Goal: Task Accomplishment & Management: Manage account settings

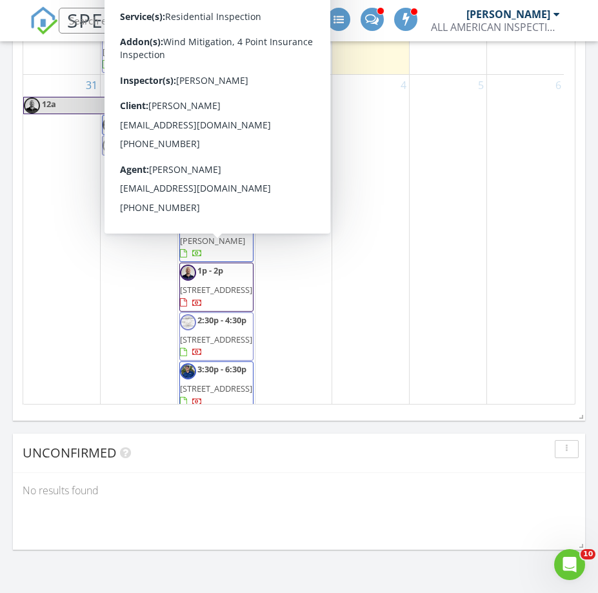
scroll to position [1701, 0]
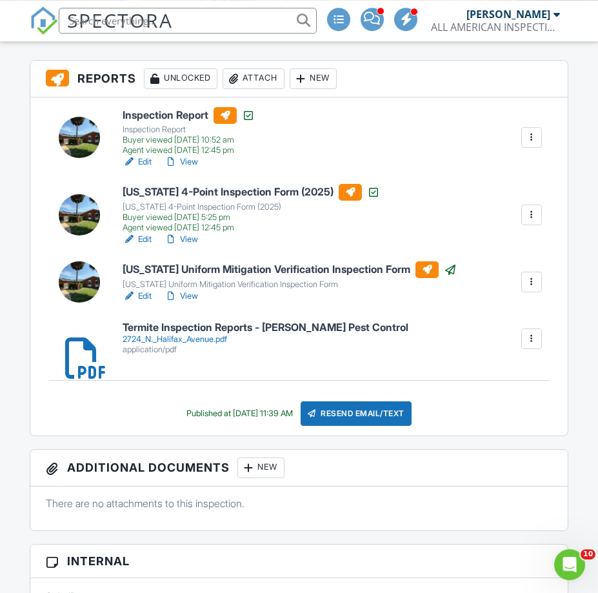
scroll to position [329, 0]
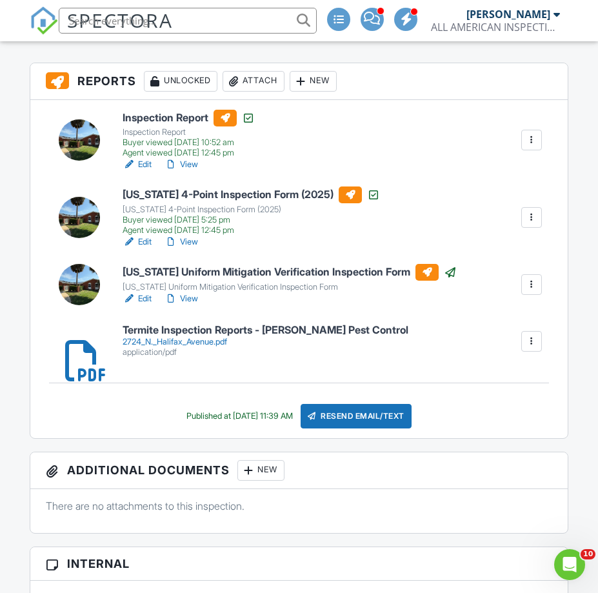
click at [310, 268] on h6 "Florida Uniform Mitigation Verification Inspection Form" at bounding box center [290, 272] width 334 height 17
click at [195, 297] on link "View" at bounding box center [181, 298] width 34 height 13
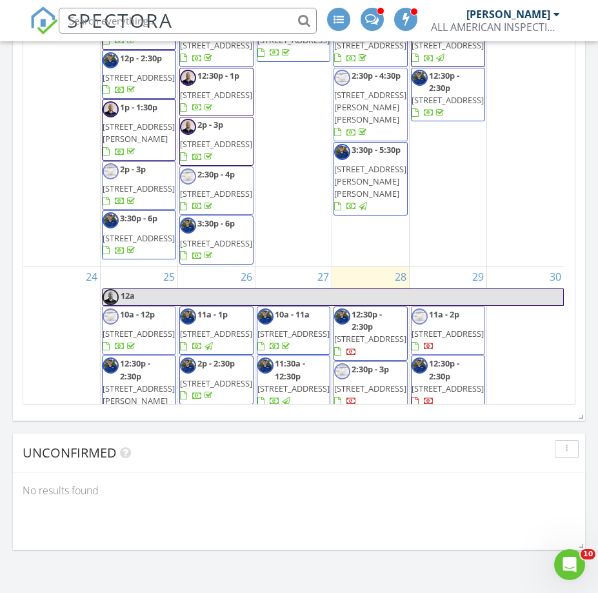
scroll to position [1702, 0]
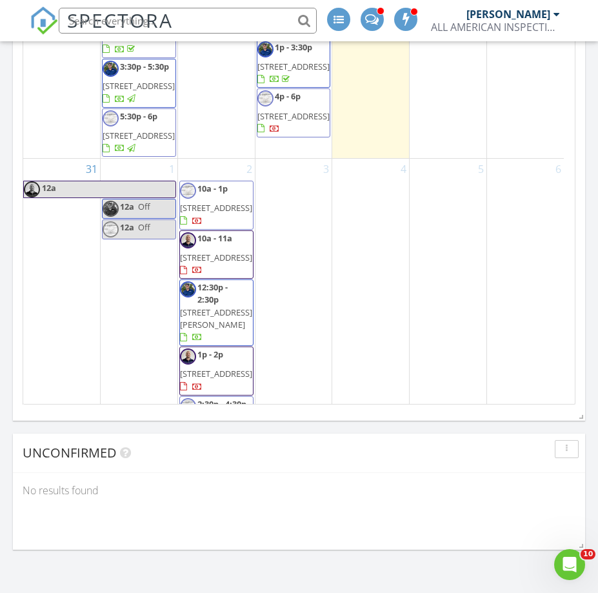
click at [362, 17] on span "33 Raleigh Dr, Palm Coast 32164" at bounding box center [370, 12] width 72 height 12
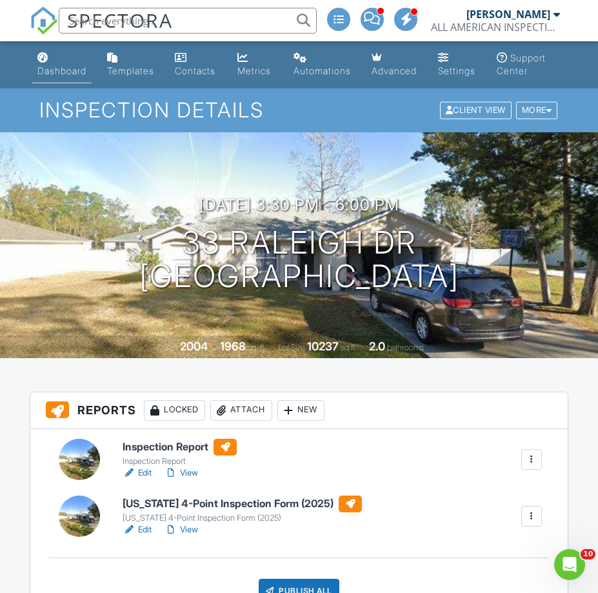
click at [69, 74] on div "Dashboard" at bounding box center [61, 70] width 49 height 11
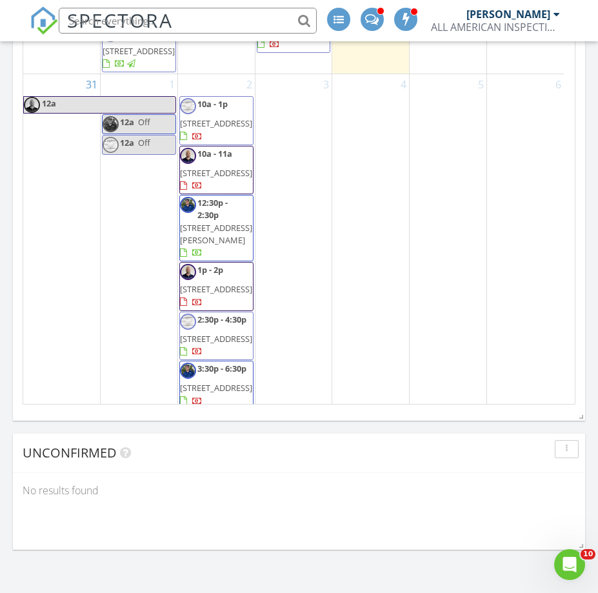
scroll to position [1786, 0]
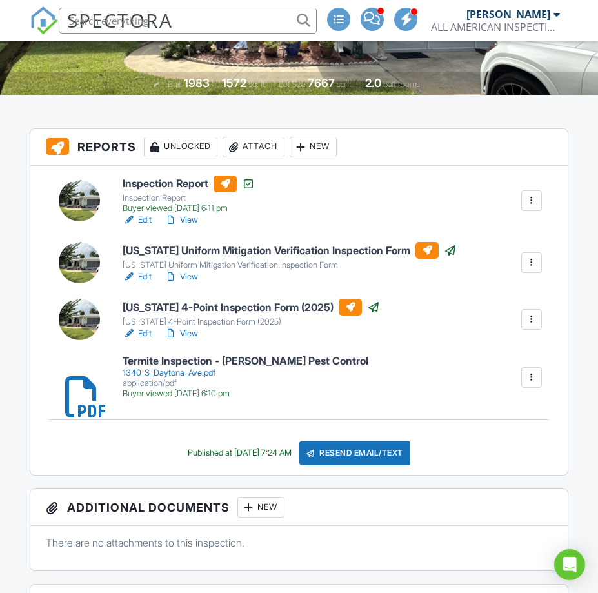
click at [193, 221] on link "View" at bounding box center [181, 219] width 34 height 13
click at [0, 0] on div at bounding box center [0, 0] width 0 height 0
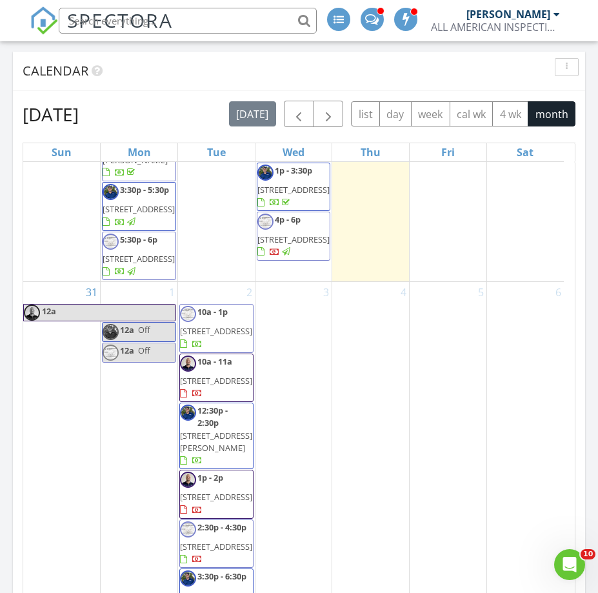
scroll to position [1958, 0]
click at [139, 229] on span "3:30p - 5:30p 1340 S Daytona Avenue, Flagler Beach 32136" at bounding box center [139, 206] width 73 height 45
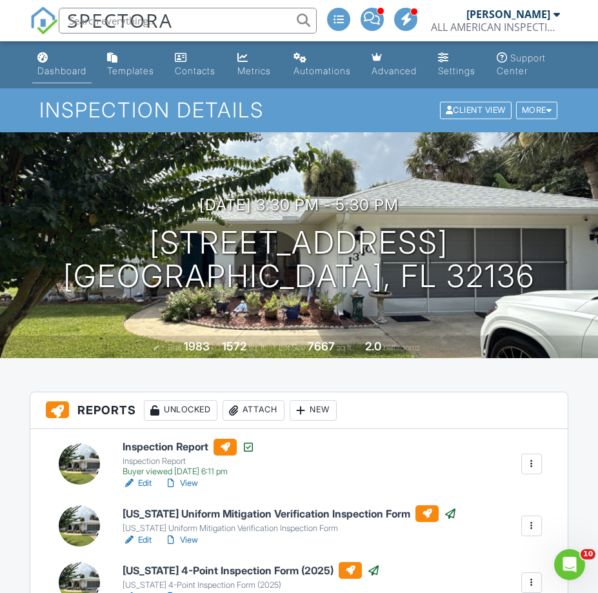
click at [63, 67] on div "Dashboard" at bounding box center [61, 70] width 49 height 11
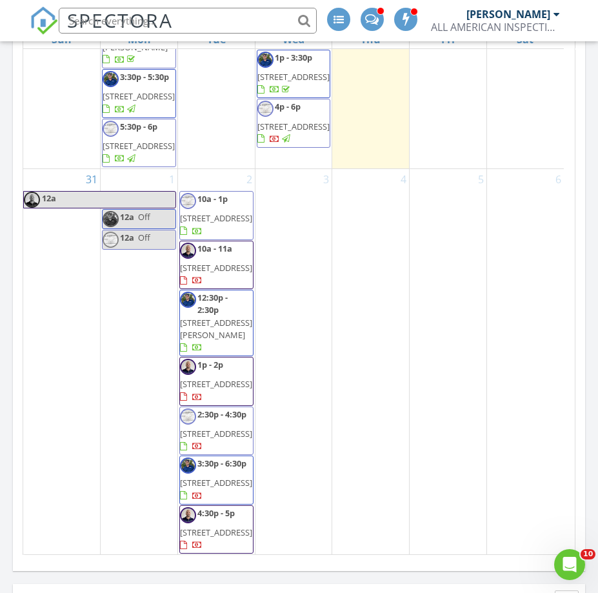
scroll to position [1871, 0]
click at [297, 132] on span "[STREET_ADDRESS]" at bounding box center [293, 127] width 72 height 12
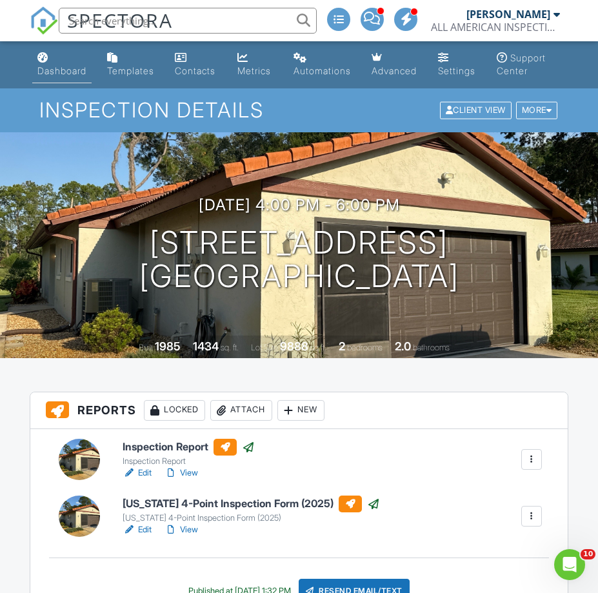
click at [66, 68] on div "Dashboard" at bounding box center [61, 70] width 49 height 11
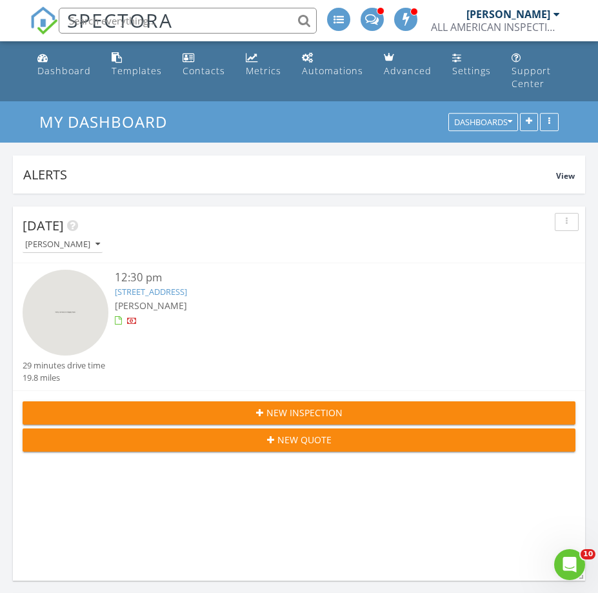
click at [221, 23] on input "text" at bounding box center [188, 21] width 258 height 26
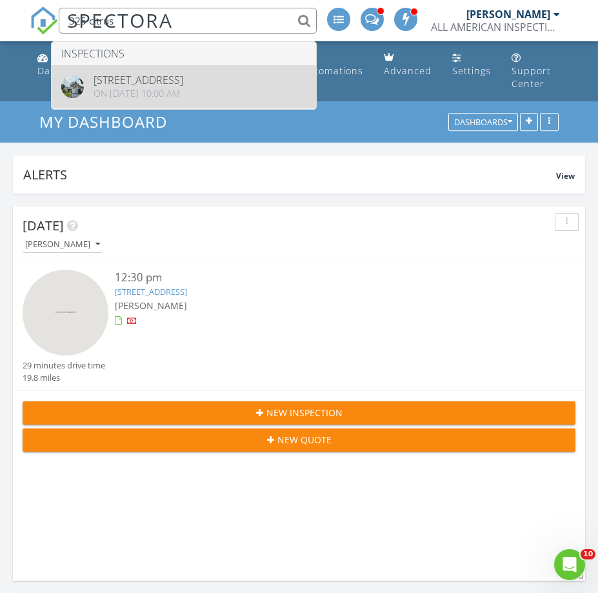
type input "325 citrus"
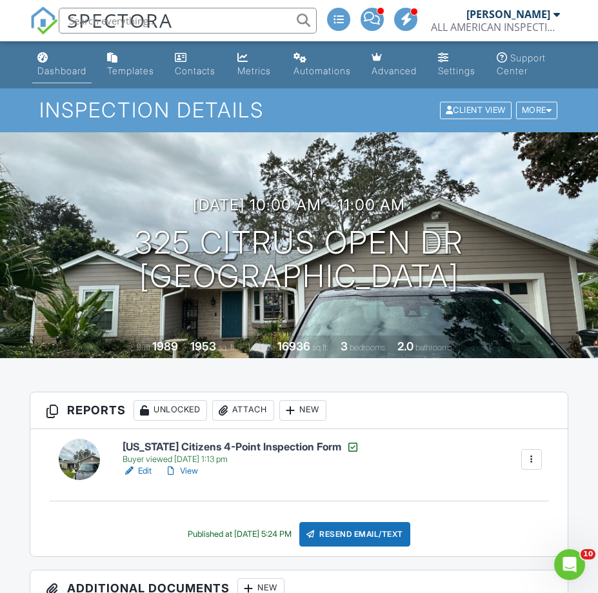
click at [34, 74] on link "Dashboard" at bounding box center [61, 64] width 59 height 37
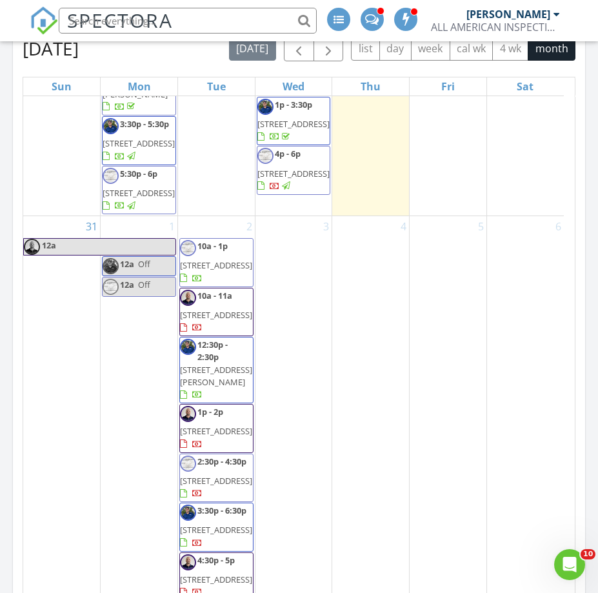
scroll to position [1958, 0]
click at [308, 179] on span "7 Lago Vista Pl, Palm Coast 32164" at bounding box center [293, 174] width 72 height 12
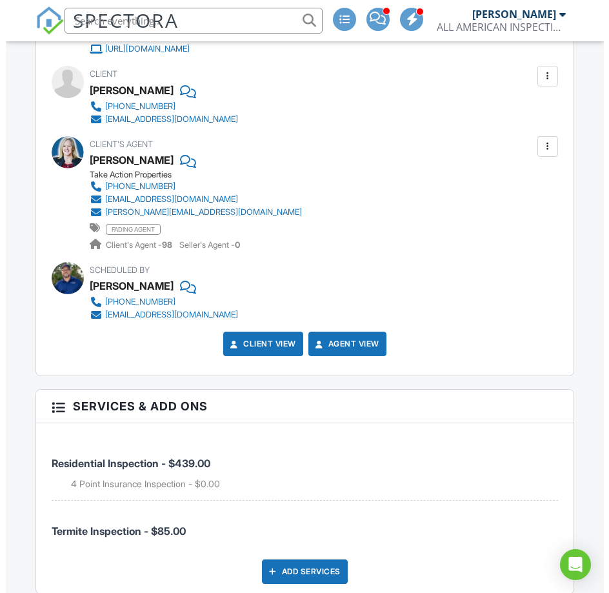
scroll to position [1907, 0]
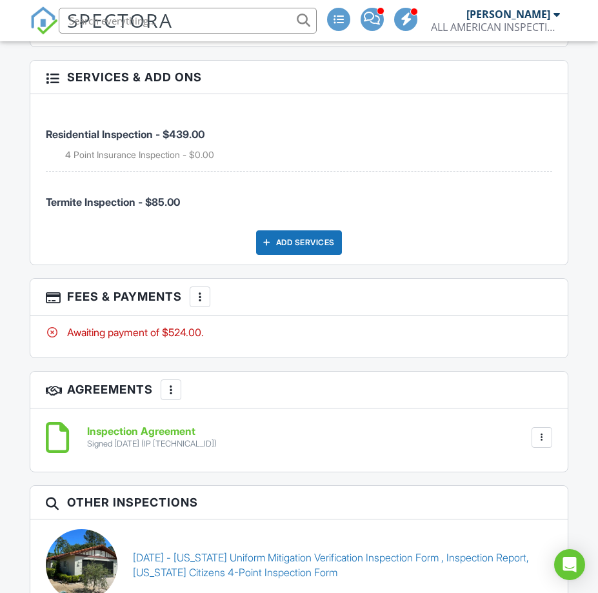
click at [203, 295] on div at bounding box center [199, 296] width 13 height 13
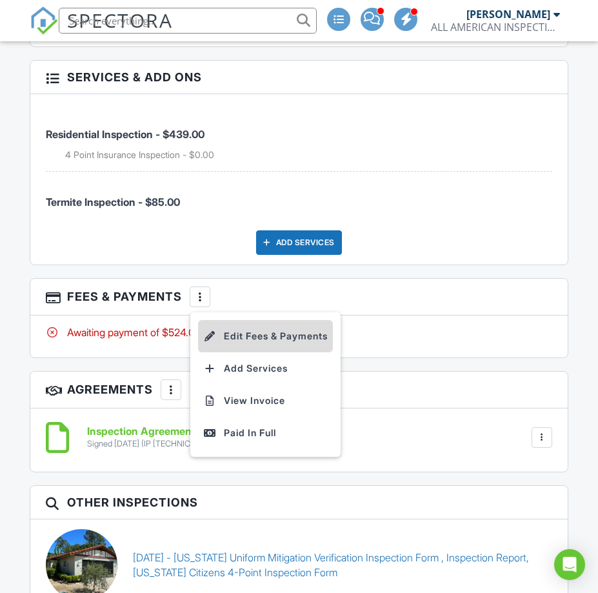
click at [221, 328] on li "Edit Fees & Payments" at bounding box center [265, 336] width 135 height 32
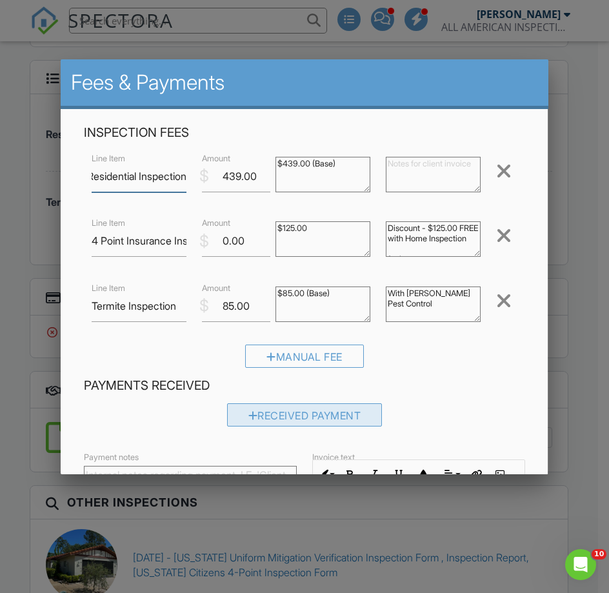
scroll to position [0, 0]
click at [302, 403] on div "Received Payment" at bounding box center [304, 414] width 155 height 23
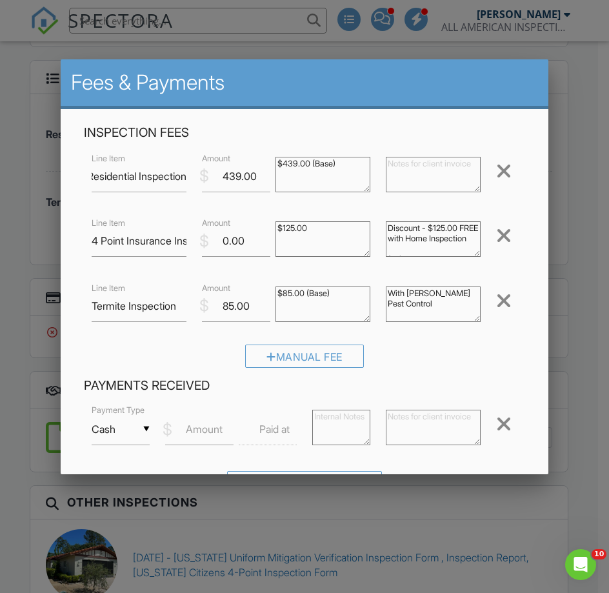
click at [117, 427] on input "Cash" at bounding box center [121, 429] width 58 height 32
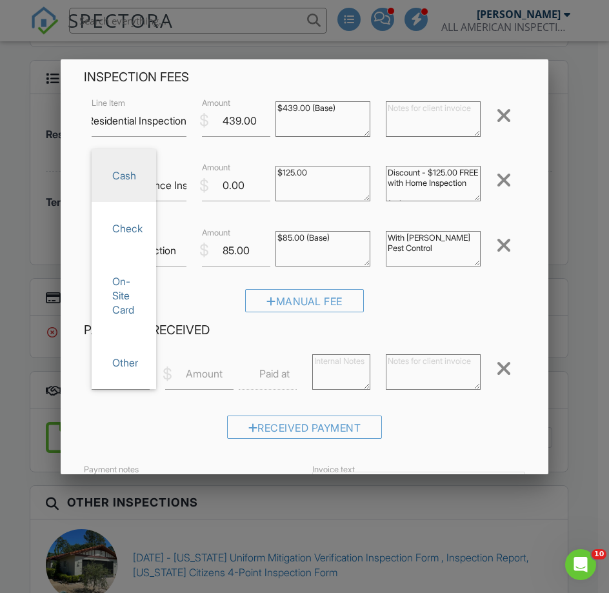
scroll to position [77, 0]
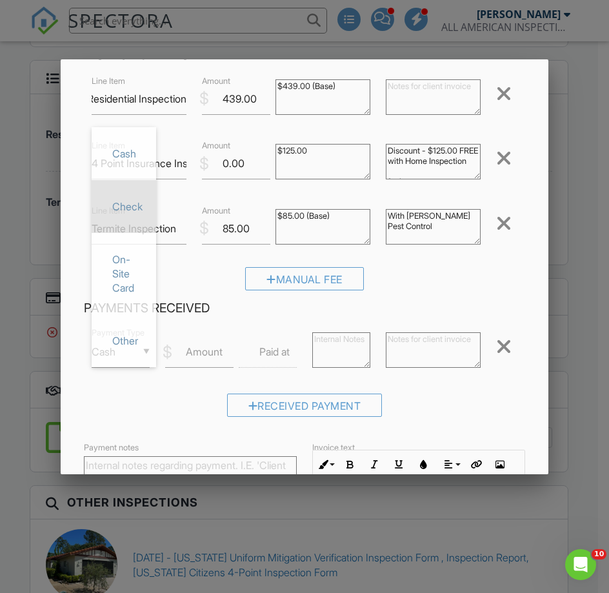
click at [126, 200] on span "Check" at bounding box center [124, 206] width 44 height 32
type input "Check"
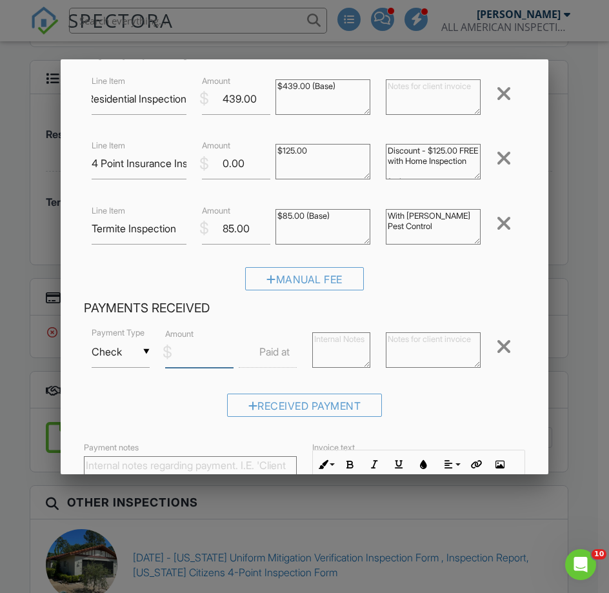
click at [195, 354] on input "Amount" at bounding box center [199, 352] width 68 height 32
type input "524.00"
click at [422, 332] on textarea at bounding box center [433, 349] width 95 height 35
type textarea "PD CK#10289 $524.00 via text"
click at [497, 419] on form "Inspection Fees Line Item Residential Inspection $ Amount 439.00 $439.00 (Base)…" at bounding box center [304, 349] width 456 height 604
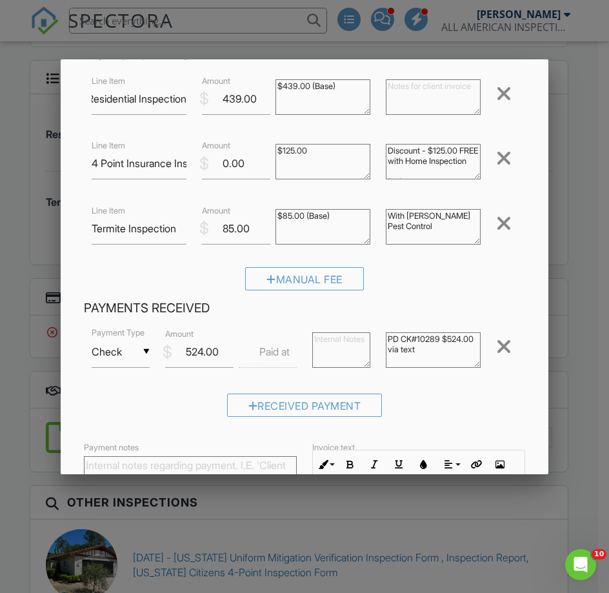
scroll to position [261, 0]
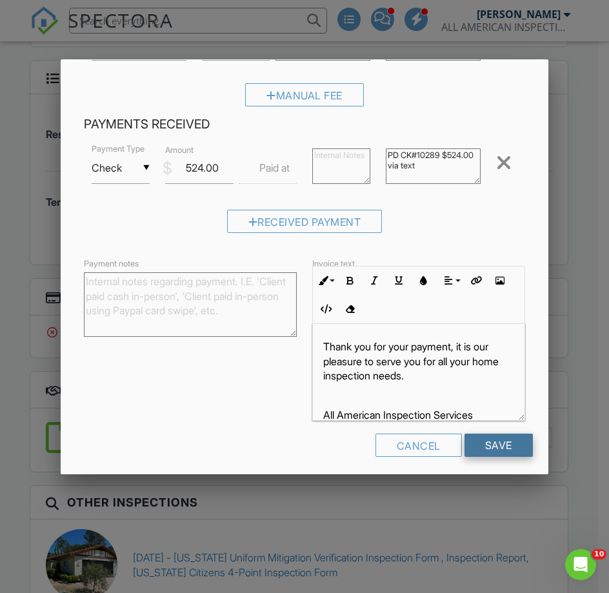
click at [501, 439] on input "Save" at bounding box center [498, 444] width 68 height 23
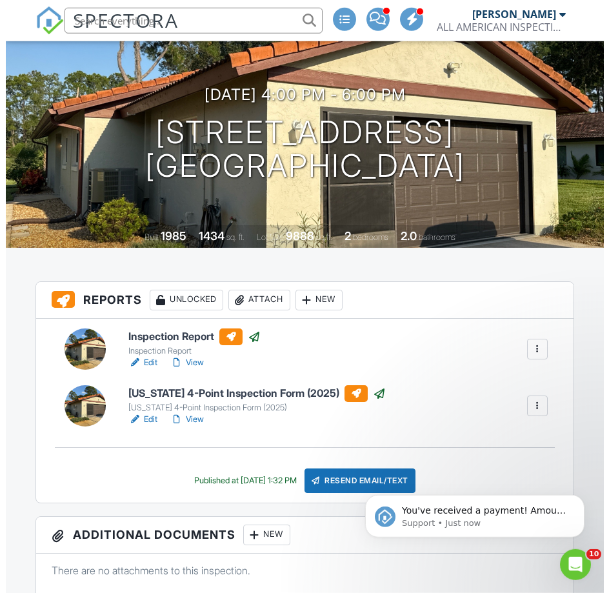
scroll to position [263, 0]
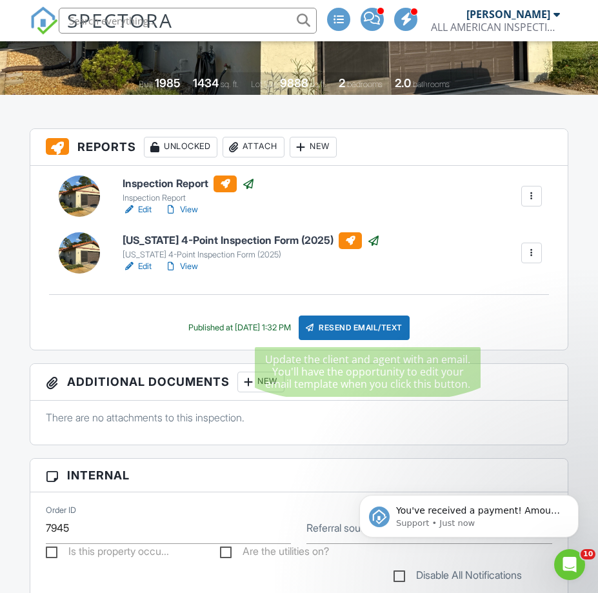
click at [332, 322] on div "Resend Email/Text" at bounding box center [354, 327] width 111 height 25
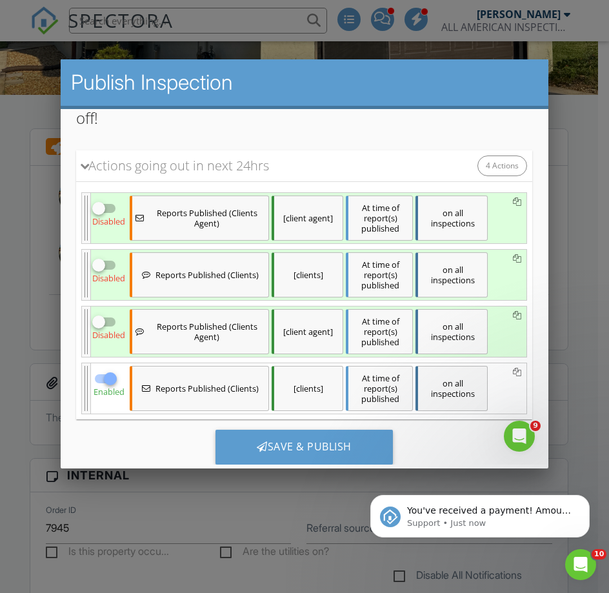
scroll to position [0, 0]
click at [114, 322] on input "checkbox" at bounding box center [104, 326] width 25 height 15
checkbox input "true"
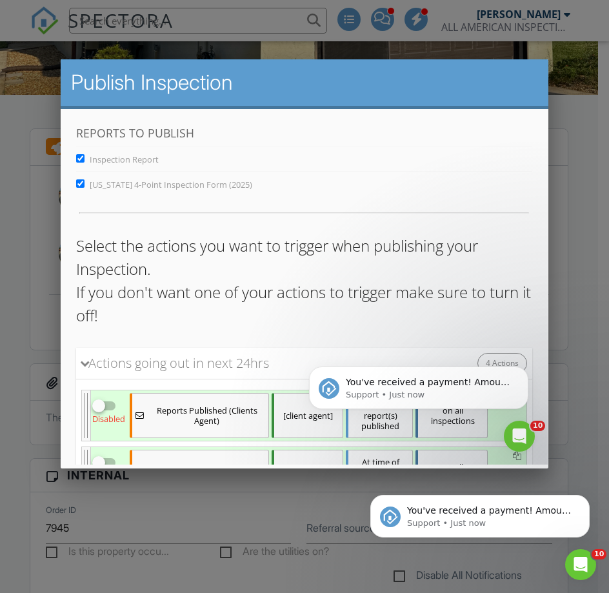
click at [567, 279] on div at bounding box center [304, 306] width 609 height 741
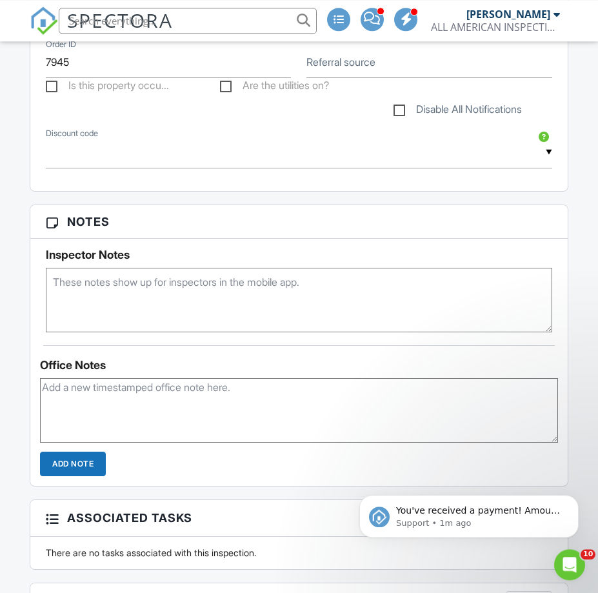
scroll to position [724, 0]
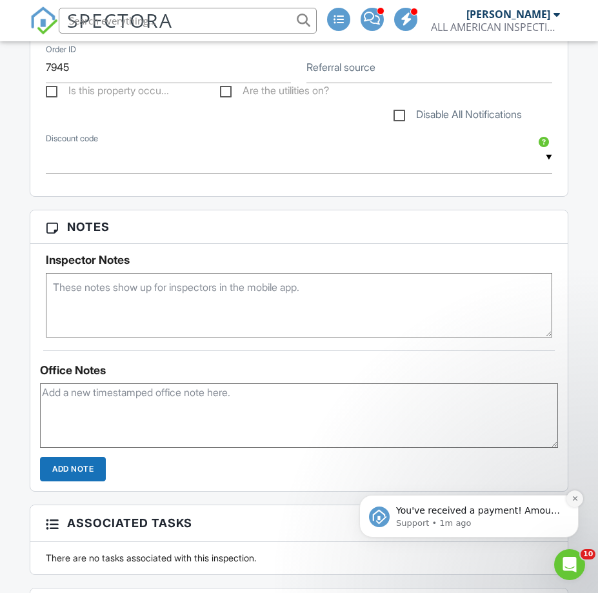
click at [571, 498] on icon "Dismiss notification" at bounding box center [574, 498] width 7 height 7
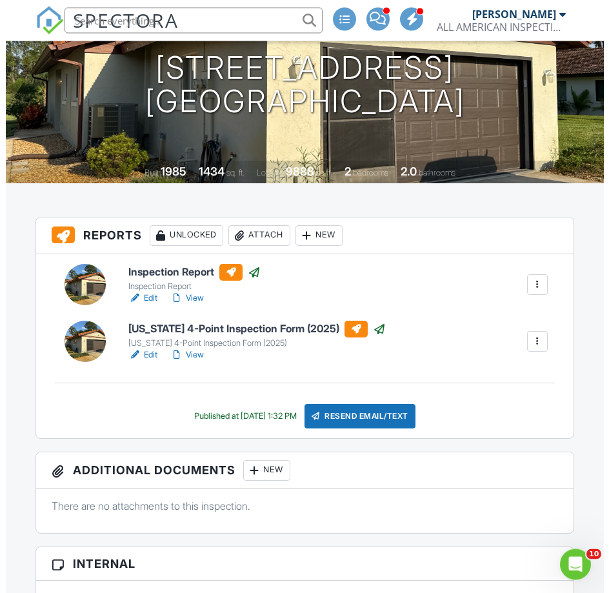
scroll to position [197, 0]
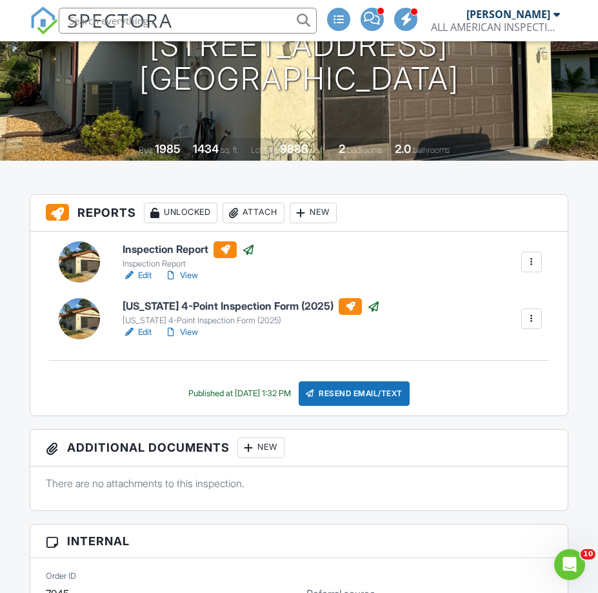
click at [362, 386] on div "Resend Email/Text" at bounding box center [354, 393] width 111 height 25
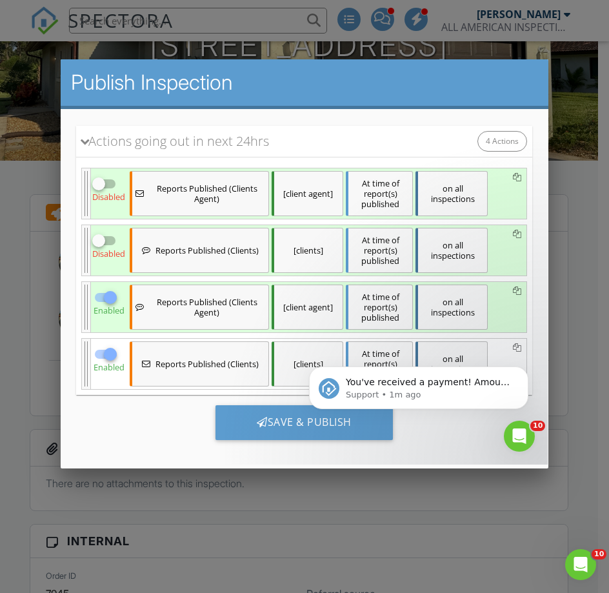
scroll to position [233, 0]
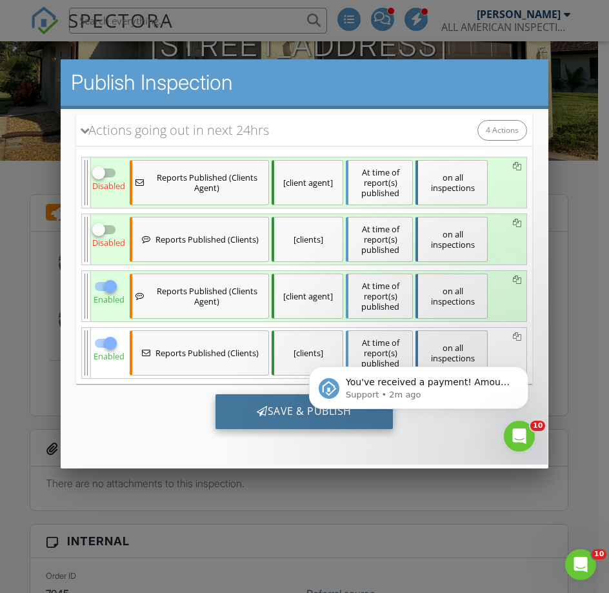
click at [235, 409] on div "Save & Publish" at bounding box center [303, 410] width 177 height 35
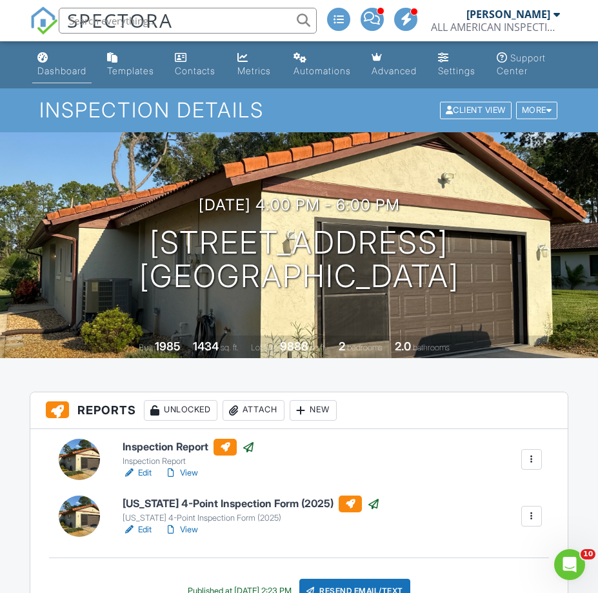
click at [70, 77] on link "Dashboard" at bounding box center [61, 64] width 59 height 37
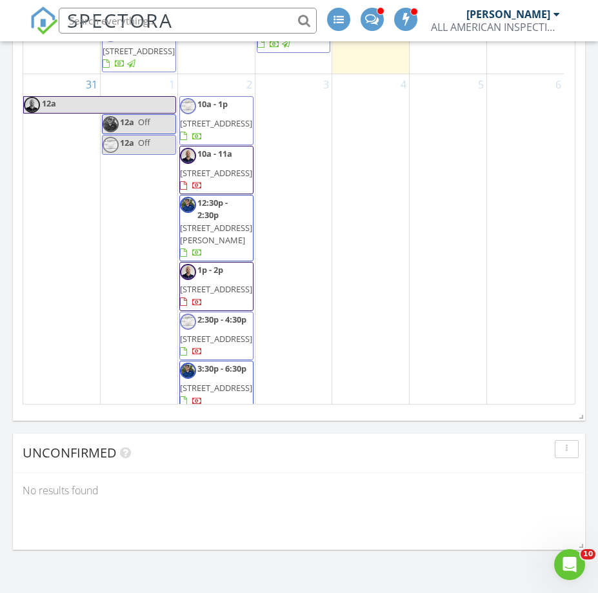
scroll to position [1787, 0]
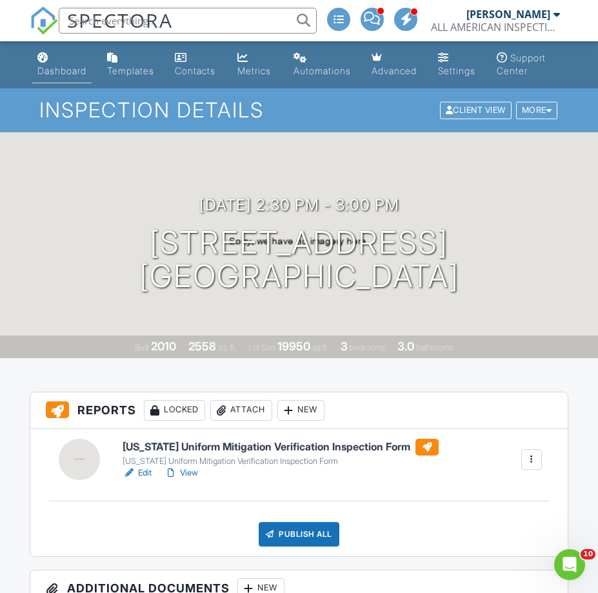
click at [62, 65] on link "Dashboard" at bounding box center [61, 64] width 59 height 37
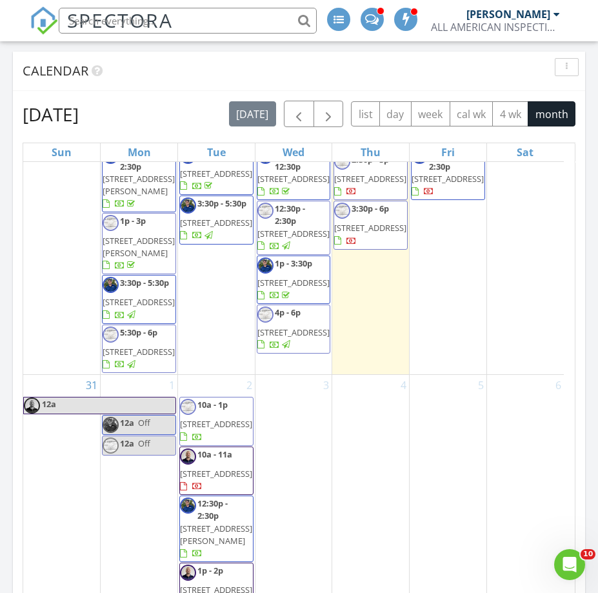
scroll to position [1873, 0]
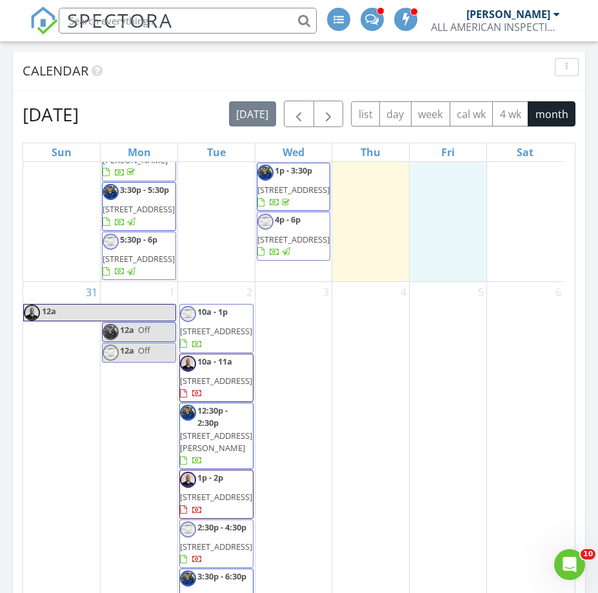
click at [450, 281] on td "29 11a - 2p 1375 S Wembley Cir, Port Orange 32128 12:30p - 2:30p 54 Fieldstone …" at bounding box center [447, 122] width 77 height 318
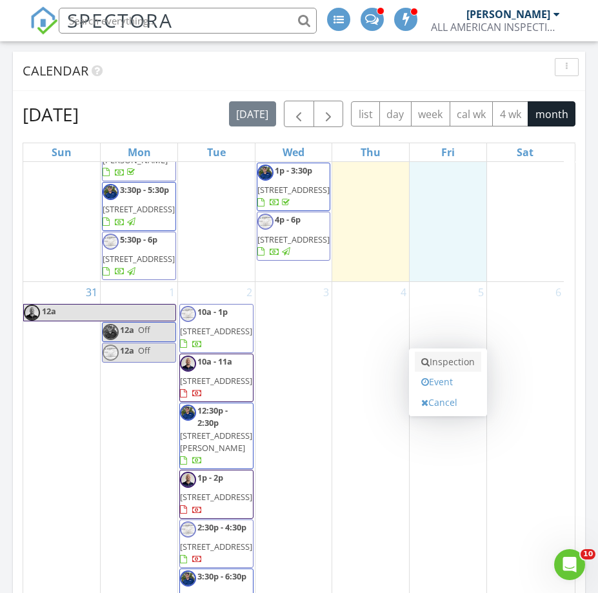
click at [447, 351] on link "Inspection" at bounding box center [448, 361] width 66 height 21
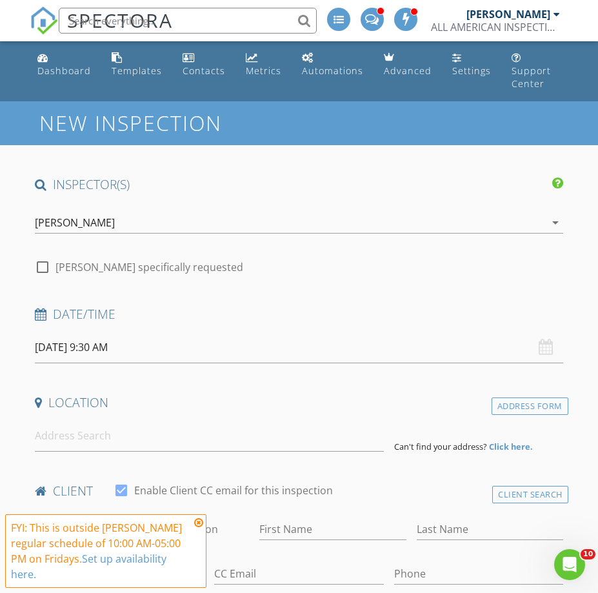
click at [88, 333] on input "[DATE] 9:30 AM" at bounding box center [298, 347] width 527 height 32
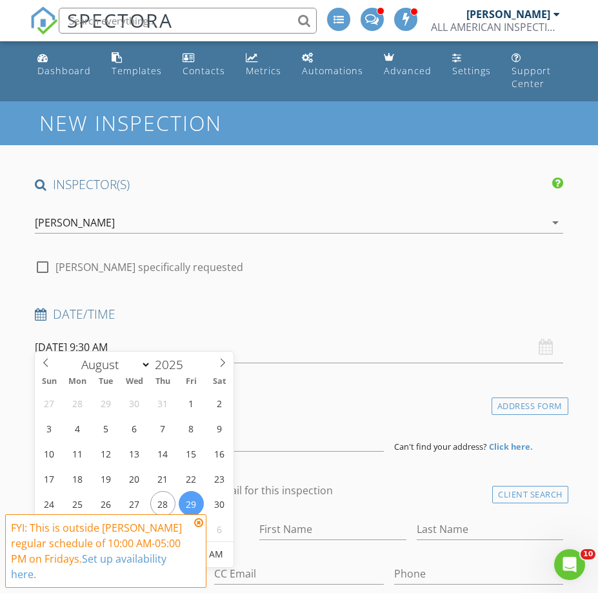
click at [202, 525] on icon at bounding box center [198, 522] width 9 height 10
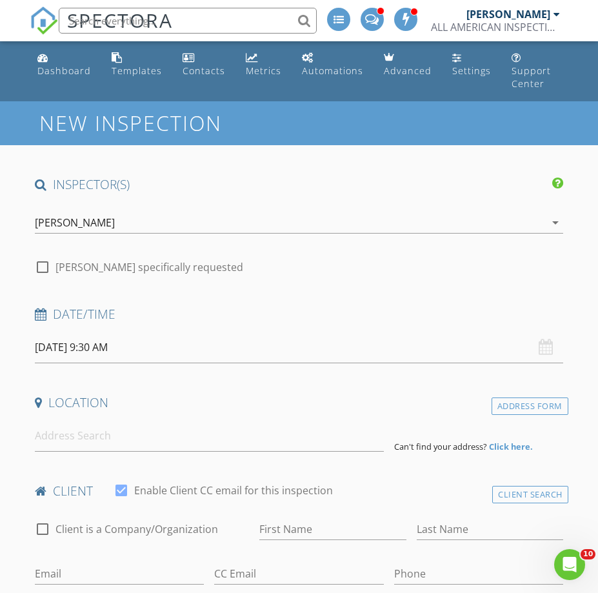
click at [106, 338] on input "[DATE] 9:30 AM" at bounding box center [298, 347] width 527 height 32
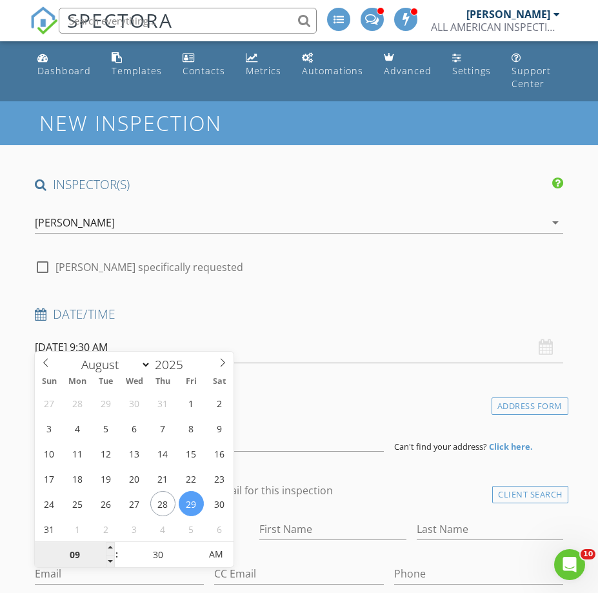
click at [69, 560] on input "09" at bounding box center [74, 555] width 79 height 26
type input "03"
type input "[DATE] 3:30 PM"
click at [222, 546] on span "AM" at bounding box center [215, 554] width 35 height 26
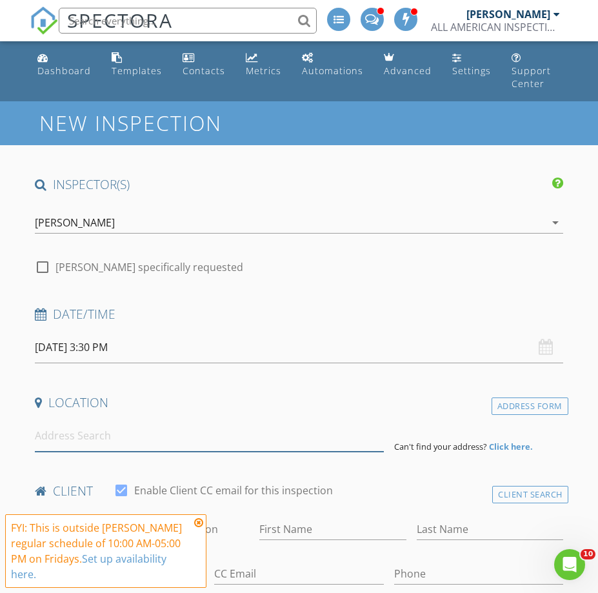
click at [268, 426] on input at bounding box center [209, 436] width 348 height 32
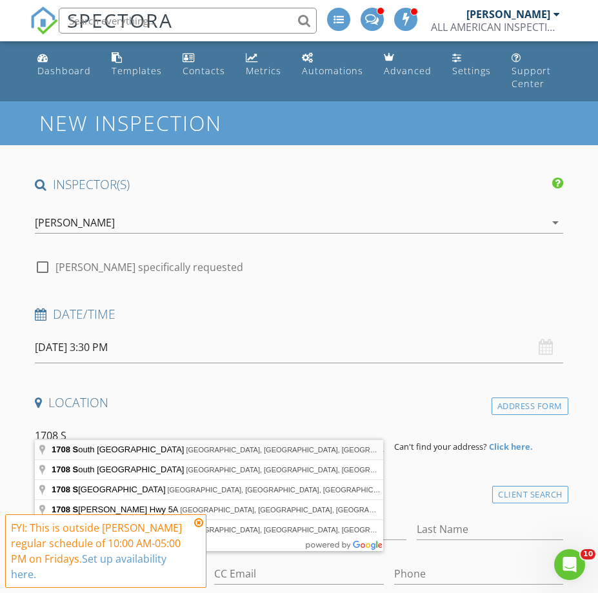
type input "[STREET_ADDRESS]"
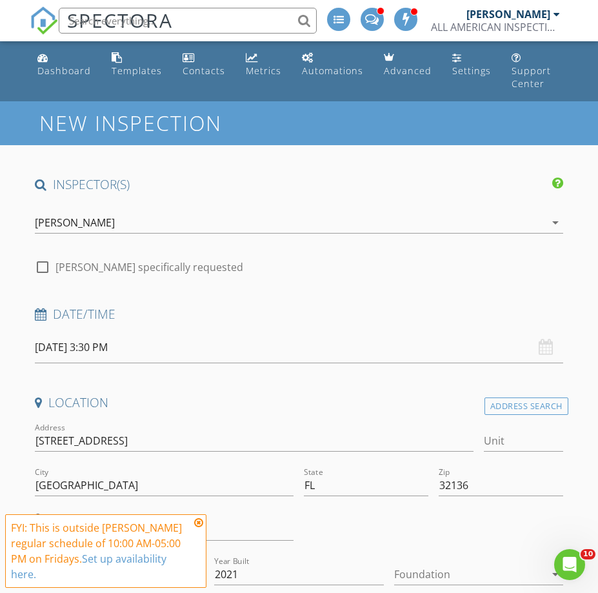
click at [201, 521] on icon at bounding box center [198, 522] width 9 height 10
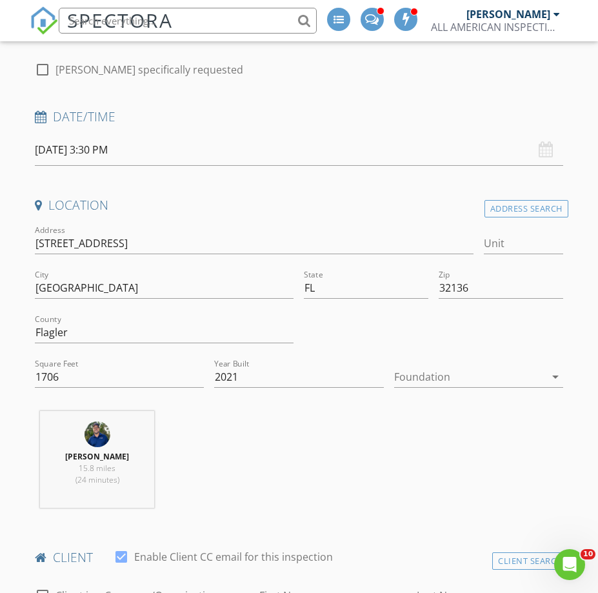
scroll to position [395, 0]
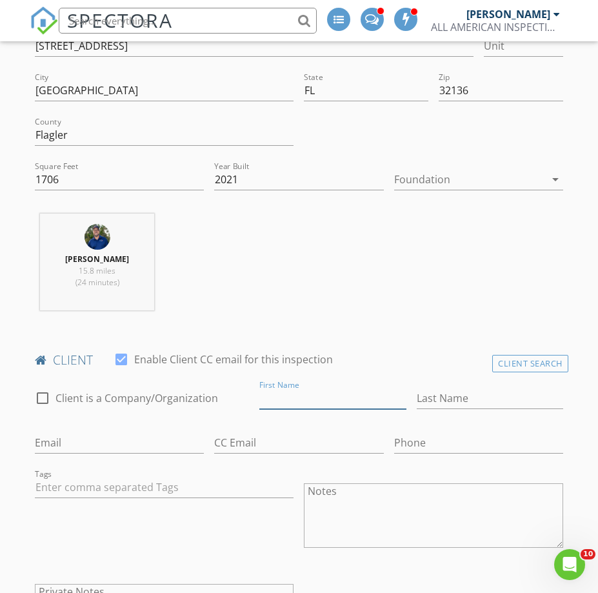
click at [283, 391] on input "First Name" at bounding box center [332, 398] width 146 height 21
type input "[PERSON_NAME]"
type input "Converse"
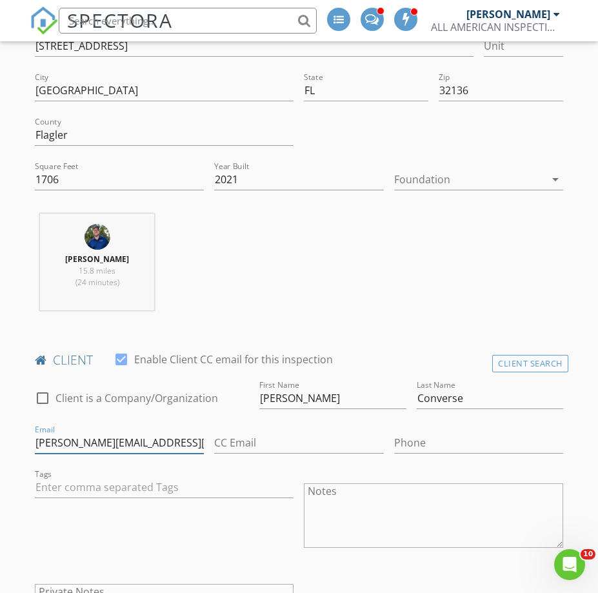
type input "[PERSON_NAME][EMAIL_ADDRESS][PERSON_NAME][DOMAIN_NAME]"
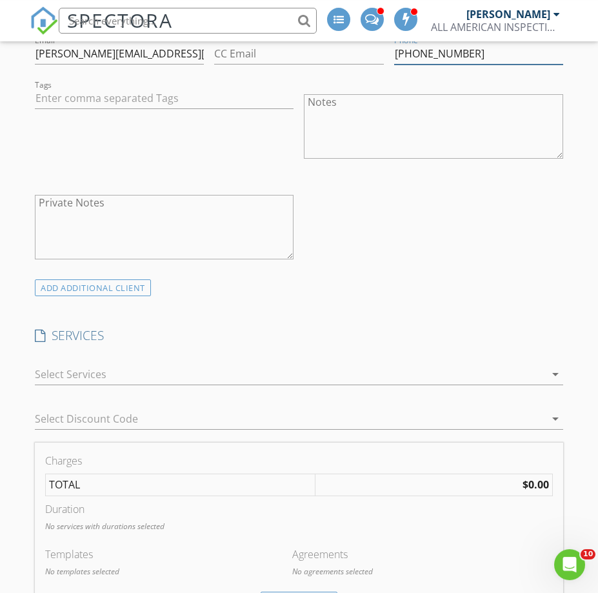
scroll to position [789, 0]
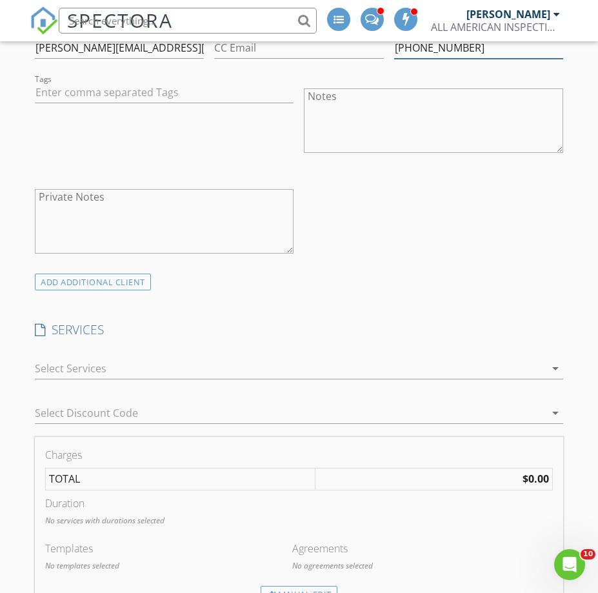
type input "[PHONE_NUMBER]"
click at [63, 358] on div at bounding box center [289, 368] width 509 height 21
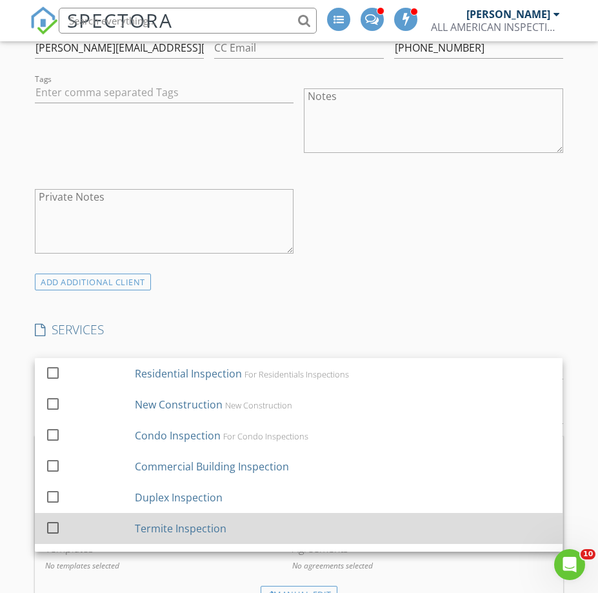
click at [58, 516] on div at bounding box center [53, 527] width 22 height 22
checkbox input "false"
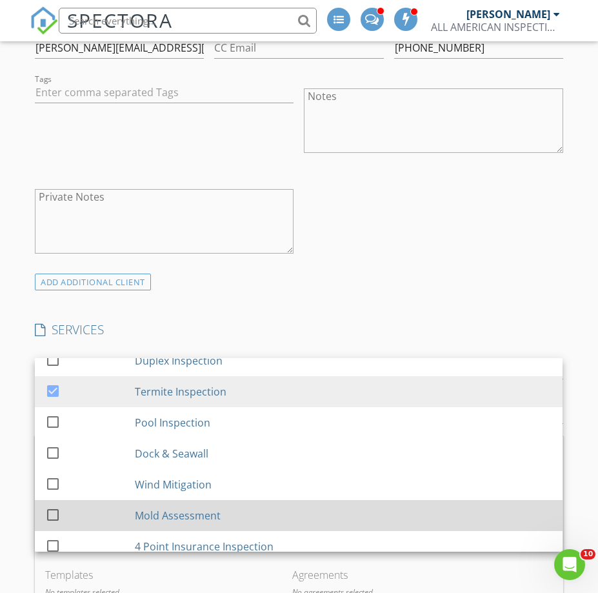
scroll to position [170, 0]
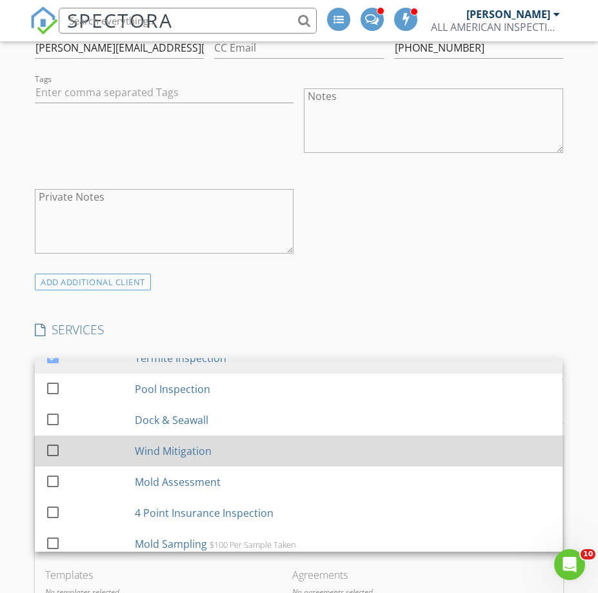
click at [54, 438] on div at bounding box center [53, 449] width 22 height 22
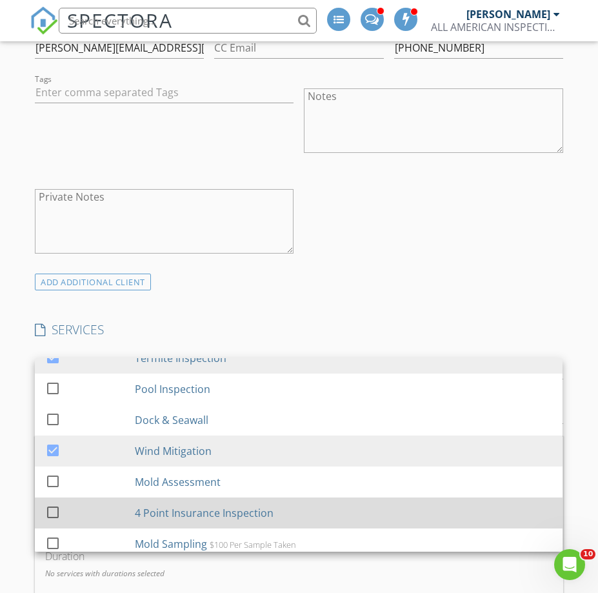
click at [54, 500] on div at bounding box center [53, 511] width 22 height 22
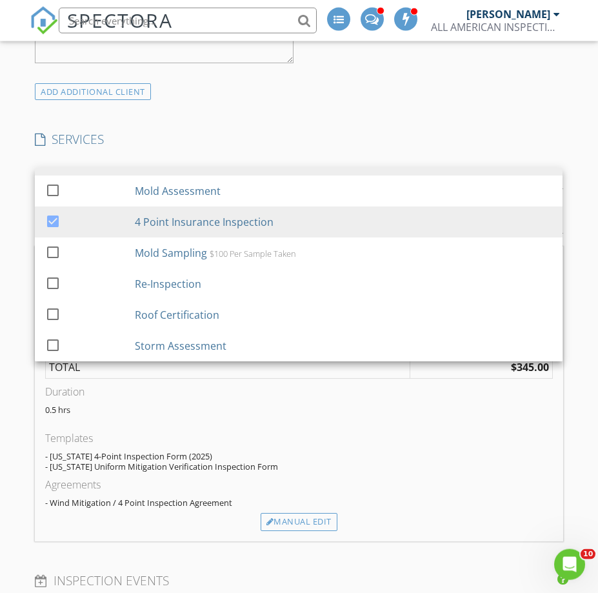
scroll to position [987, 0]
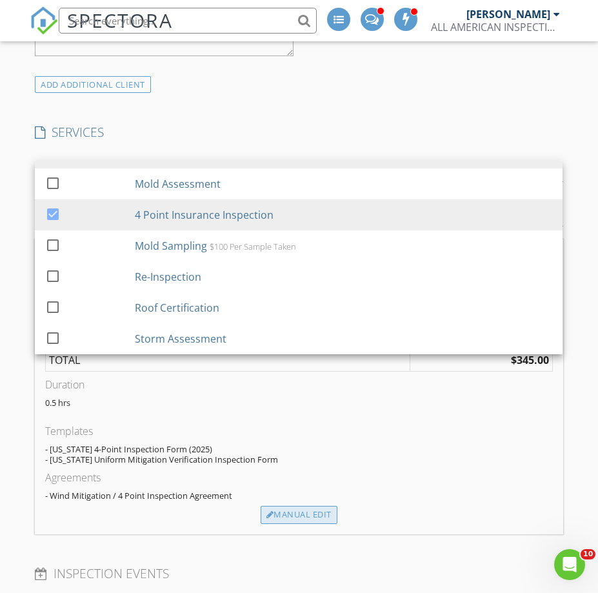
click at [293, 506] on div "Manual Edit" at bounding box center [299, 515] width 77 height 18
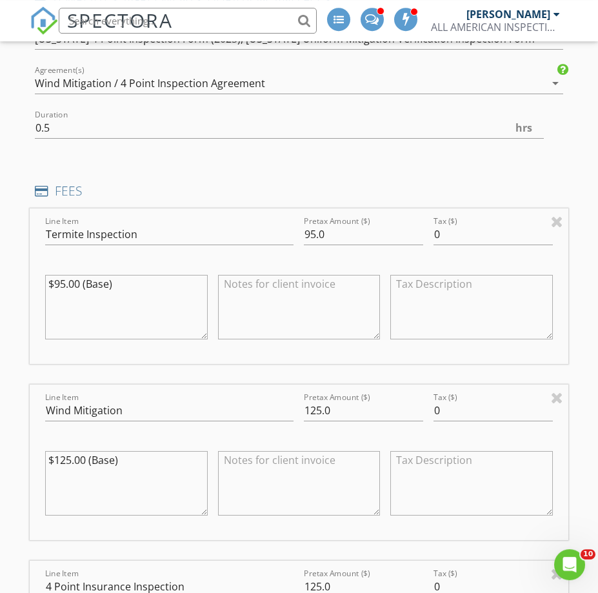
scroll to position [1184, 0]
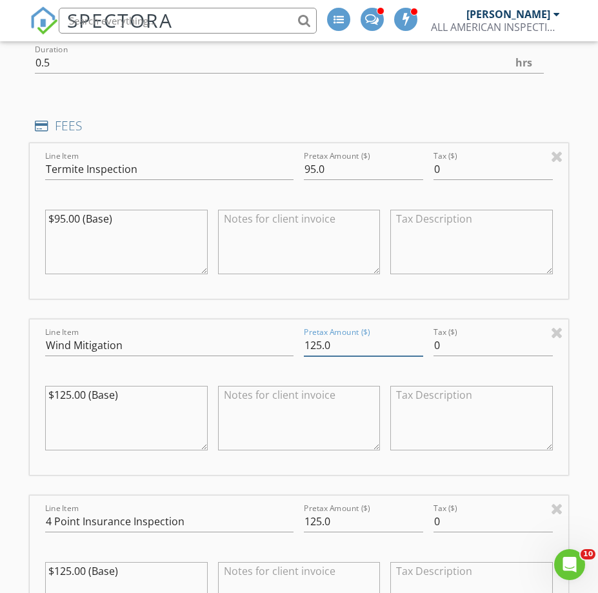
drag, startPoint x: 344, startPoint y: 331, endPoint x: 285, endPoint y: 336, distance: 59.5
click at [304, 336] on input "125.0" at bounding box center [363, 345] width 119 height 21
type input "75.00"
click at [262, 386] on textarea at bounding box center [299, 418] width 162 height 64
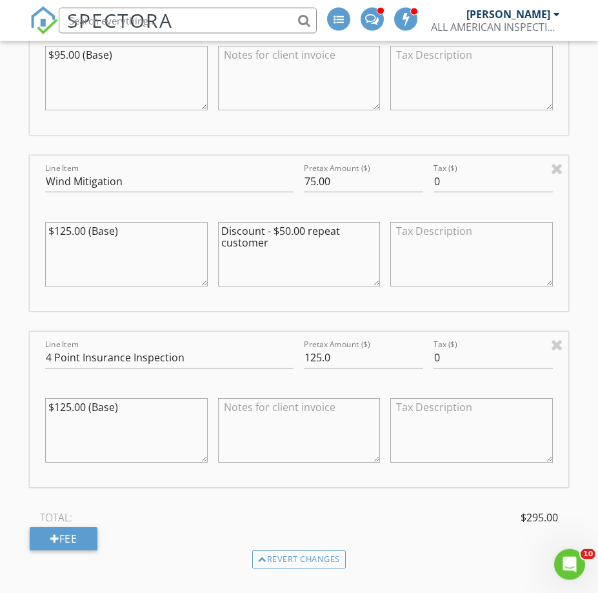
scroll to position [1381, 0]
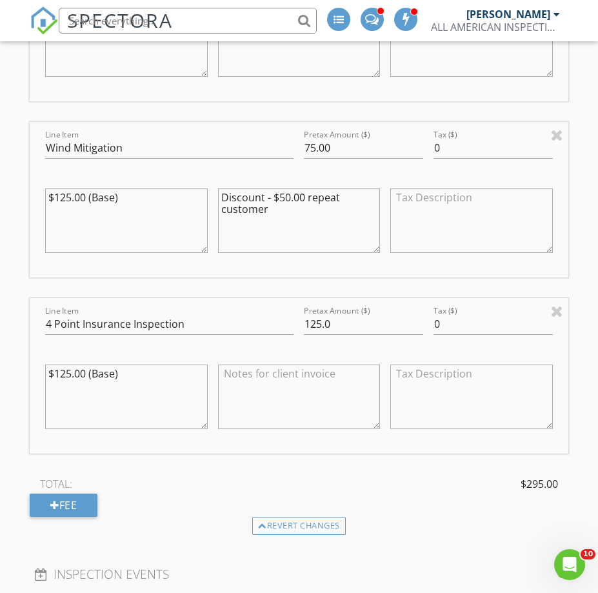
type textarea "Discount - $50.00 repeat customer"
drag, startPoint x: 357, startPoint y: 316, endPoint x: 290, endPoint y: 316, distance: 67.1
click at [304, 316] on input "125.0" at bounding box center [363, 323] width 119 height 21
click at [342, 315] on input "125.0" at bounding box center [363, 323] width 119 height 21
type input "125.00"
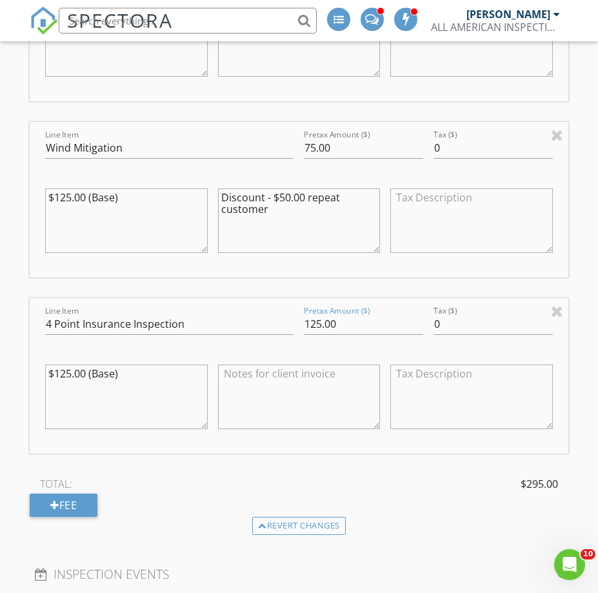
click at [279, 369] on textarea at bounding box center [299, 396] width 162 height 64
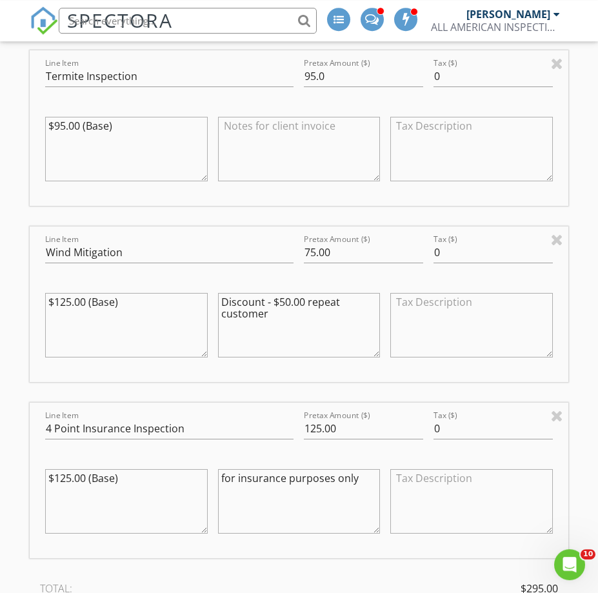
scroll to position [1184, 0]
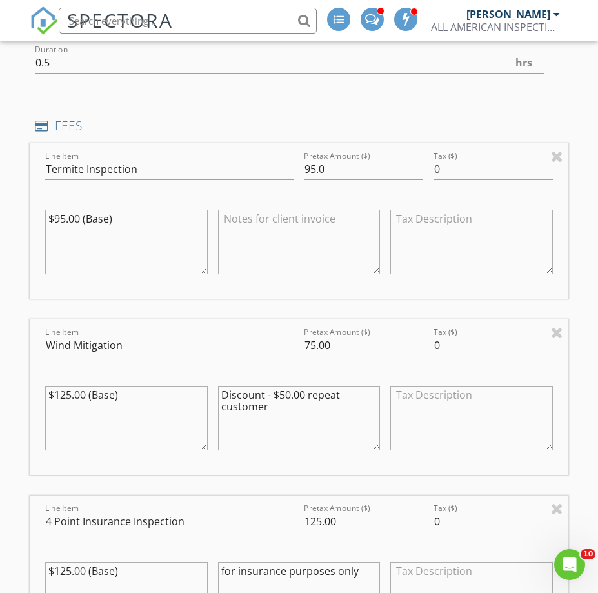
type textarea "for insurance purposes only"
click at [306, 415] on textarea "Discount - $50.00 repeat customer" at bounding box center [299, 418] width 162 height 64
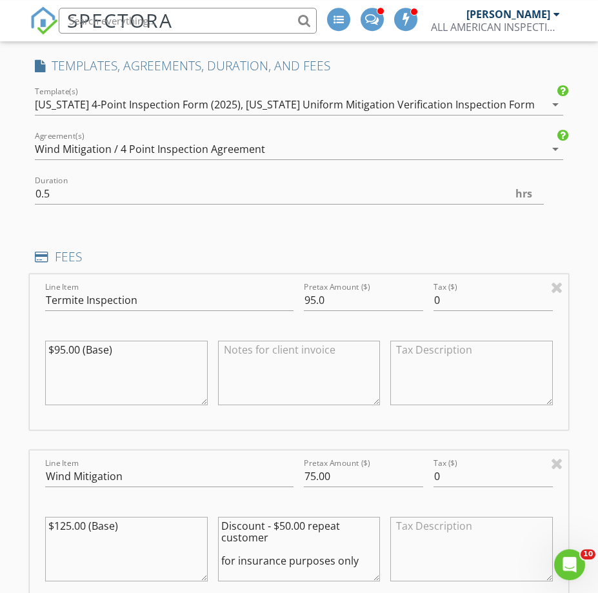
scroll to position [1052, 0]
type textarea "Discount - $50.00 repeat customer for insurance purposes only"
click at [317, 290] on input "95.0" at bounding box center [363, 300] width 119 height 21
click at [308, 291] on input "95.0" at bounding box center [363, 300] width 119 height 21
click at [309, 290] on input "95.0" at bounding box center [363, 300] width 119 height 21
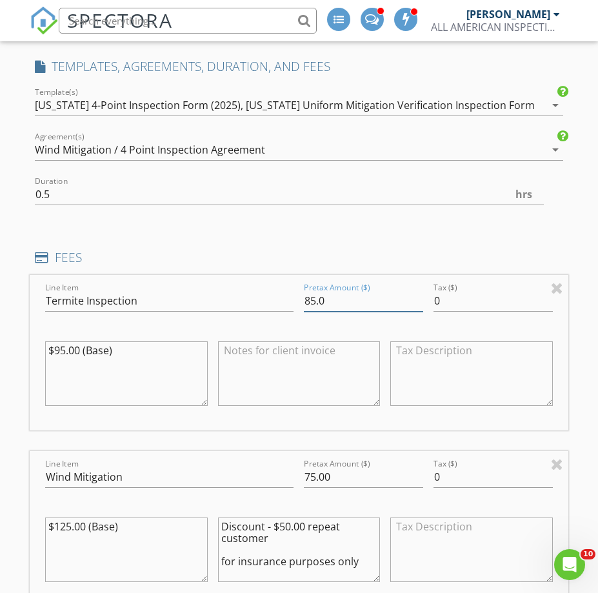
type input "85.0"
click at [61, 341] on textarea "$95.00 (Base)" at bounding box center [126, 373] width 162 height 64
type textarea "$85.00 (Base)"
click at [230, 343] on textarea at bounding box center [299, 373] width 162 height 64
type textarea "with Ryan's Pest Control"
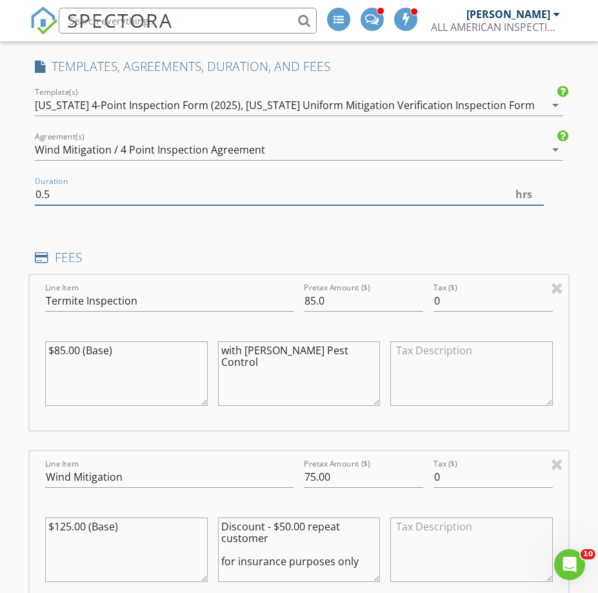
drag, startPoint x: 72, startPoint y: 179, endPoint x: 5, endPoint y: 183, distance: 67.2
click at [35, 184] on input "0.5" at bounding box center [289, 194] width 508 height 21
type input "1.0"
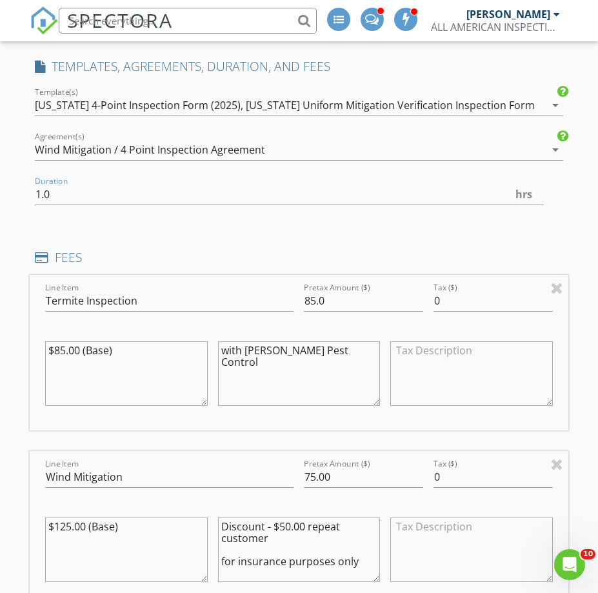
click at [367, 219] on div "INSPECTOR(S) check_box John Mock PRIMARY check_box_outline_blank Jonathan Mock …" at bounding box center [299, 598] width 538 height 2948
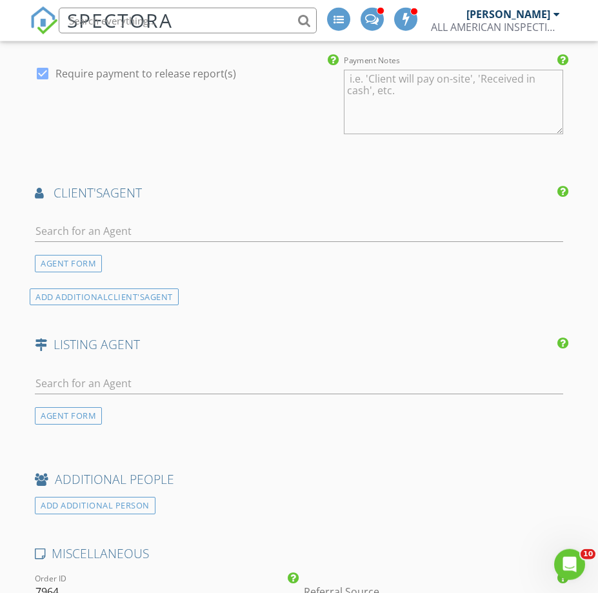
scroll to position [2039, 0]
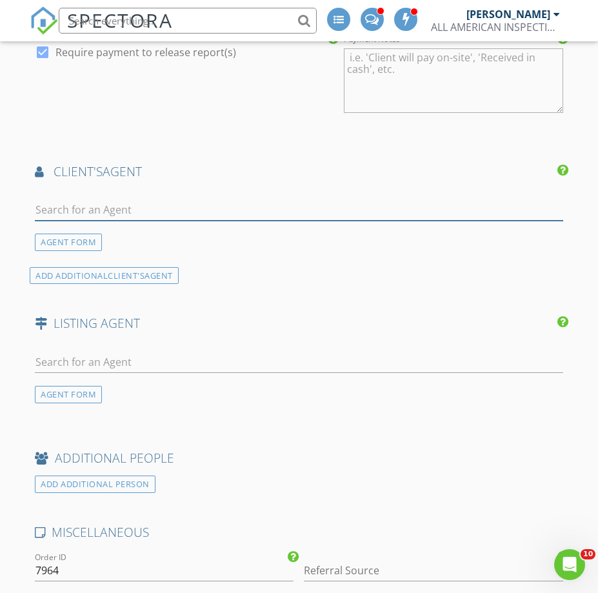
click at [132, 199] on input "text" at bounding box center [298, 209] width 527 height 21
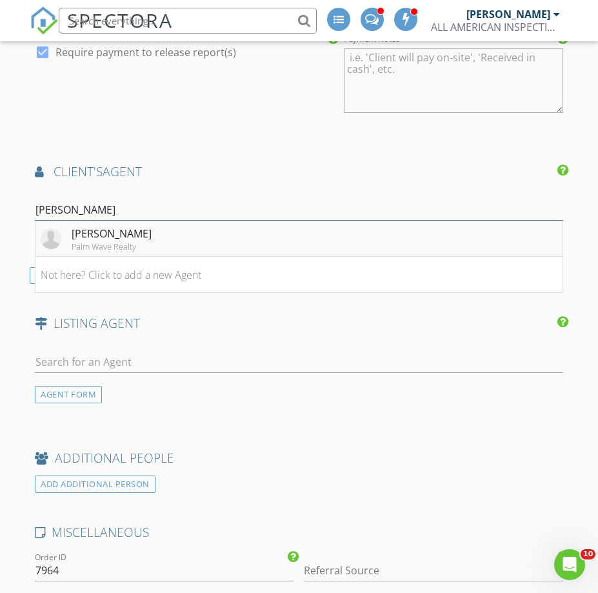
type input "[PERSON_NAME]"
click at [130, 226] on div "[PERSON_NAME]" at bounding box center [112, 233] width 80 height 15
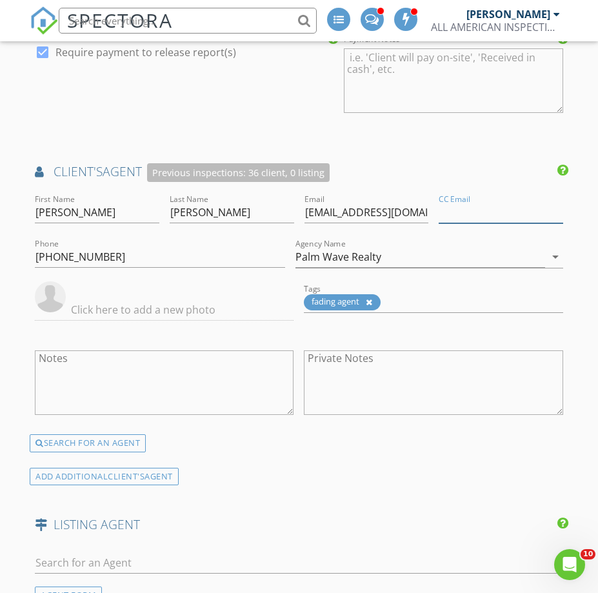
click at [438, 223] on input "CC Email" at bounding box center [500, 212] width 124 height 21
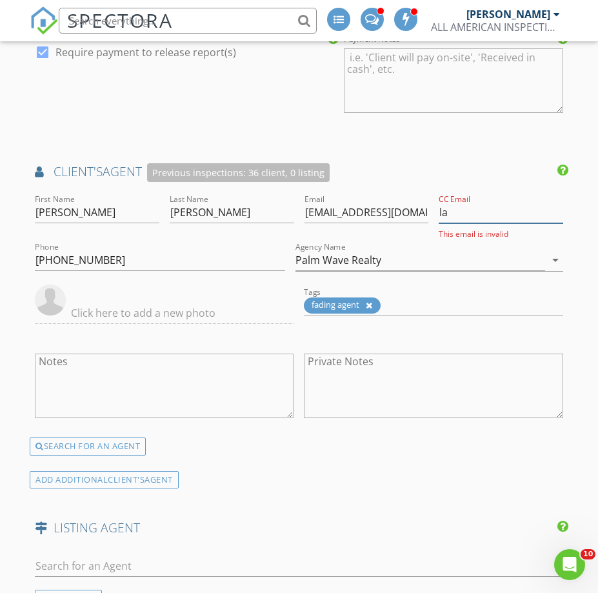
type input "l"
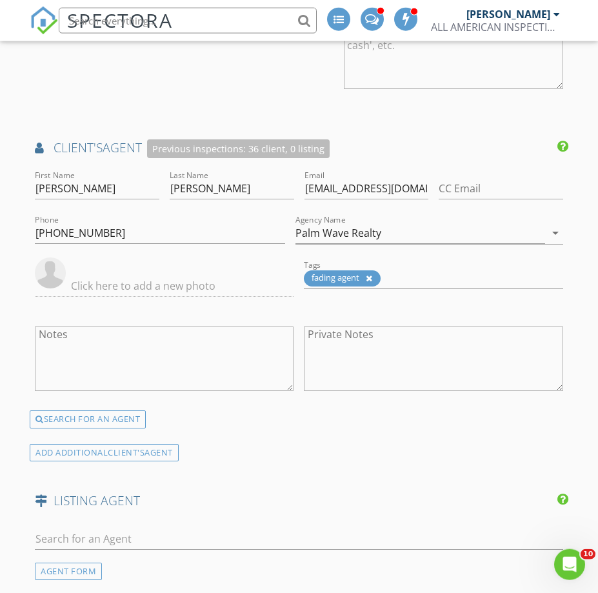
scroll to position [1973, 0]
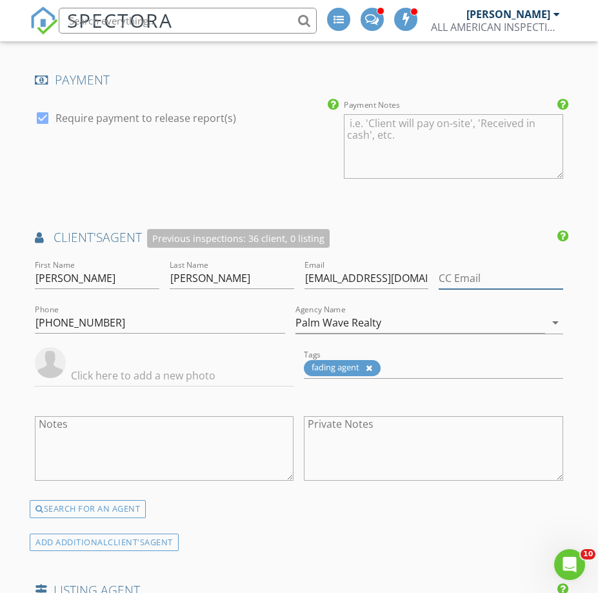
click at [438, 289] on input "CC Email" at bounding box center [500, 278] width 124 height 21
paste input "[EMAIL_ADDRESS][DOMAIN_NAME]"
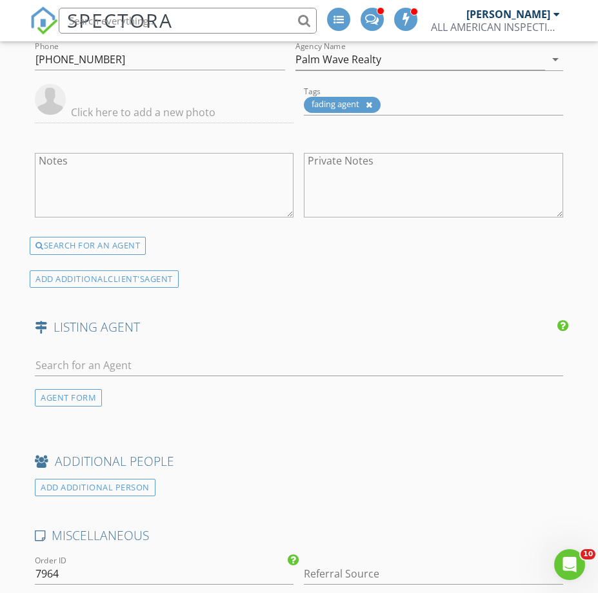
scroll to position [2499, 0]
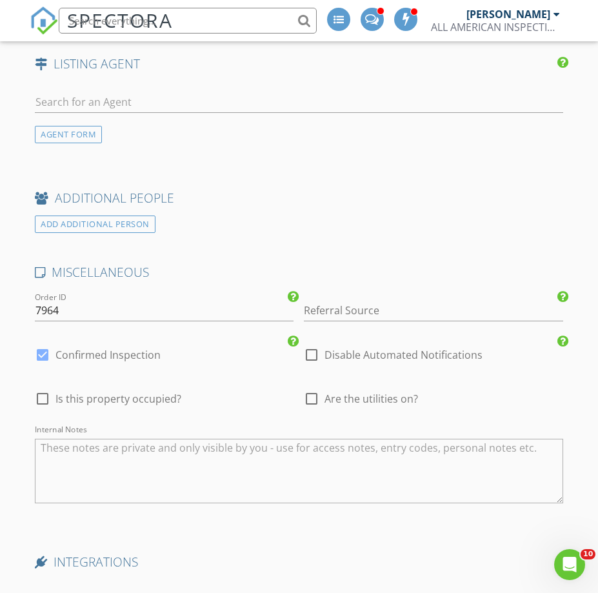
type input "[EMAIL_ADDRESS][DOMAIN_NAME]"
click at [45, 388] on div at bounding box center [43, 399] width 22 height 22
checkbox input "true"
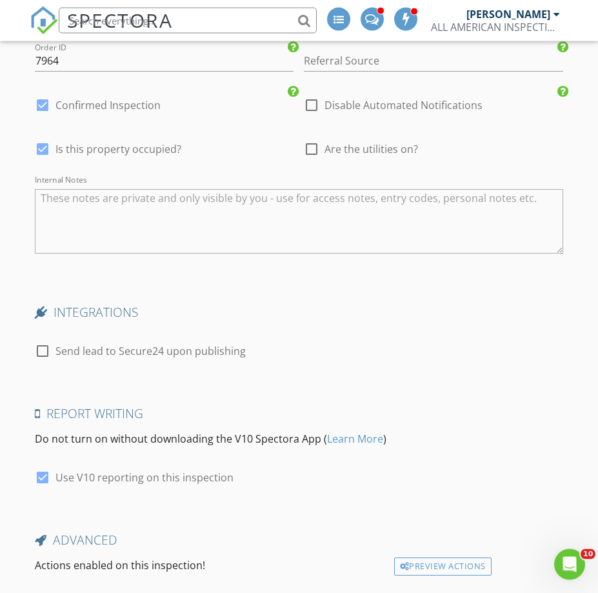
scroll to position [2693, 0]
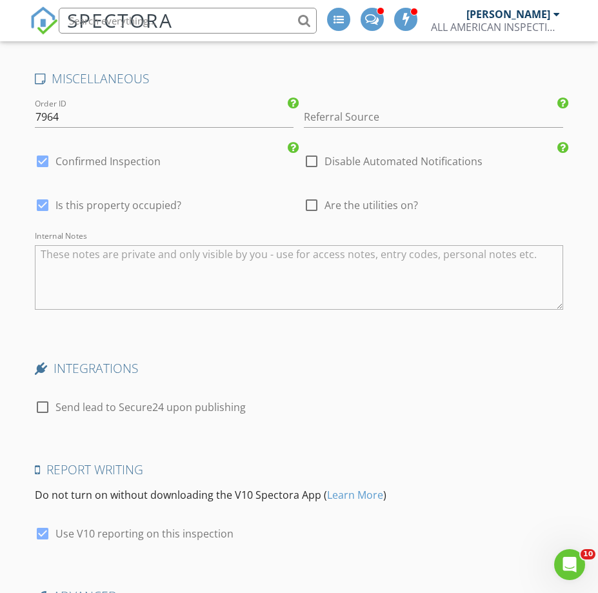
click at [313, 194] on div at bounding box center [311, 205] width 22 height 22
checkbox input "true"
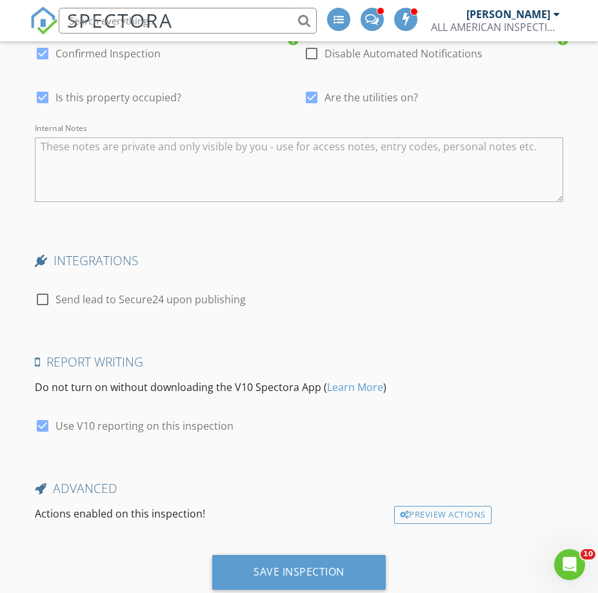
scroll to position [2824, 0]
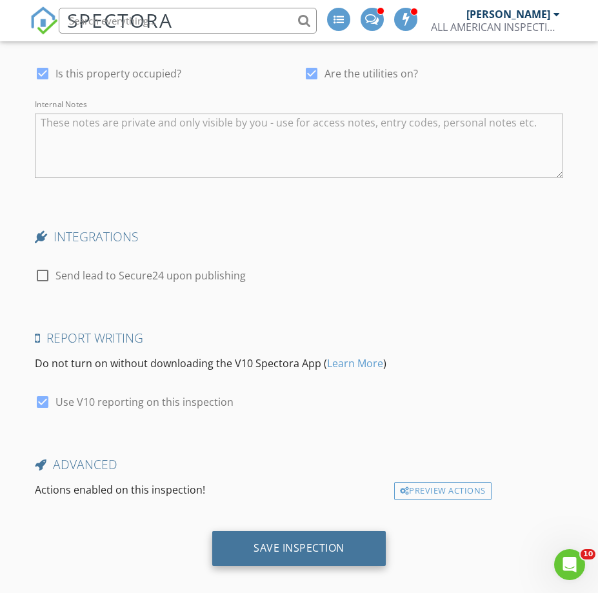
click at [320, 541] on div "Save Inspection" at bounding box center [298, 547] width 91 height 13
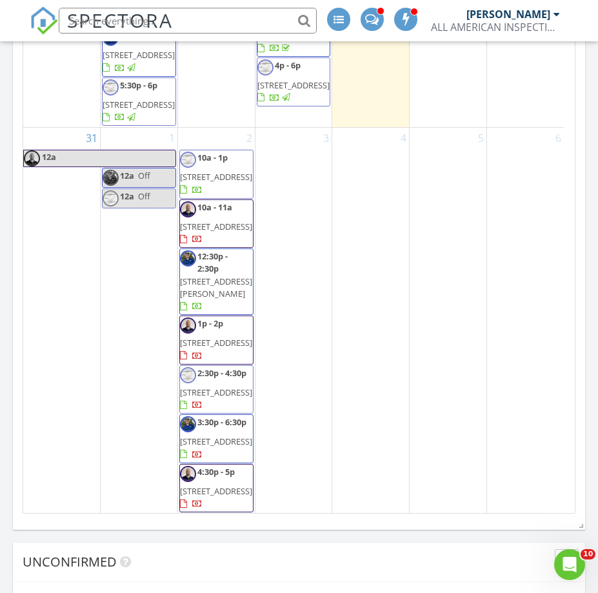
scroll to position [1958, 0]
click at [139, 61] on span "[STREET_ADDRESS]" at bounding box center [139, 55] width 72 height 12
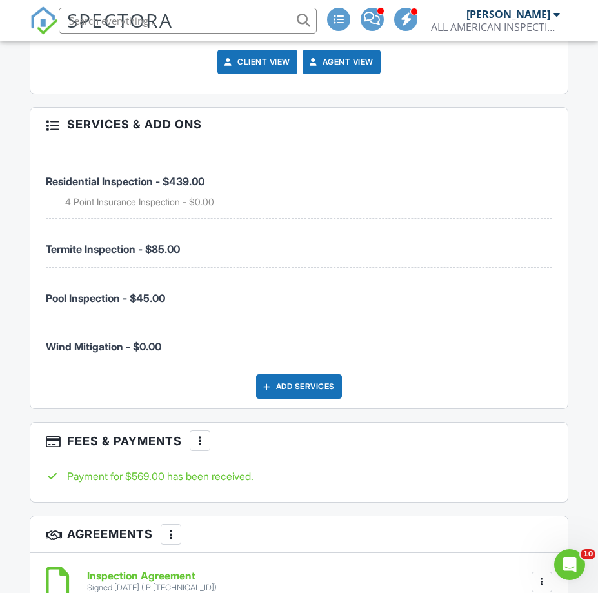
scroll to position [1644, 0]
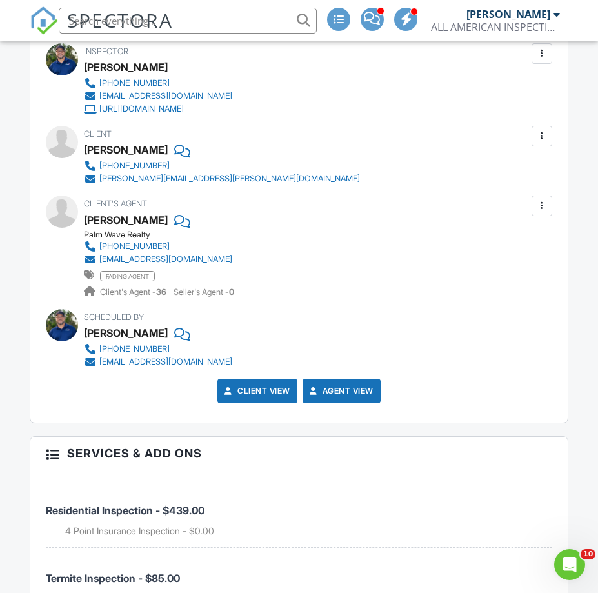
click at [174, 12] on input "text" at bounding box center [188, 21] width 258 height 26
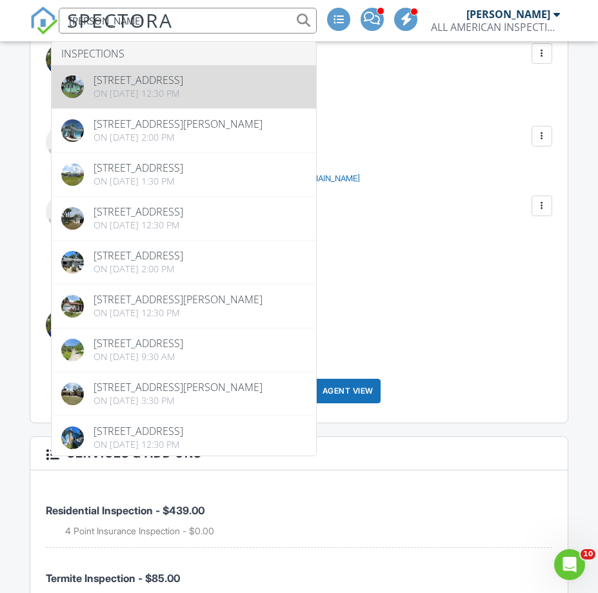
type input "[PERSON_NAME]"
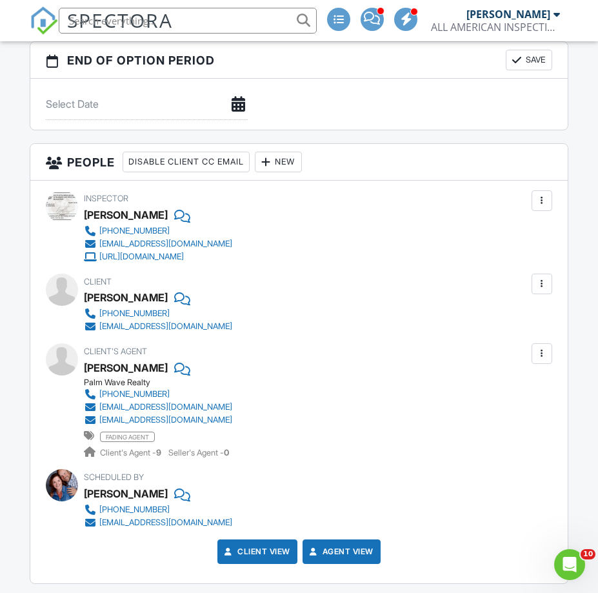
drag, startPoint x: 246, startPoint y: 406, endPoint x: 97, endPoint y: 409, distance: 149.0
click at [97, 409] on div "Palm Wave Realty 386-210-7322 laureenskusa@palmwaverealty.com johnwhoran@gmail.…" at bounding box center [163, 418] width 159 height 82
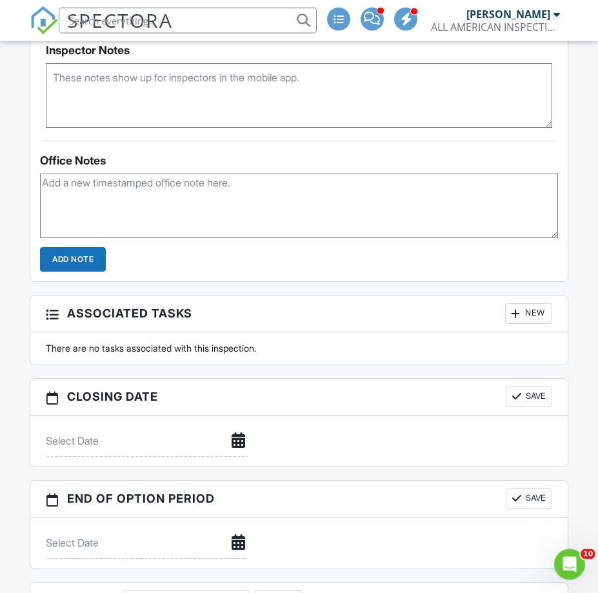
scroll to position [921, 0]
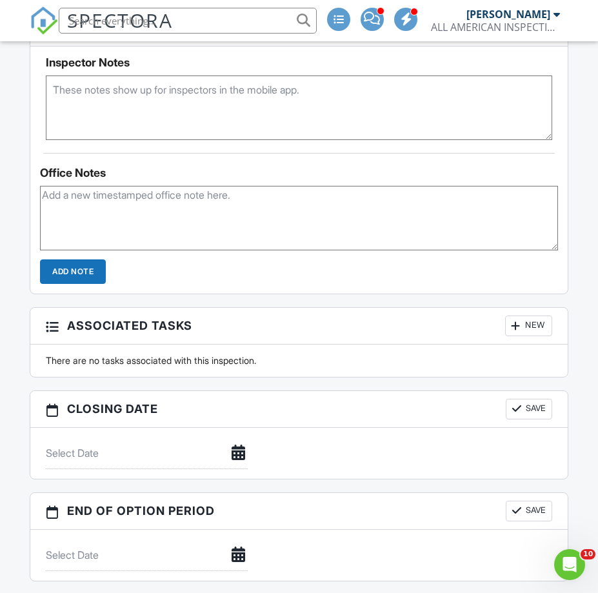
click at [213, 17] on input "text" at bounding box center [188, 21] width 258 height 26
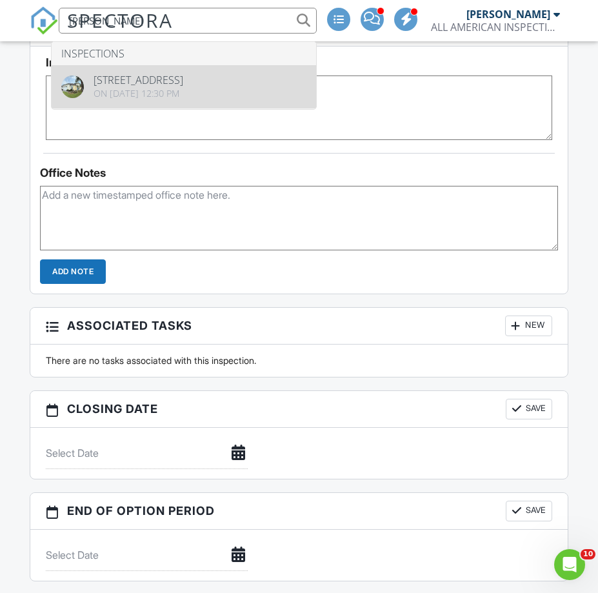
type input "[PERSON_NAME]"
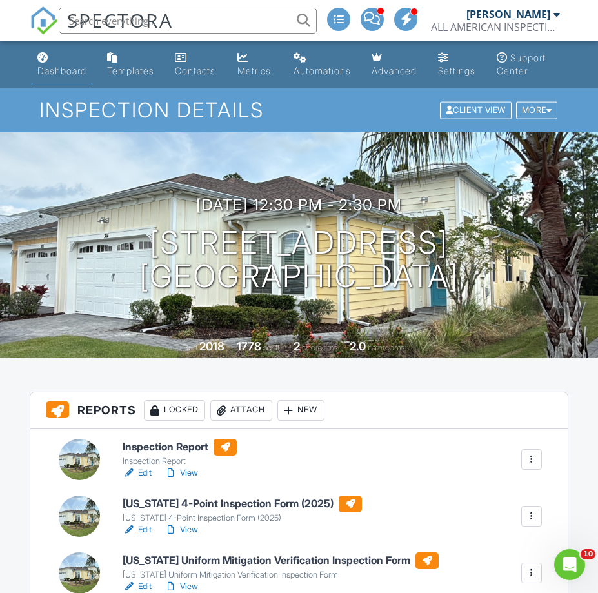
click at [50, 74] on div "Dashboard" at bounding box center [61, 70] width 49 height 11
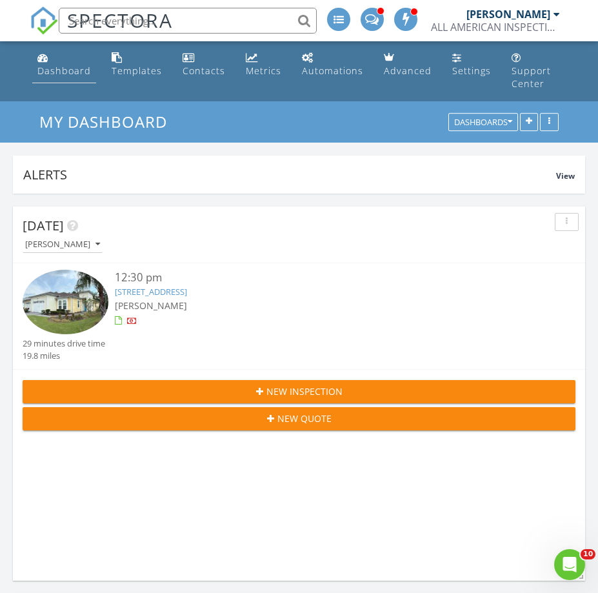
click at [55, 68] on div "Dashboard" at bounding box center [64, 70] width 54 height 12
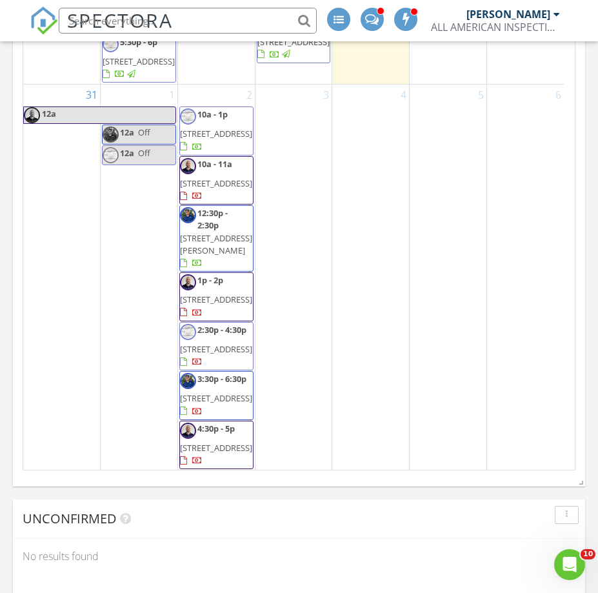
scroll to position [2127, 0]
click at [202, 128] on div "2 10a - 1p 30 Westlee Ln, Palm Coast 32164 10a - 11a 9 Llowick Ct, Palm Coast 3…" at bounding box center [216, 277] width 77 height 386
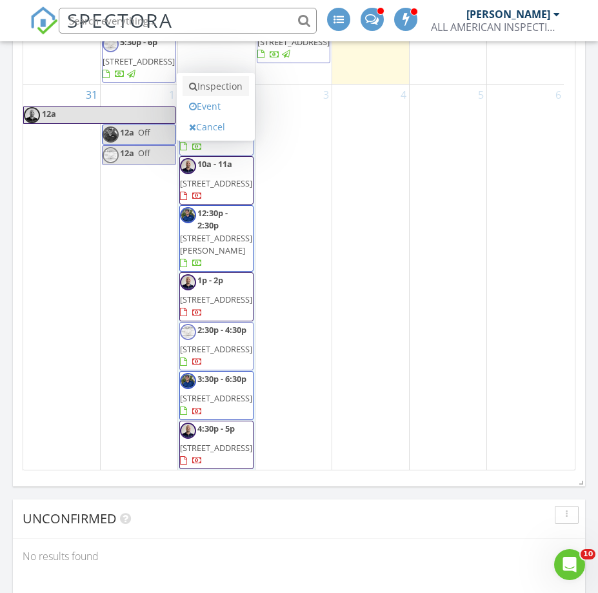
click at [212, 76] on link "Inspection" at bounding box center [215, 86] width 66 height 21
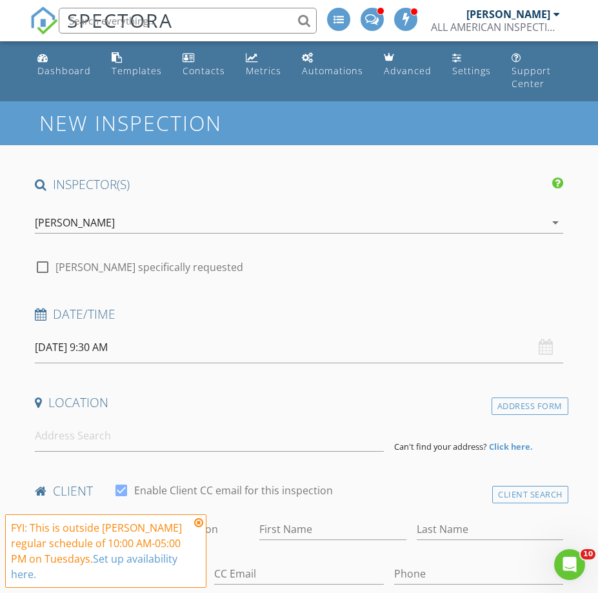
click at [63, 217] on div "[PERSON_NAME]" at bounding box center [75, 223] width 80 height 12
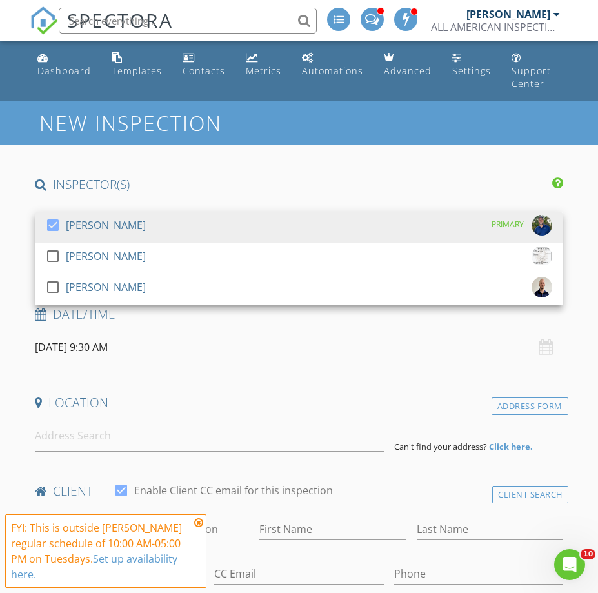
click at [59, 333] on input "09/02/2025 9:30 AM" at bounding box center [298, 347] width 527 height 32
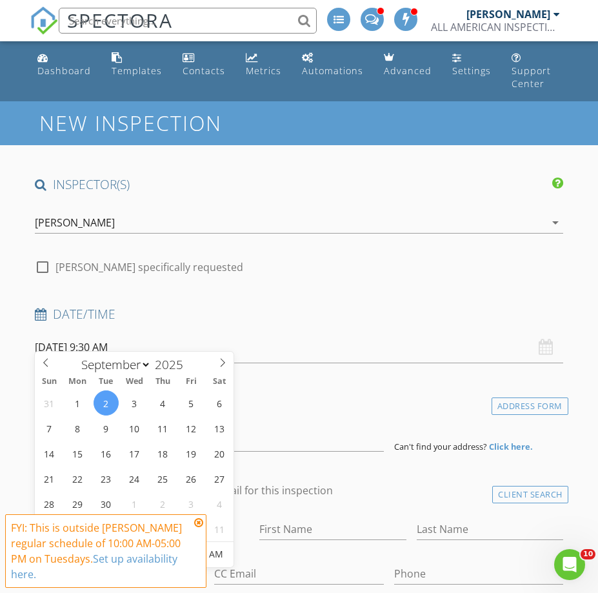
click at [200, 522] on icon at bounding box center [198, 522] width 9 height 10
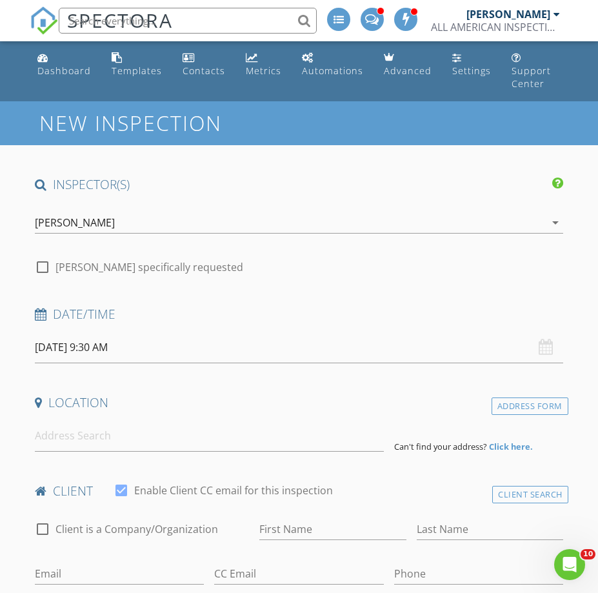
click at [97, 331] on input "09/02/2025 9:30 AM" at bounding box center [298, 347] width 527 height 32
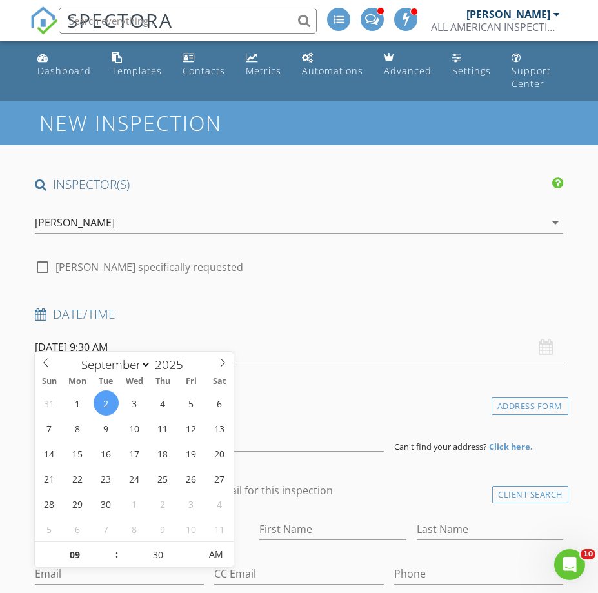
click at [264, 400] on div "Location" at bounding box center [299, 407] width 538 height 26
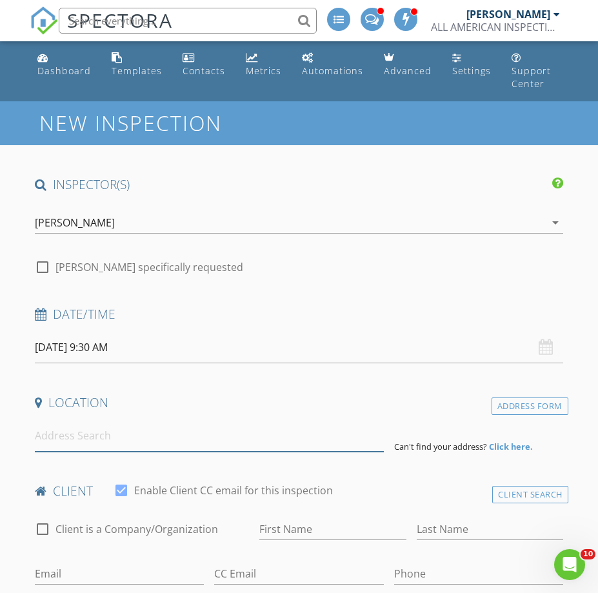
click at [223, 420] on input at bounding box center [209, 436] width 348 height 32
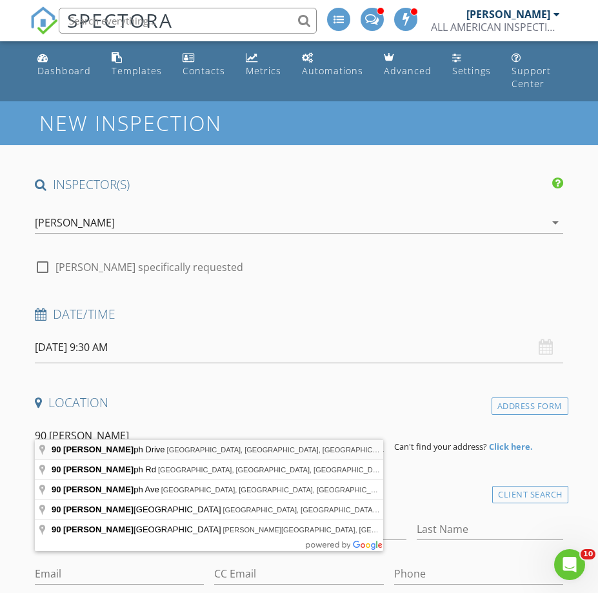
type input "90 Randolph Drive, Palm Coast, FL, USA"
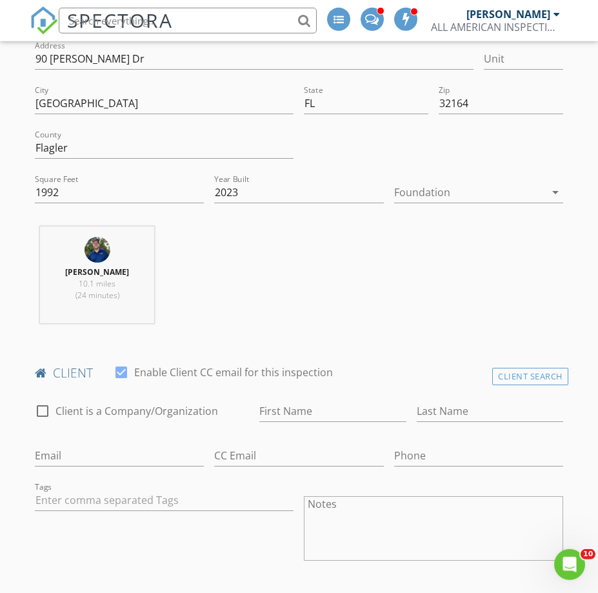
scroll to position [395, 0]
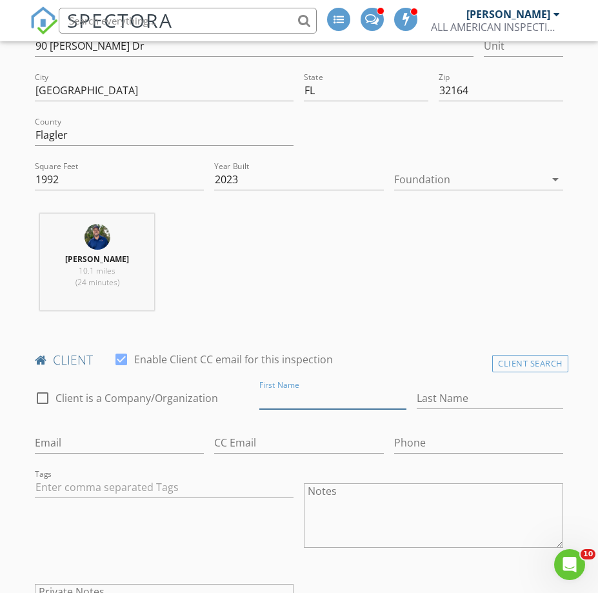
click at [340, 388] on input "First Name" at bounding box center [332, 398] width 146 height 21
type input "Mike & Linda"
click at [462, 389] on input "Last Name" at bounding box center [490, 398] width 146 height 21
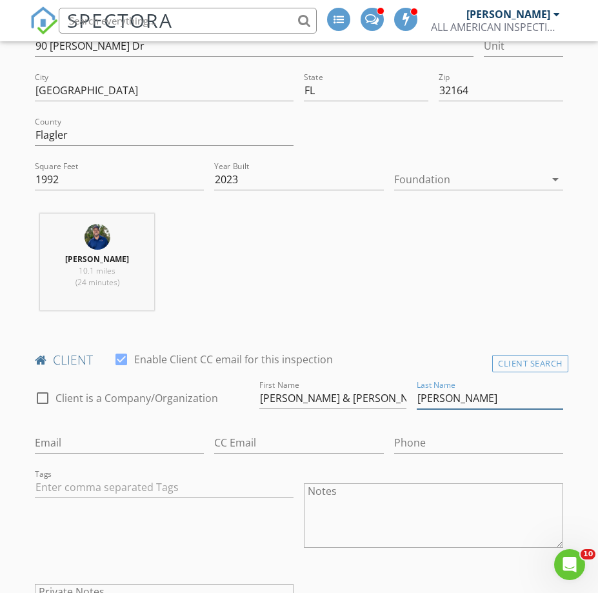
type input "Duffy"
click at [149, 434] on input "Email" at bounding box center [119, 442] width 169 height 21
type input "lindaduffy15@yahoo.com"
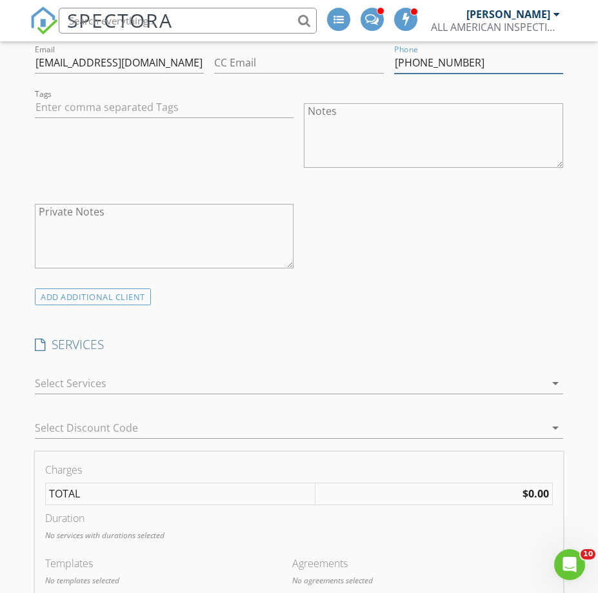
scroll to position [855, 0]
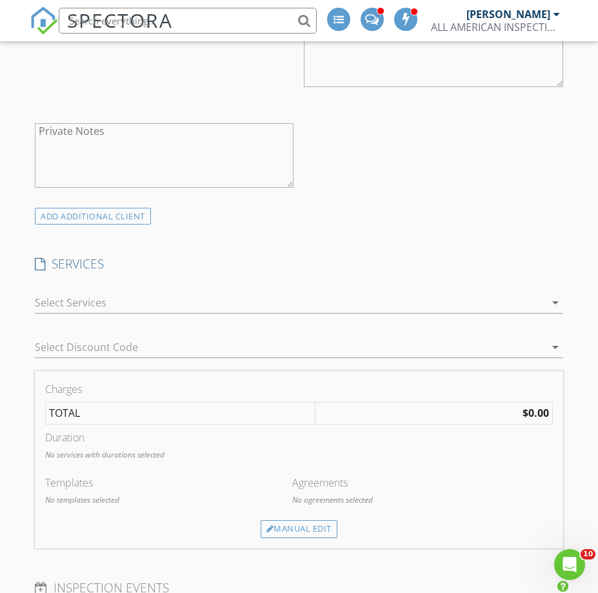
type input "917-627-1788"
click at [119, 293] on div at bounding box center [289, 302] width 509 height 21
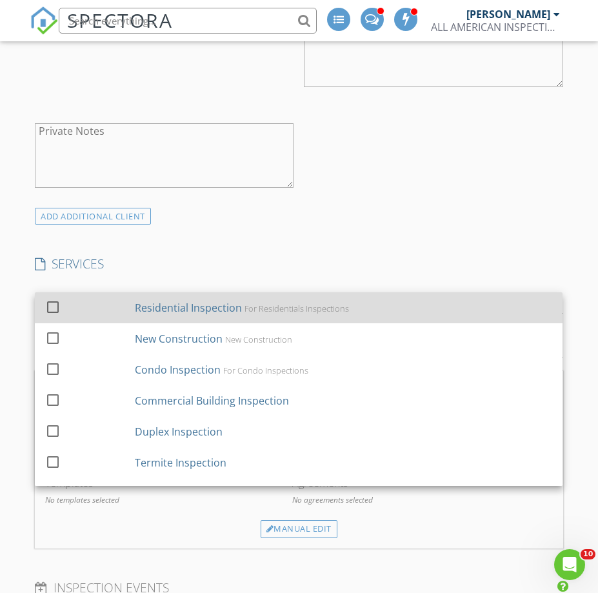
click at [57, 295] on div at bounding box center [53, 306] width 22 height 22
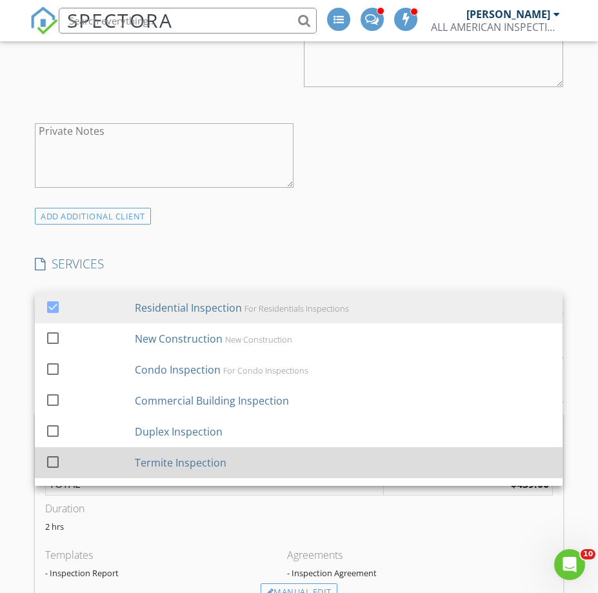
click at [59, 450] on div at bounding box center [53, 461] width 22 height 22
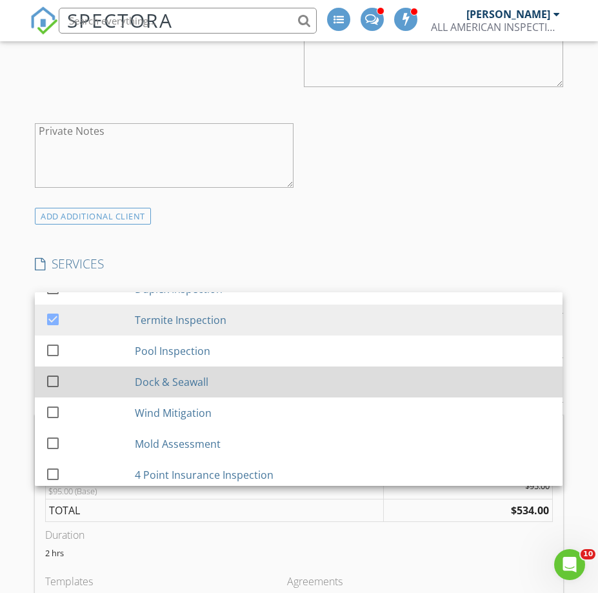
scroll to position [170, 0]
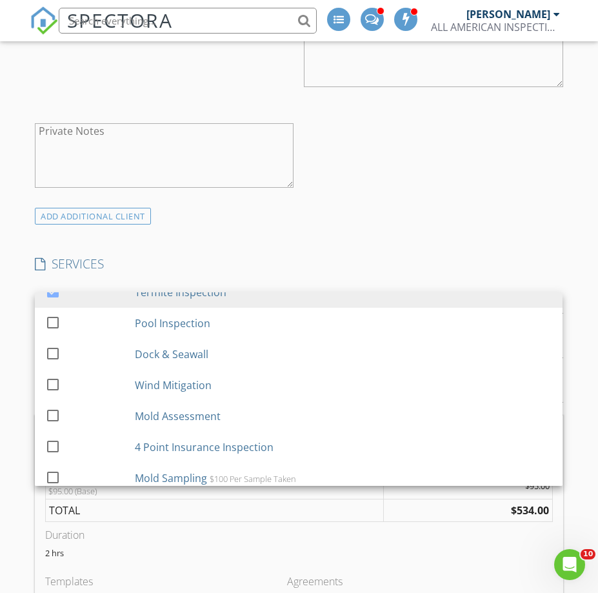
click at [155, 241] on div "INSPECTOR(S) check_box John Mock PRIMARY check_box_outline_blank Jonathan Mock …" at bounding box center [299, 583] width 538 height 2524
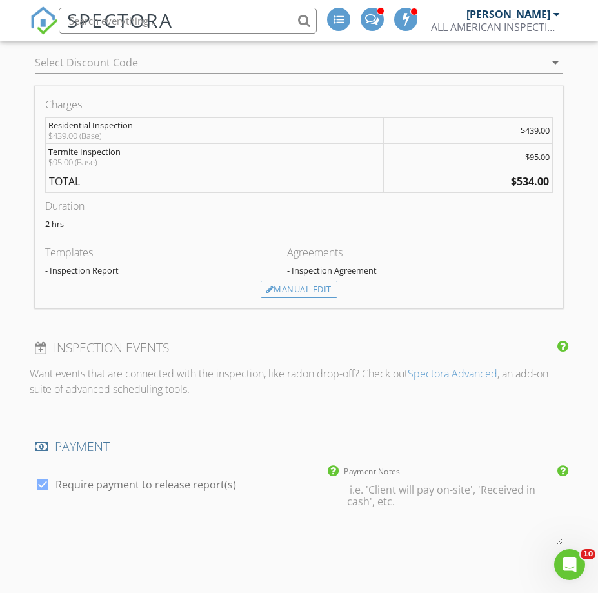
scroll to position [921, 0]
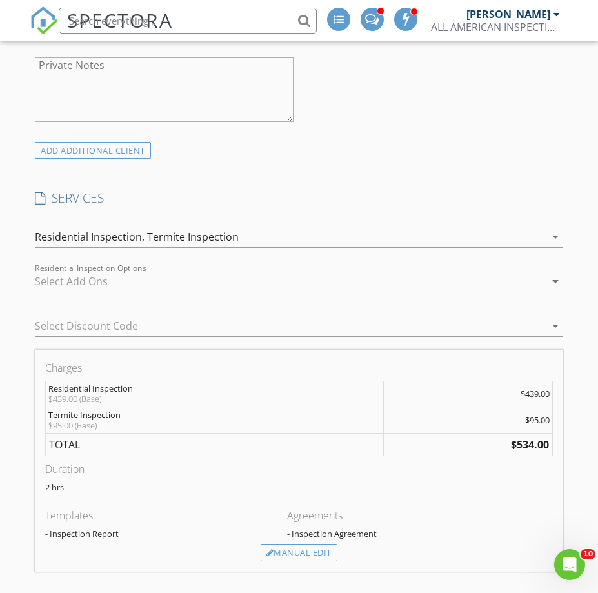
click at [108, 271] on div at bounding box center [289, 281] width 509 height 21
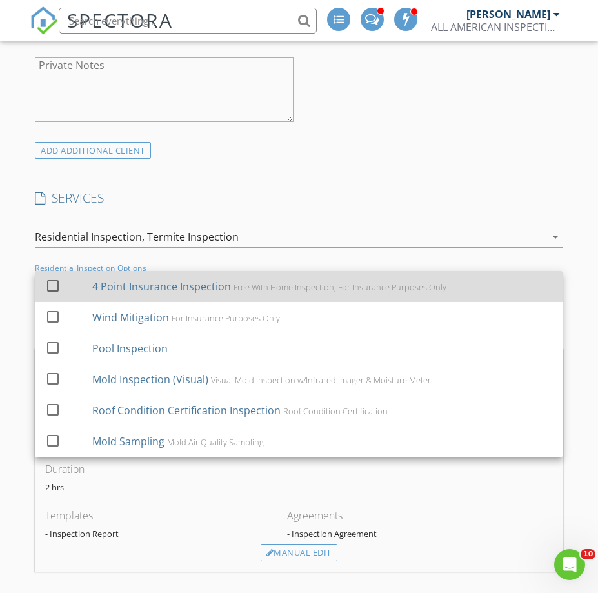
click at [53, 274] on div at bounding box center [53, 285] width 22 height 22
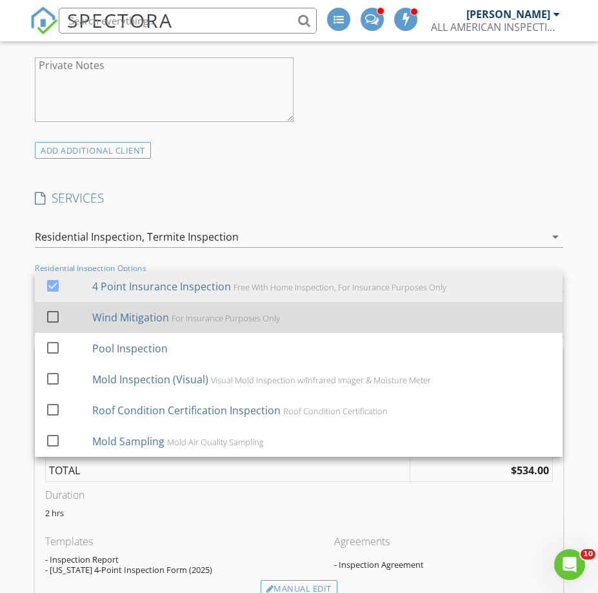
click at [57, 306] on div at bounding box center [53, 316] width 22 height 22
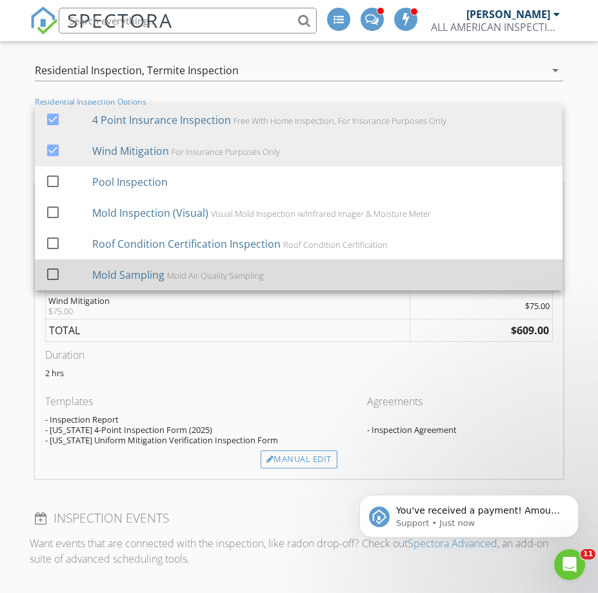
scroll to position [1118, 0]
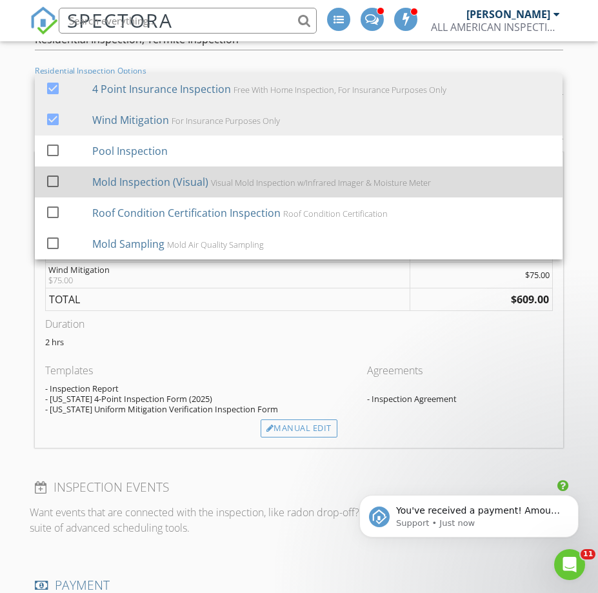
click at [54, 171] on div at bounding box center [53, 181] width 22 height 22
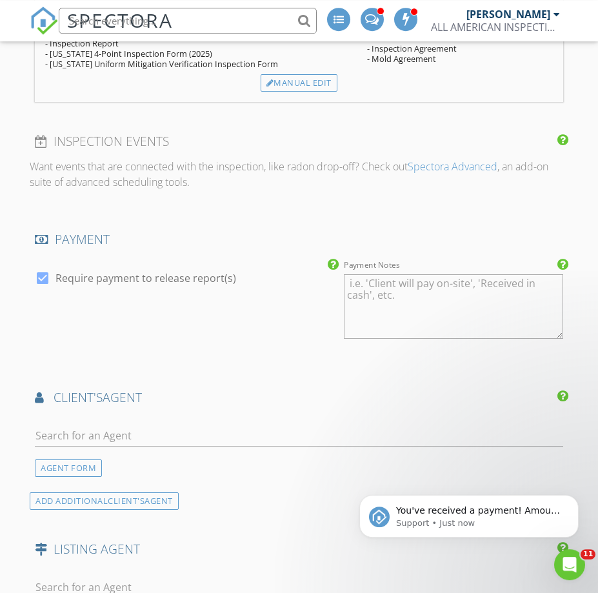
scroll to position [1513, 0]
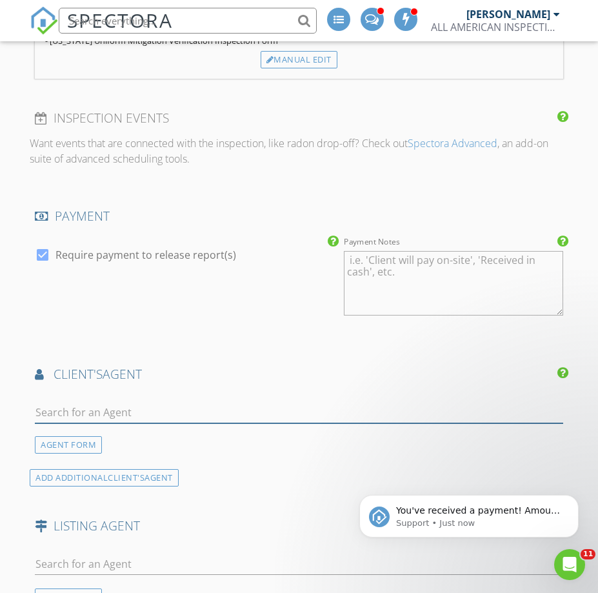
click at [157, 402] on input "text" at bounding box center [298, 412] width 527 height 21
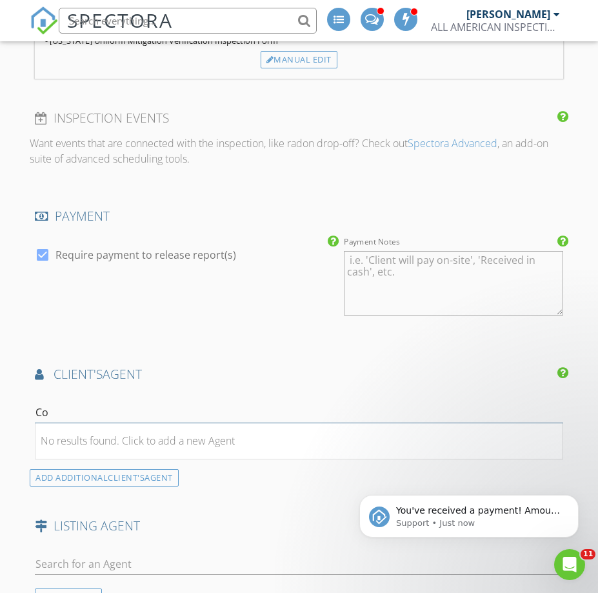
type input "C"
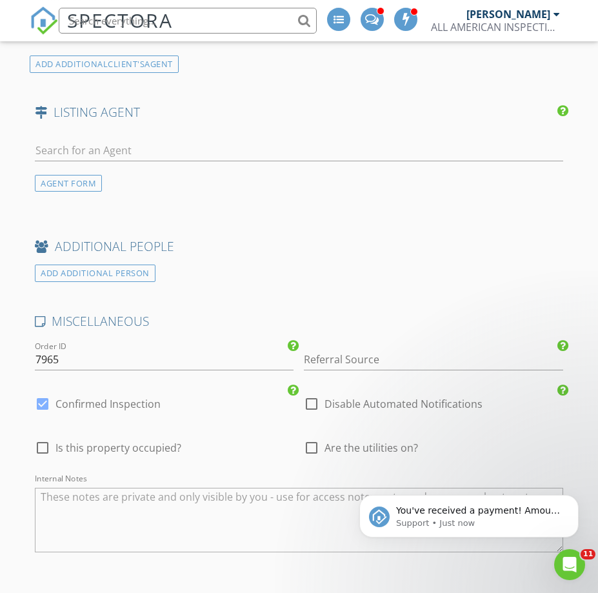
scroll to position [1973, 0]
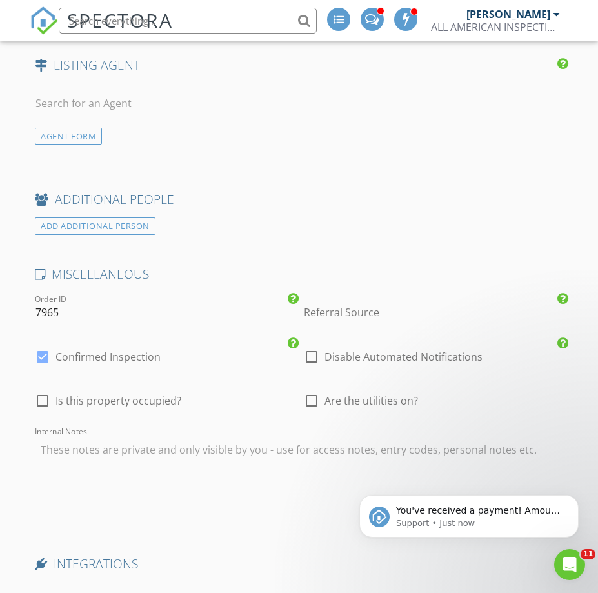
click at [43, 389] on div at bounding box center [43, 400] width 22 height 22
checkbox input "true"
click at [84, 448] on textarea "Internal Notes" at bounding box center [298, 472] width 527 height 64
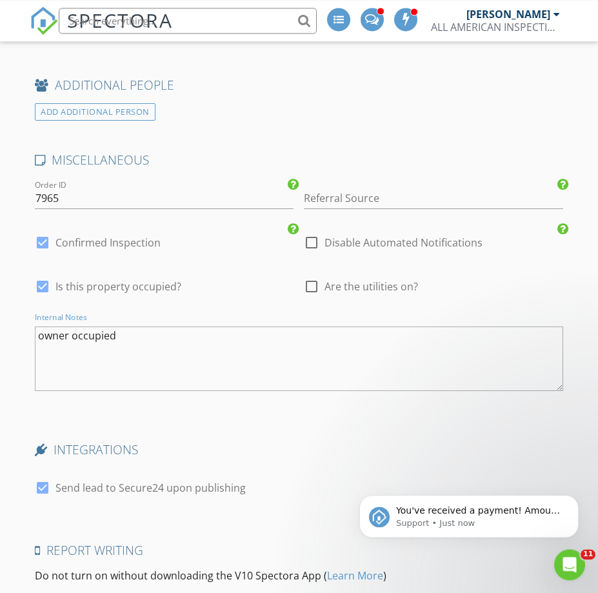
scroll to position [2236, 0]
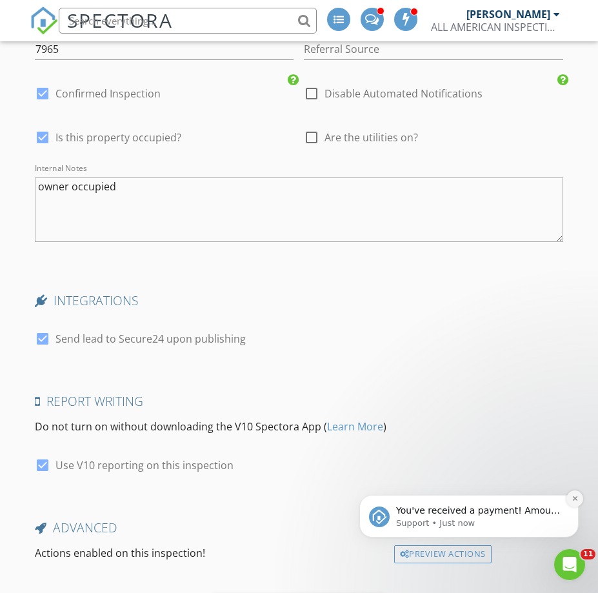
click at [577, 493] on button "Dismiss notification" at bounding box center [574, 498] width 17 height 17
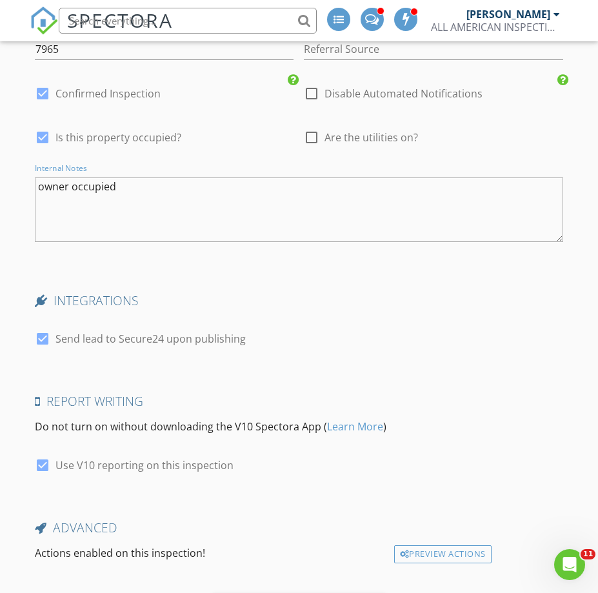
click at [198, 177] on textarea "owner occupied" at bounding box center [298, 209] width 527 height 64
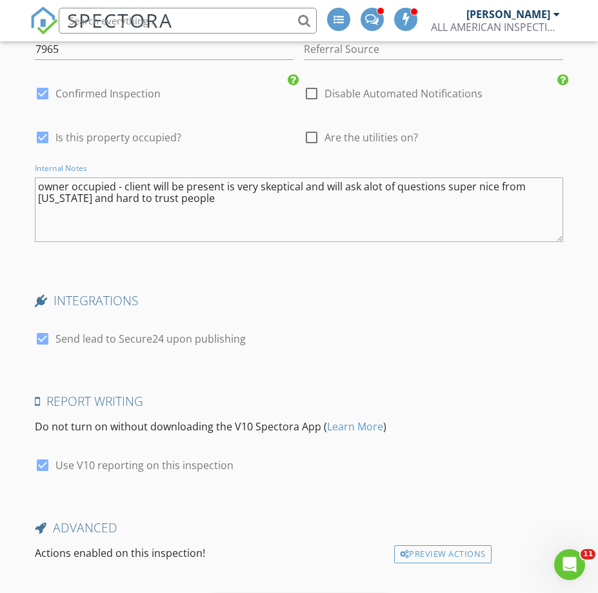
drag, startPoint x: 365, startPoint y: 173, endPoint x: 365, endPoint y: 185, distance: 11.6
click at [364, 177] on textarea "owner occupied - client will be present is very skeptical and will ask alot of …" at bounding box center [298, 209] width 527 height 64
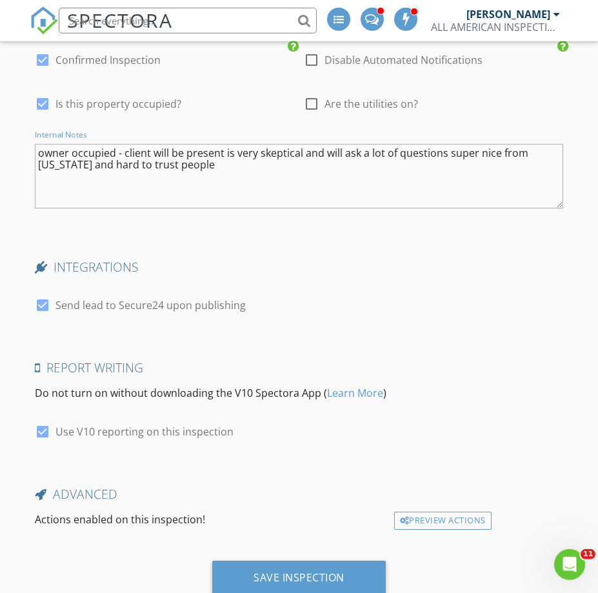
scroll to position [2300, 0]
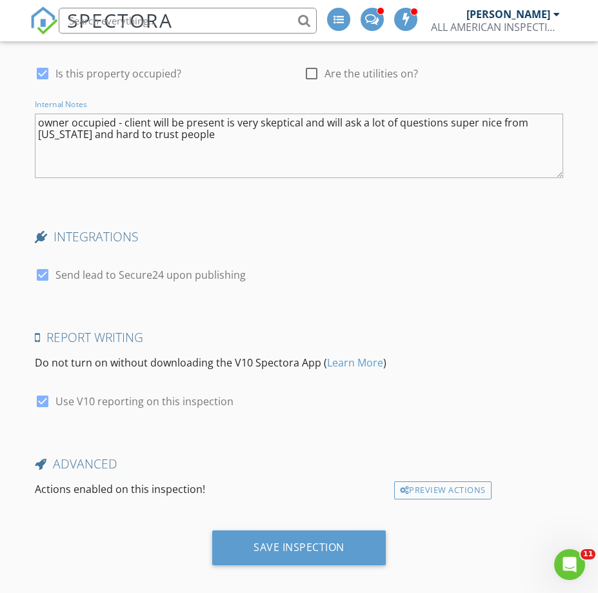
type textarea "owner occupied - client will be present is very skeptical and will ask a lot of…"
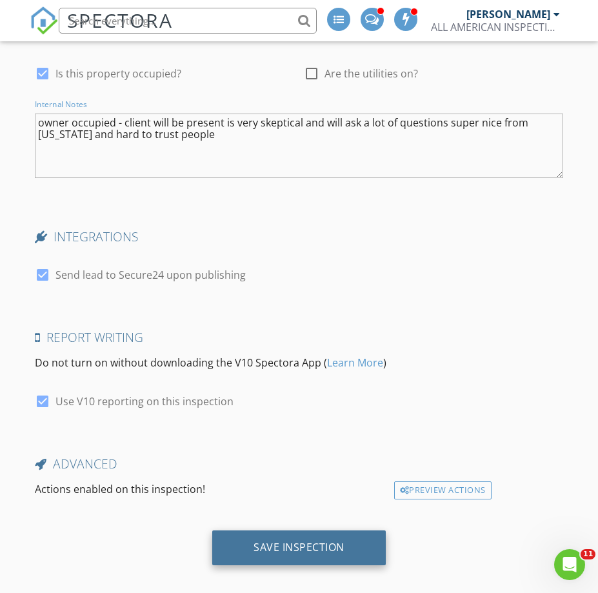
click at [298, 540] on div "Save Inspection" at bounding box center [298, 546] width 91 height 13
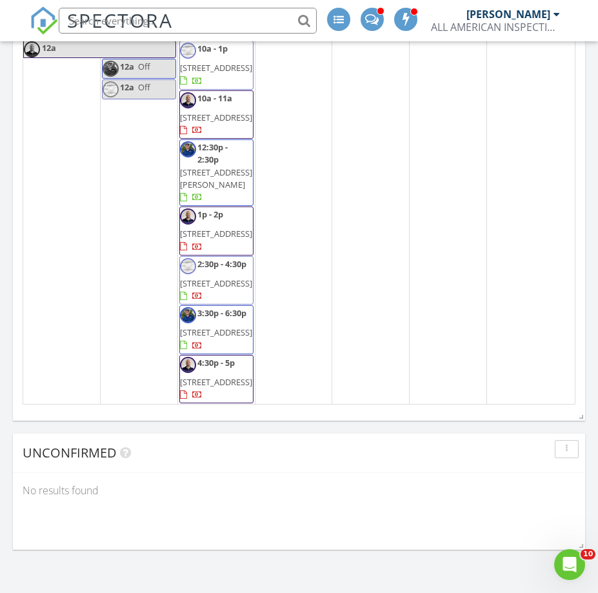
scroll to position [1871, 0]
click at [228, 14] on input "text" at bounding box center [188, 21] width 258 height 26
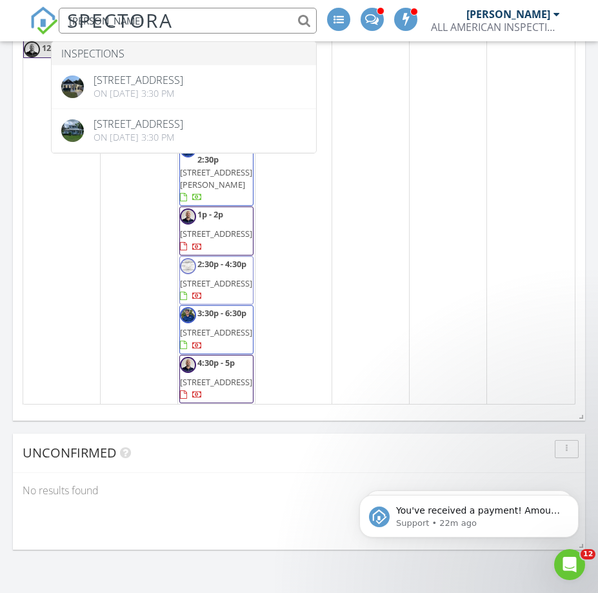
scroll to position [2127, 0]
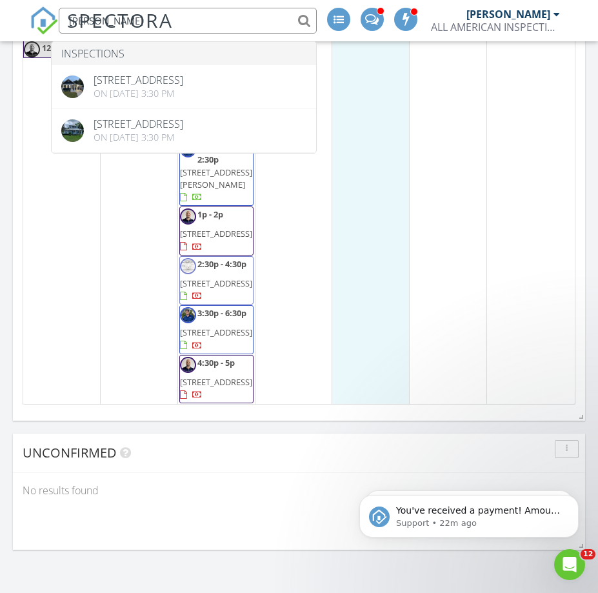
click at [371, 262] on td "4" at bounding box center [370, 212] width 77 height 386
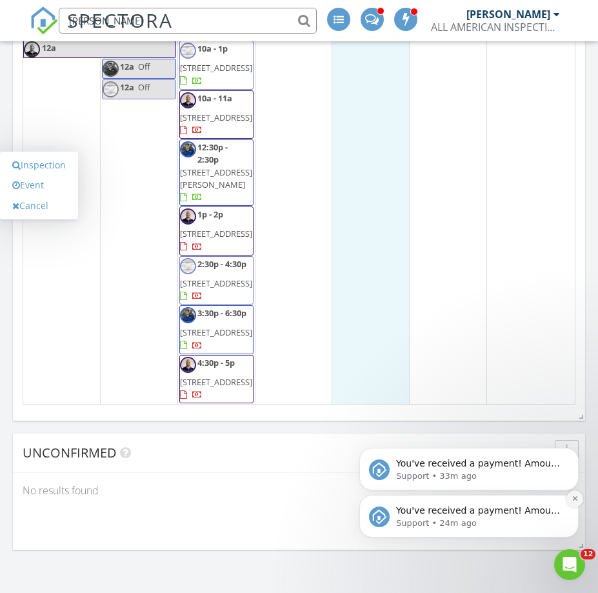
click at [577, 494] on button "Dismiss notification" at bounding box center [574, 498] width 17 height 17
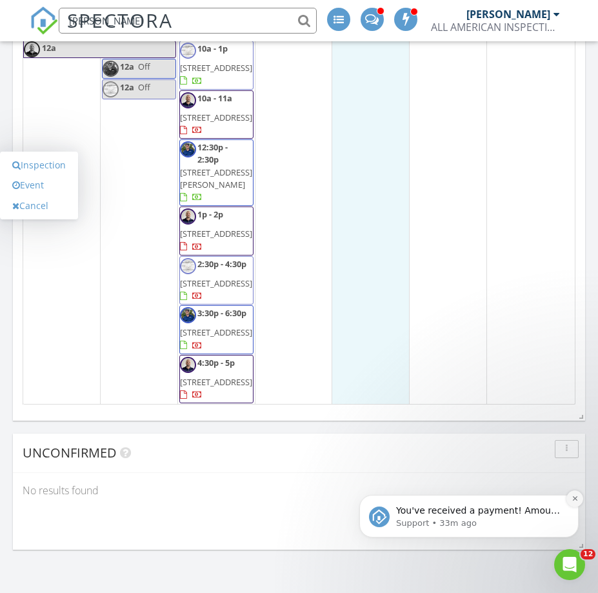
click at [578, 500] on button "Dismiss notification" at bounding box center [574, 498] width 17 height 17
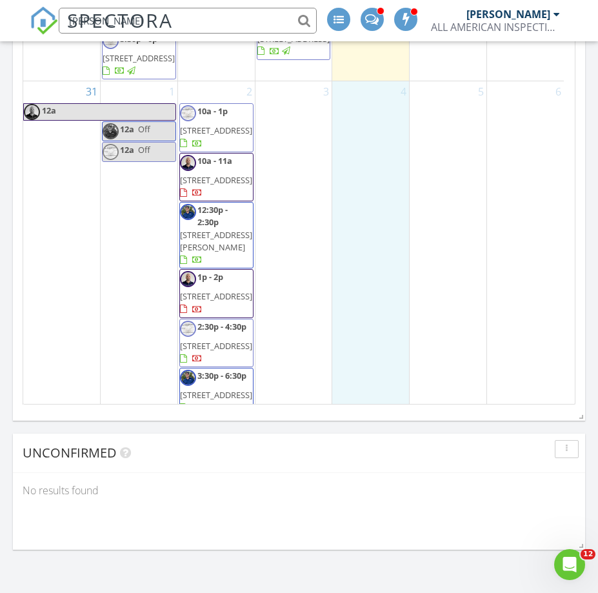
scroll to position [1701, 0]
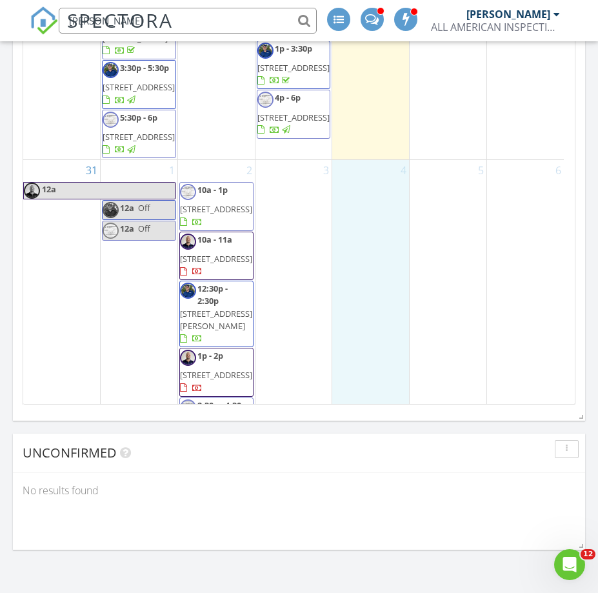
click at [232, 18] on input "[PERSON_NAME]" at bounding box center [188, 21] width 258 height 26
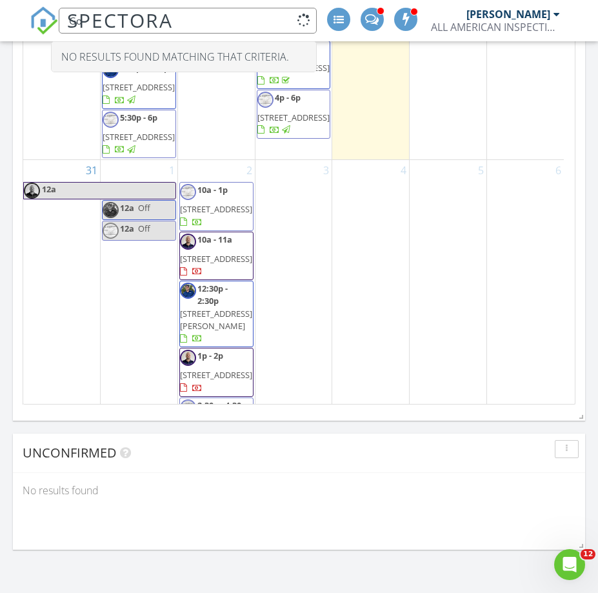
type input "G"
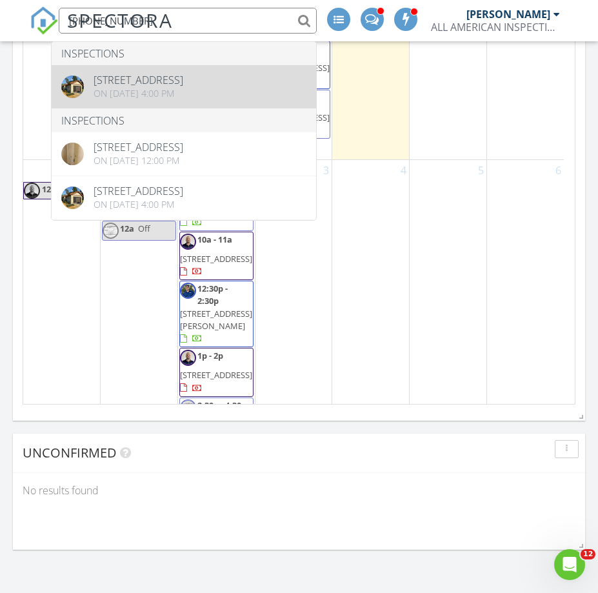
type input "608-513-9079"
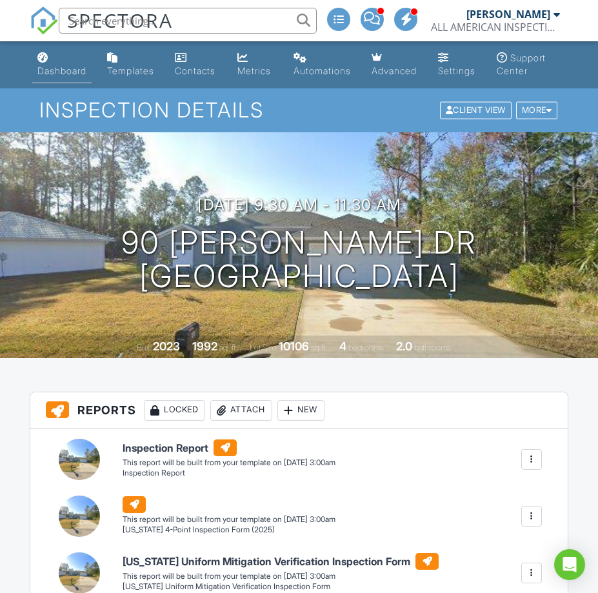
click at [64, 69] on div "Dashboard" at bounding box center [61, 70] width 49 height 11
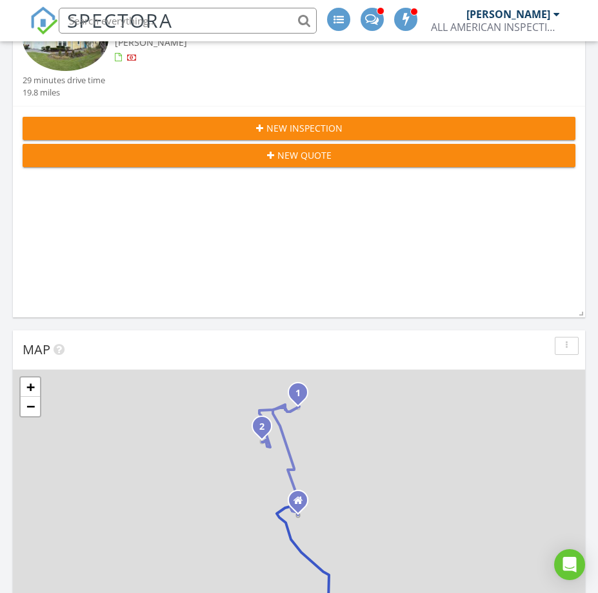
scroll to position [197, 0]
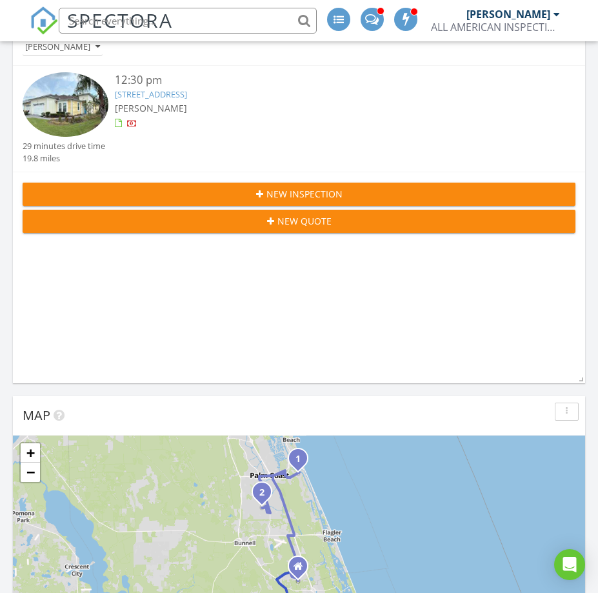
click at [289, 187] on span "New Inspection" at bounding box center [304, 194] width 76 height 14
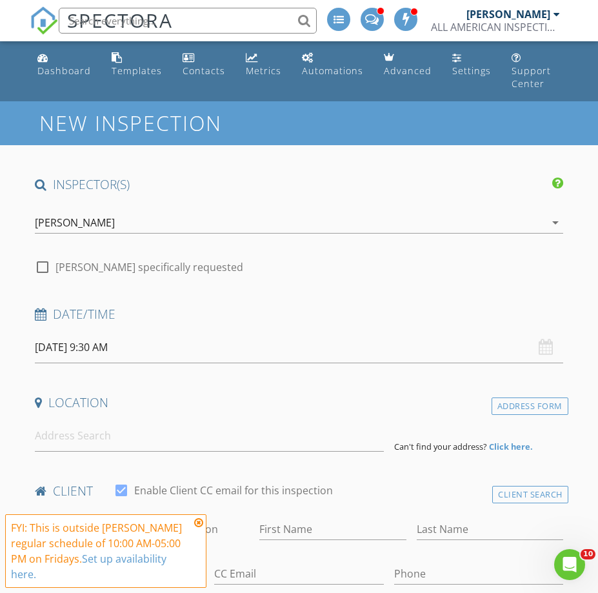
click at [52, 217] on div "[PERSON_NAME]" at bounding box center [75, 223] width 80 height 12
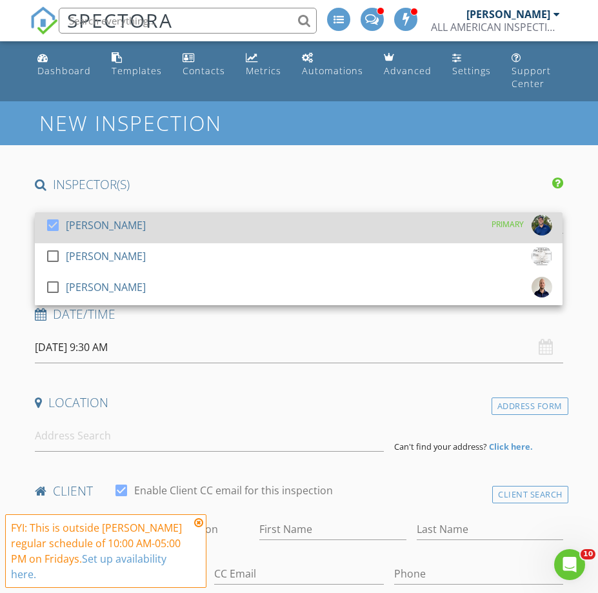
click at [51, 214] on div at bounding box center [53, 225] width 22 height 22
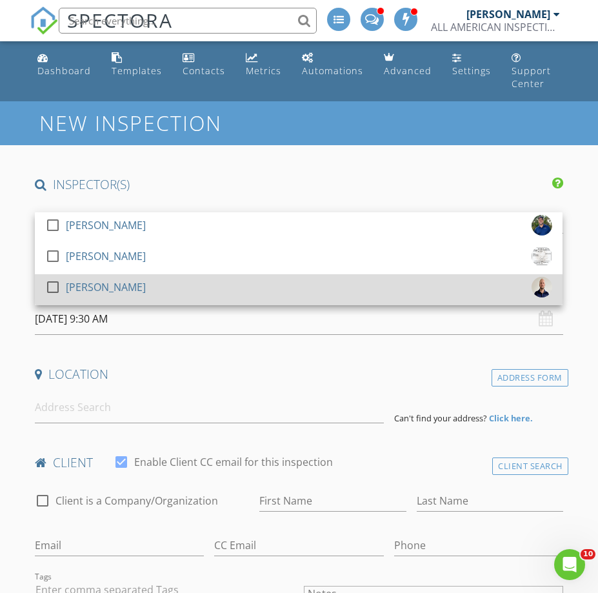
click at [48, 276] on div at bounding box center [53, 287] width 22 height 22
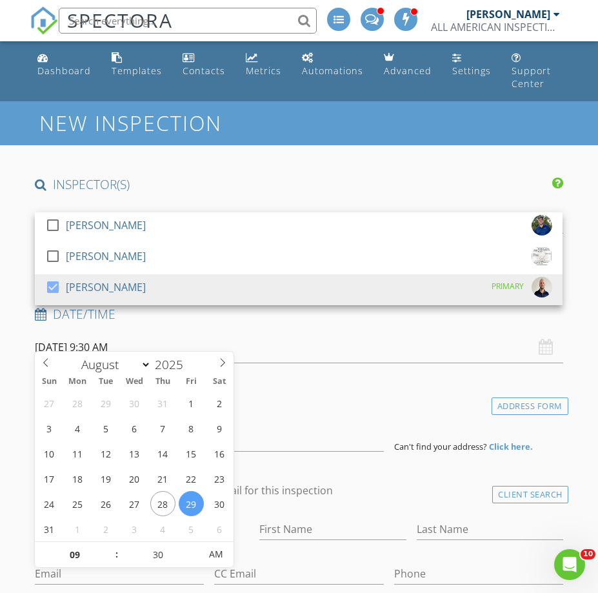
click at [73, 331] on input "[DATE] 9:30 AM" at bounding box center [298, 347] width 527 height 32
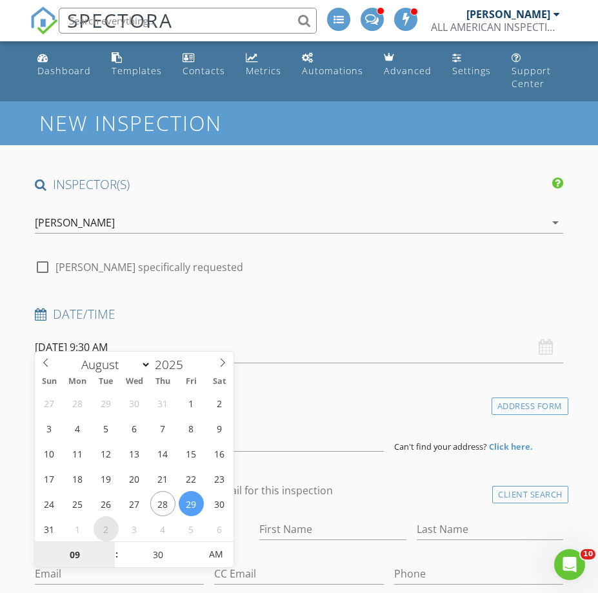
select select "8"
type input "[DATE] 9:30 AM"
type input "02"
type input "[DATE] 2:30 PM"
click at [212, 555] on span "AM" at bounding box center [215, 554] width 35 height 26
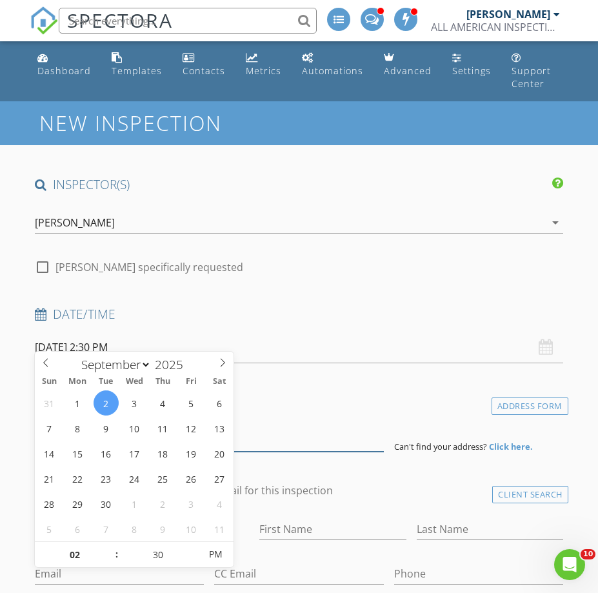
click at [288, 425] on input at bounding box center [209, 436] width 348 height 32
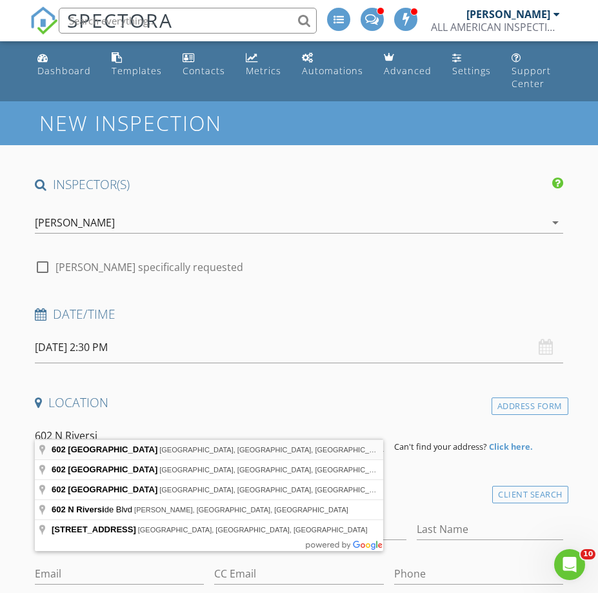
type input "[STREET_ADDRESS]"
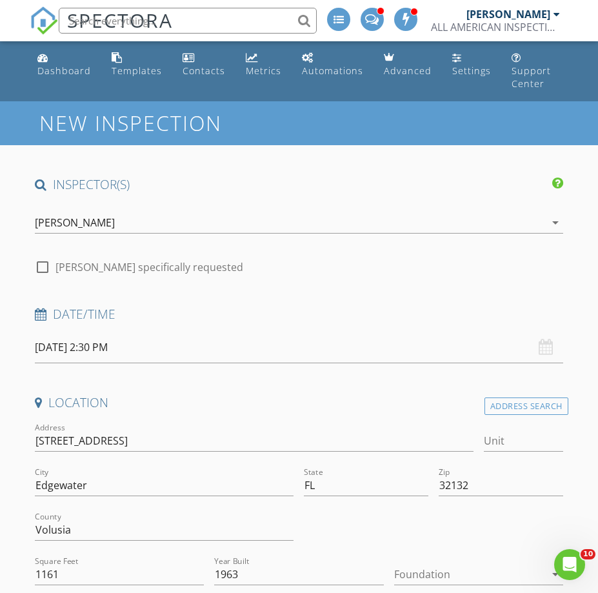
scroll to position [66, 0]
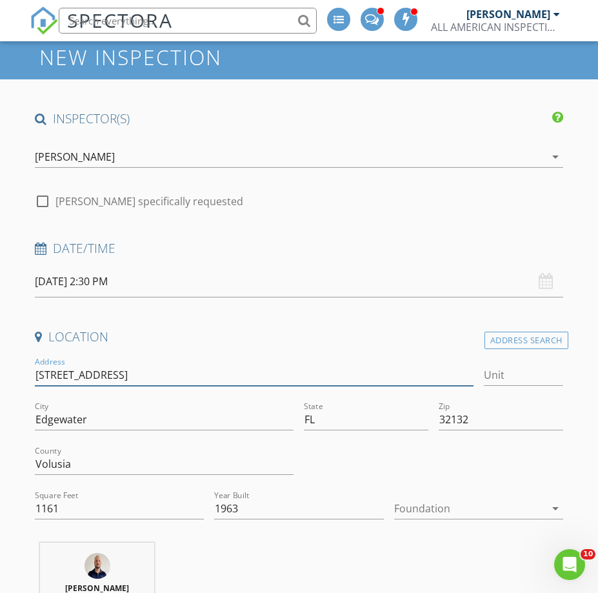
click at [95, 364] on input "[STREET_ADDRESS]" at bounding box center [254, 374] width 438 height 21
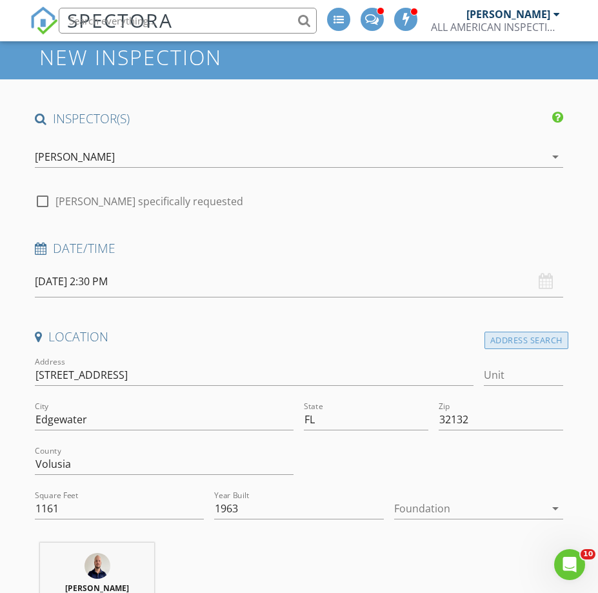
click at [537, 331] on div "Address Search" at bounding box center [526, 339] width 84 height 17
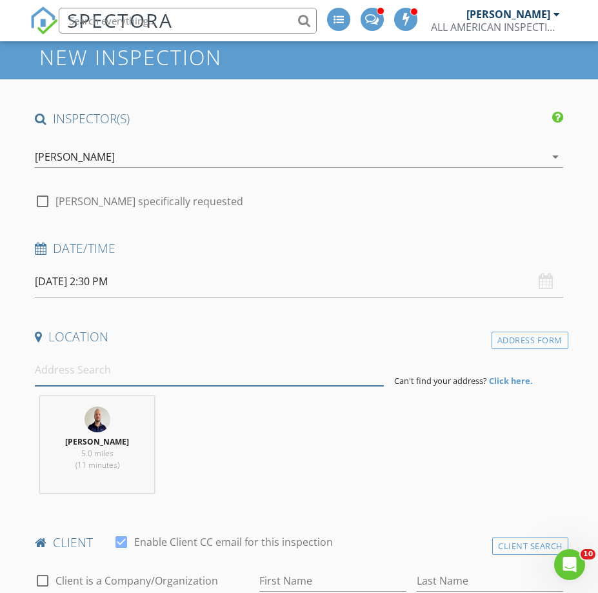
click at [147, 366] on input at bounding box center [209, 370] width 348 height 32
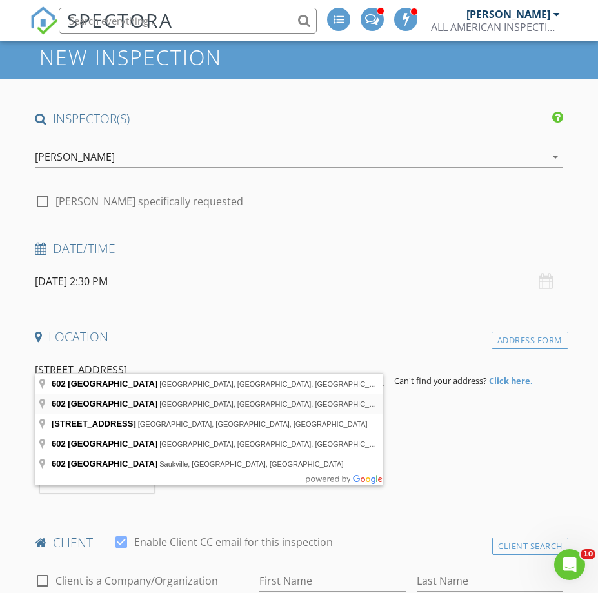
type input "602 North Riverside Drive, New Smyrna Beach, FL, USA"
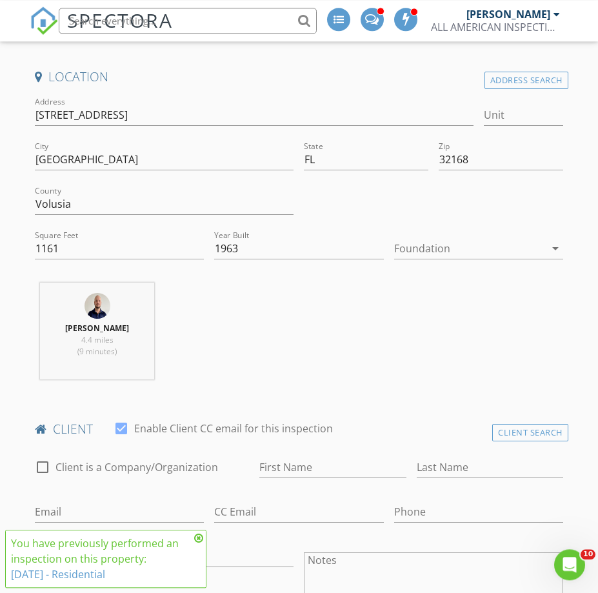
scroll to position [526, 0]
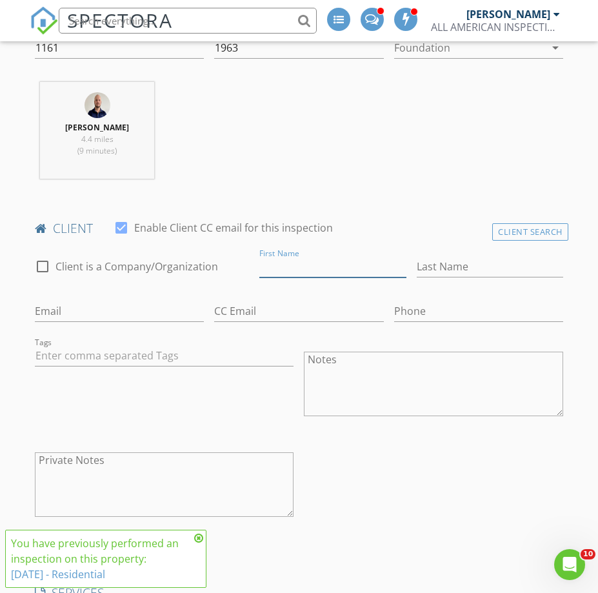
click at [300, 256] on input "First Name" at bounding box center [332, 266] width 146 height 21
type input "[PERSON_NAME]"
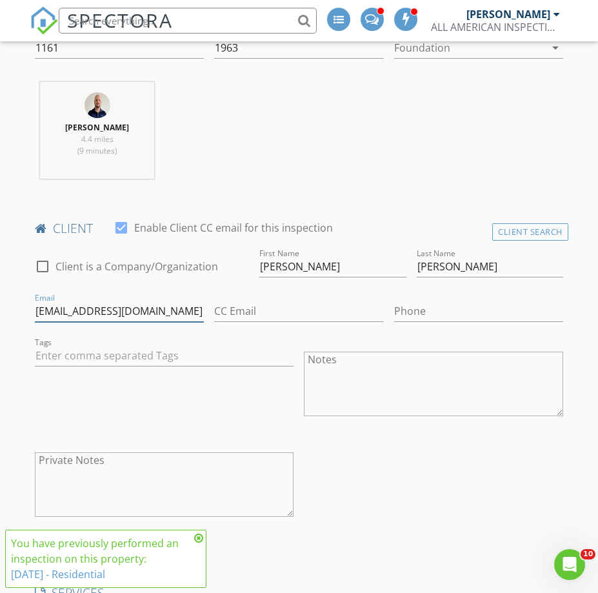
type input "[EMAIL_ADDRESS][DOMAIN_NAME]"
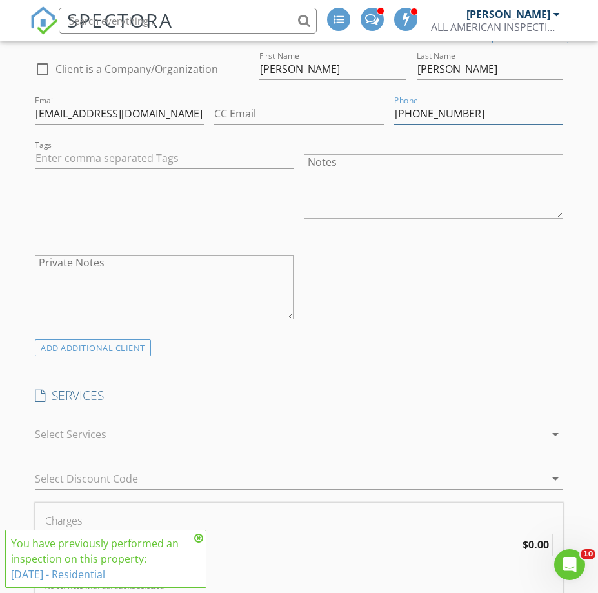
scroll to position [789, 0]
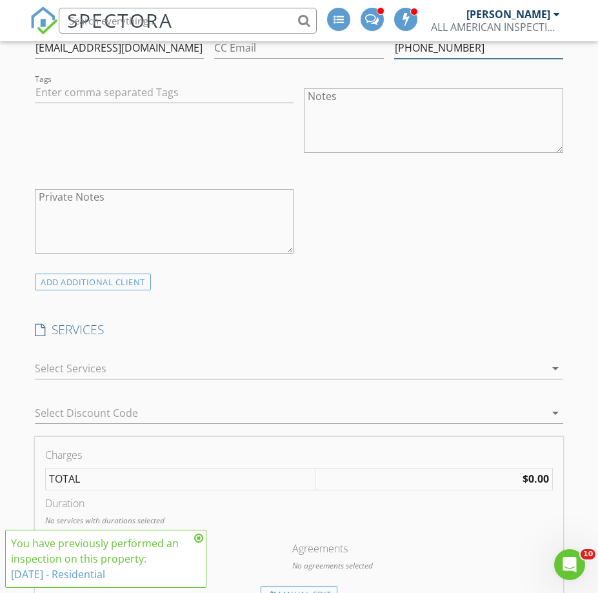
type input "[PHONE_NUMBER]"
click at [200, 533] on icon at bounding box center [198, 538] width 9 height 10
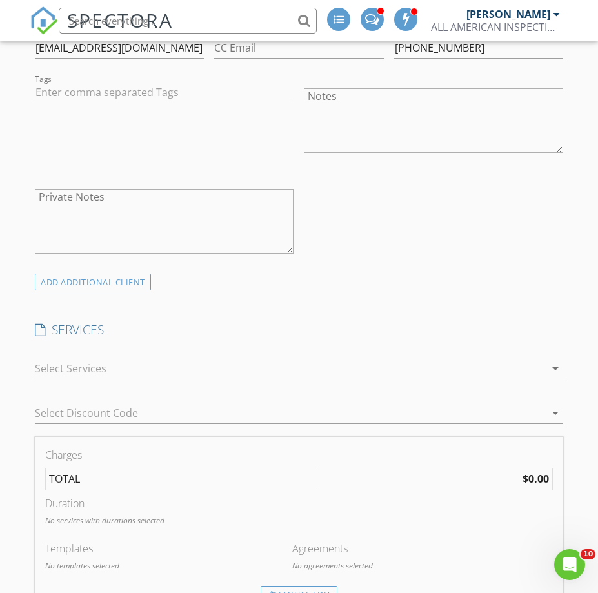
click at [94, 358] on div at bounding box center [289, 368] width 509 height 21
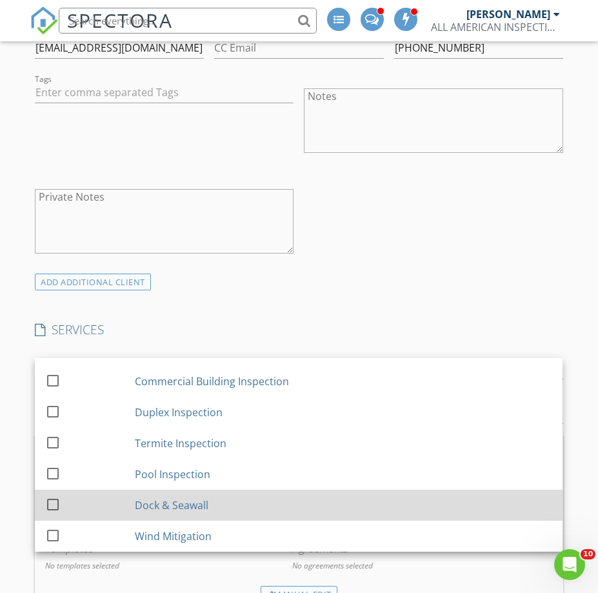
scroll to position [170, 0]
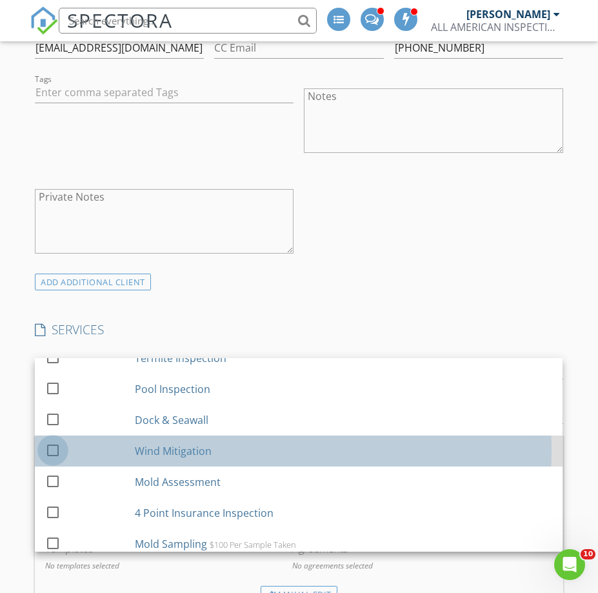
click at [50, 438] on div at bounding box center [53, 449] width 22 height 22
checkbox input "false"
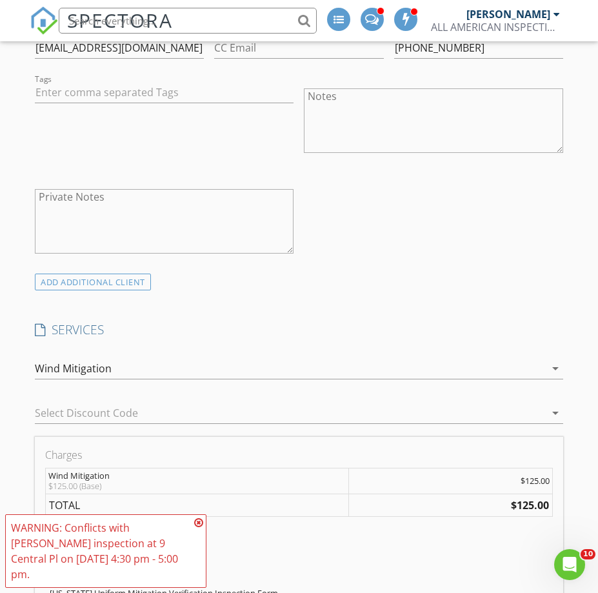
click at [193, 538] on div "WARNING: Conflicts with Victor Sheifer's inspection at 9 Central Pl on 09/02/20…" at bounding box center [106, 551] width 190 height 62
click at [199, 527] on icon at bounding box center [198, 522] width 9 height 10
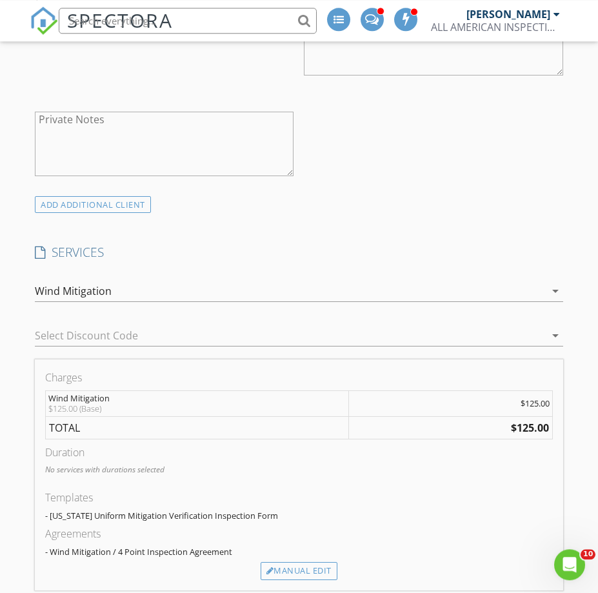
scroll to position [987, 0]
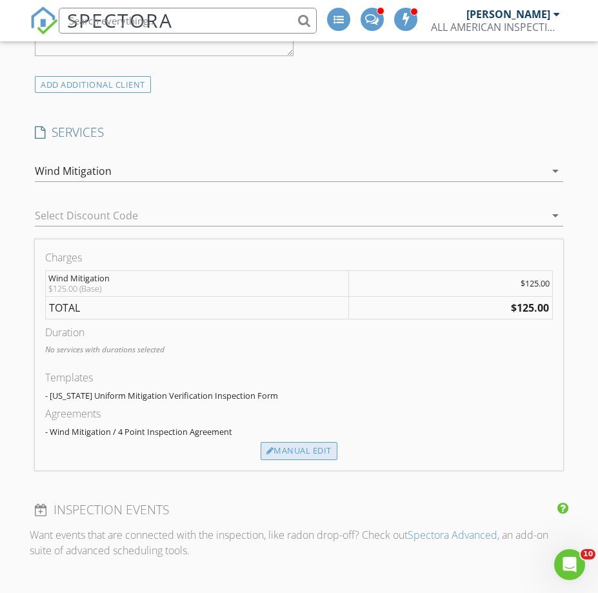
click at [295, 442] on div "Manual Edit" at bounding box center [299, 451] width 77 height 18
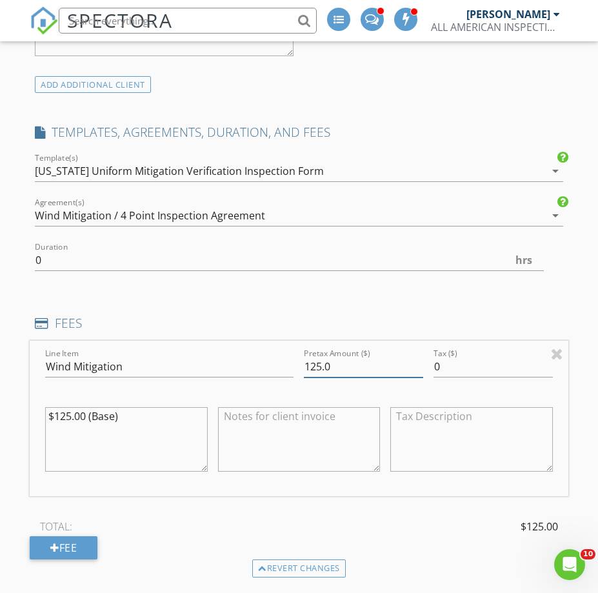
drag, startPoint x: 355, startPoint y: 350, endPoint x: 268, endPoint y: 357, distance: 88.0
click at [304, 357] on input "125.0" at bounding box center [363, 366] width 119 height 21
type input "150.00"
click at [70, 407] on textarea "$125.00 (Base)" at bounding box center [126, 439] width 162 height 64
type textarea "$1.00 (Base)"
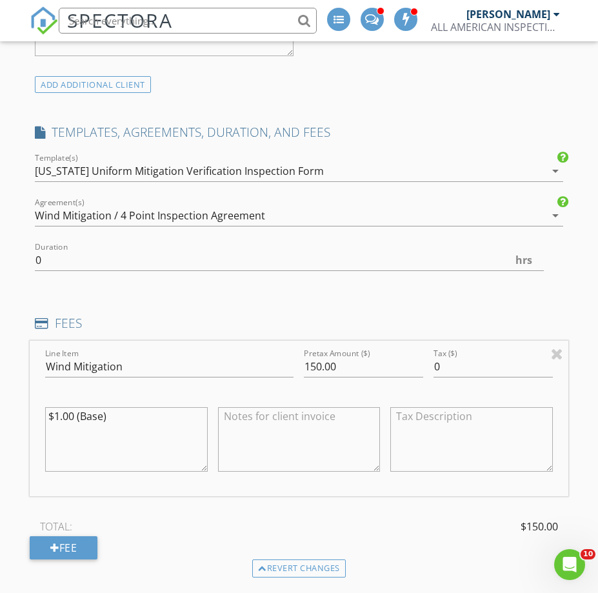
drag, startPoint x: 131, startPoint y: 406, endPoint x: -1, endPoint y: 417, distance: 132.6
click at [45, 417] on textarea "$1.00 (Base)" at bounding box center [126, 439] width 162 height 64
drag, startPoint x: 118, startPoint y: 404, endPoint x: 32, endPoint y: 394, distance: 86.3
click at [45, 407] on textarea "$1.00 (Base)" at bounding box center [126, 439] width 162 height 64
click at [240, 414] on textarea at bounding box center [299, 439] width 162 height 64
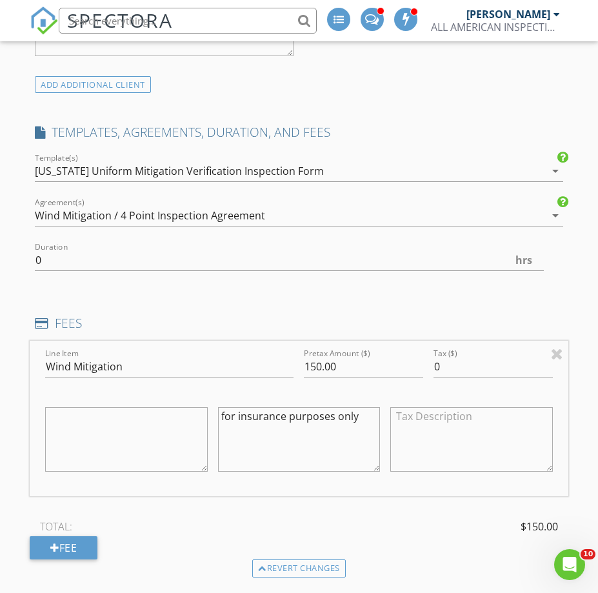
type textarea "for insurance purposes only"
click at [88, 253] on input "0" at bounding box center [289, 260] width 508 height 21
type input "0.5"
click at [100, 284] on div "INSPECTOR(S) check_box_outline_blank John Mock check_box_outline_blank Jonathan…" at bounding box center [299, 486] width 538 height 2595
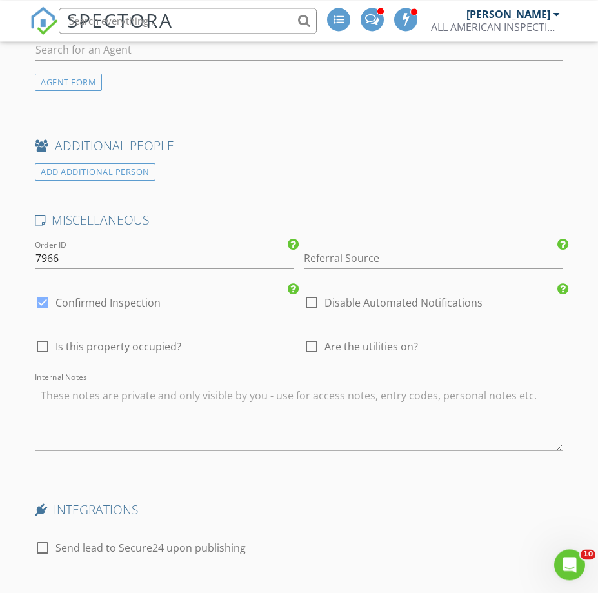
scroll to position [2105, 0]
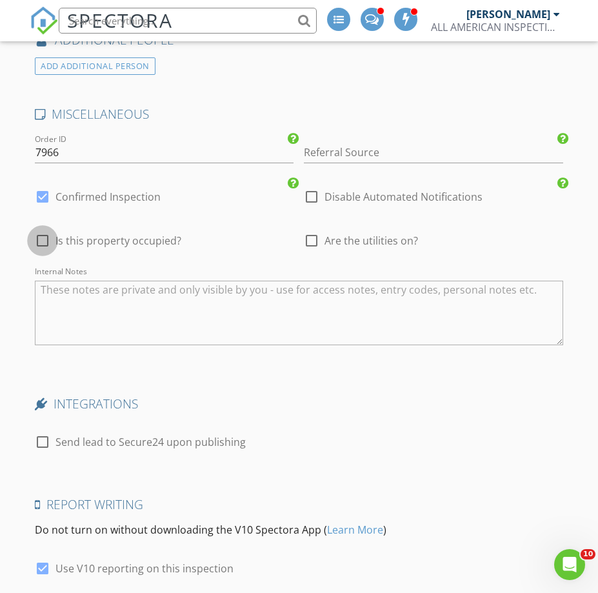
drag, startPoint x: 42, startPoint y: 220, endPoint x: 66, endPoint y: 243, distance: 33.3
click at [42, 230] on div at bounding box center [43, 241] width 22 height 22
checkbox input "true"
click at [81, 300] on textarea "Internal Notes" at bounding box center [298, 313] width 527 height 64
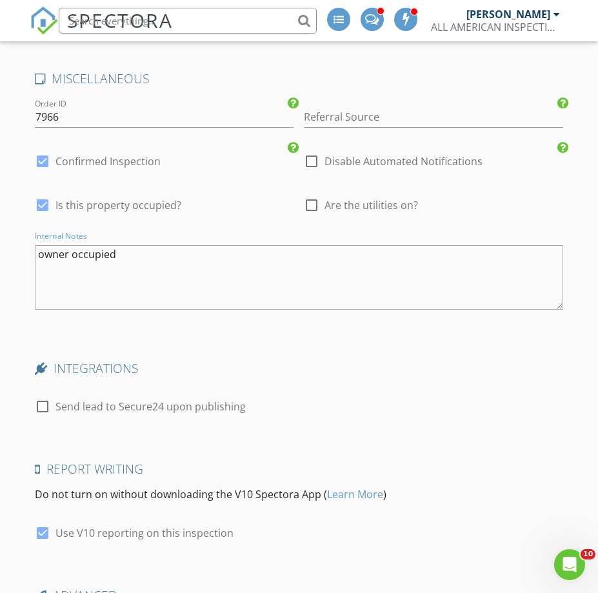
scroll to position [2272, 0]
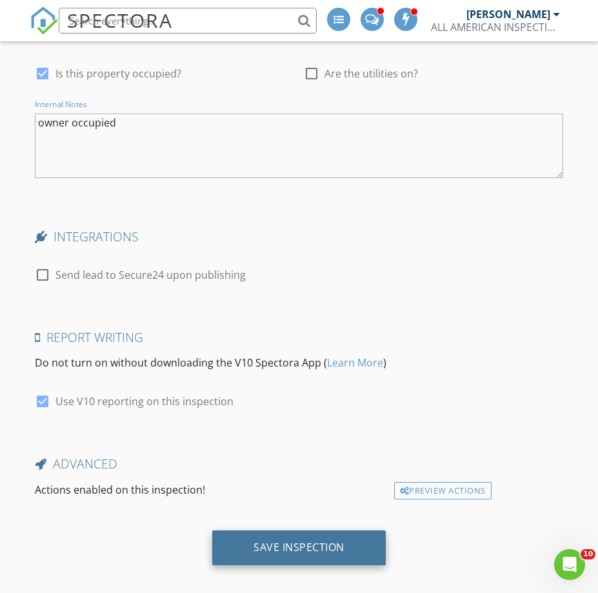
type textarea "owner occupied"
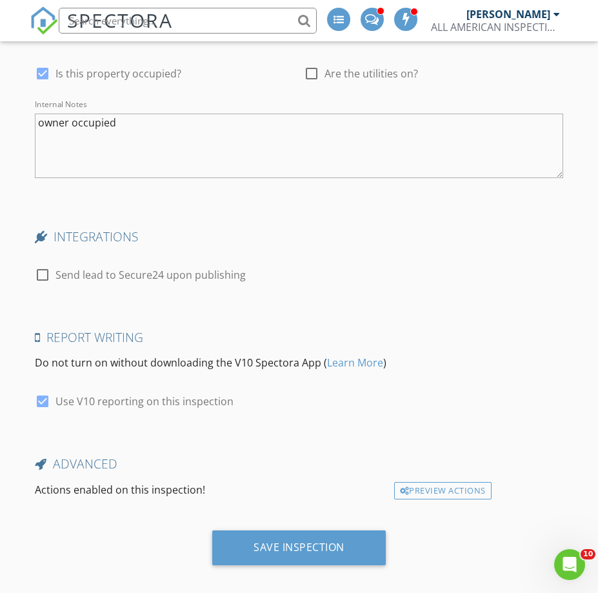
drag, startPoint x: 289, startPoint y: 538, endPoint x: 305, endPoint y: 452, distance: 87.9
click at [288, 540] on div "Save Inspection" at bounding box center [298, 546] width 91 height 13
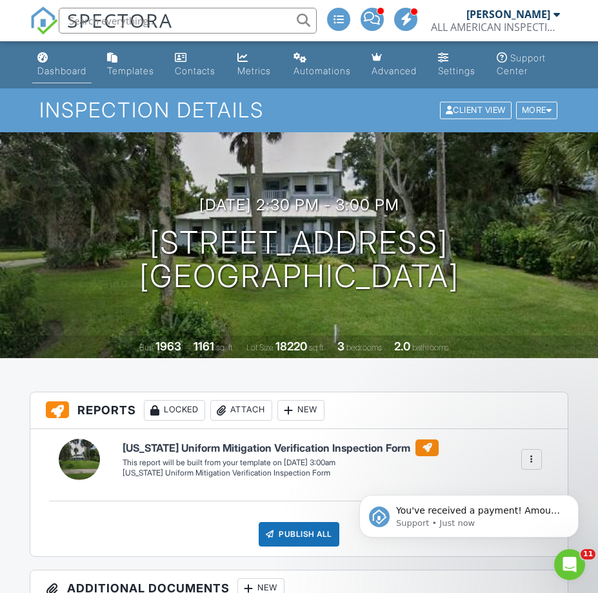
click at [61, 74] on div "Dashboard" at bounding box center [61, 70] width 49 height 11
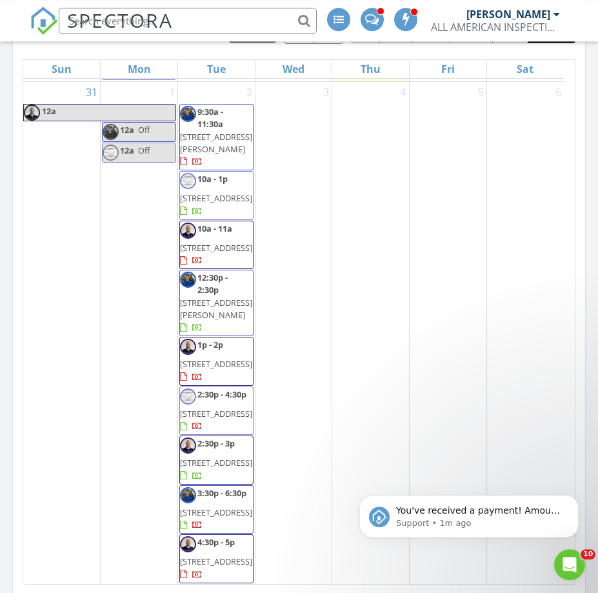
scroll to position [1206, 0]
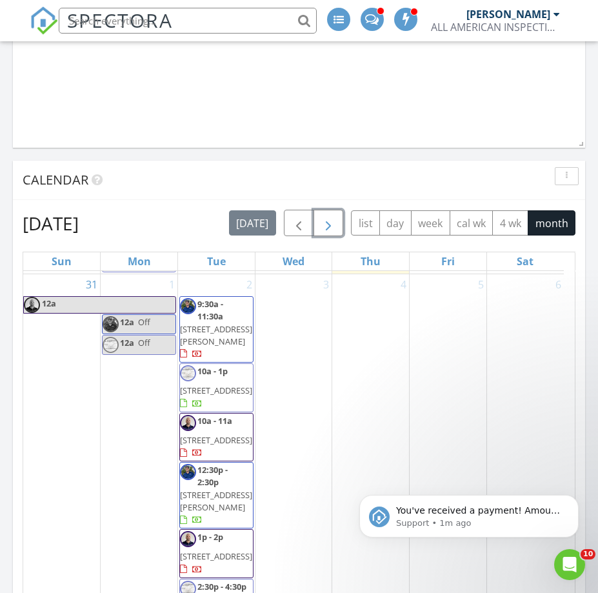
click at [333, 216] on span "button" at bounding box center [327, 223] width 15 height 15
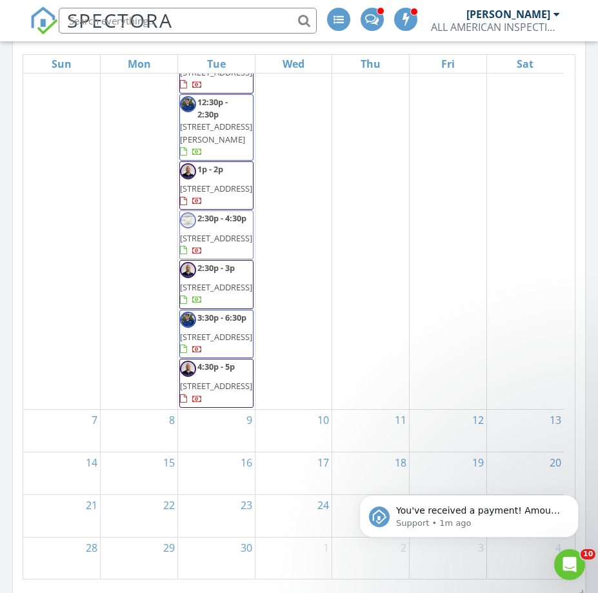
scroll to position [1535, 0]
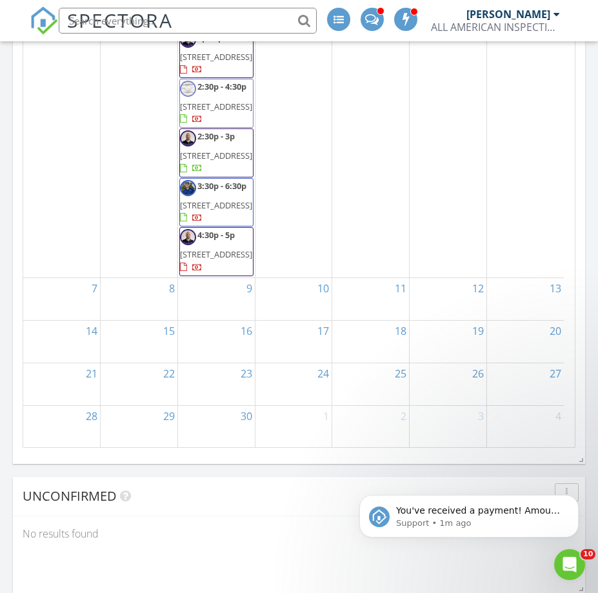
click at [161, 281] on div "8" at bounding box center [139, 299] width 77 height 42
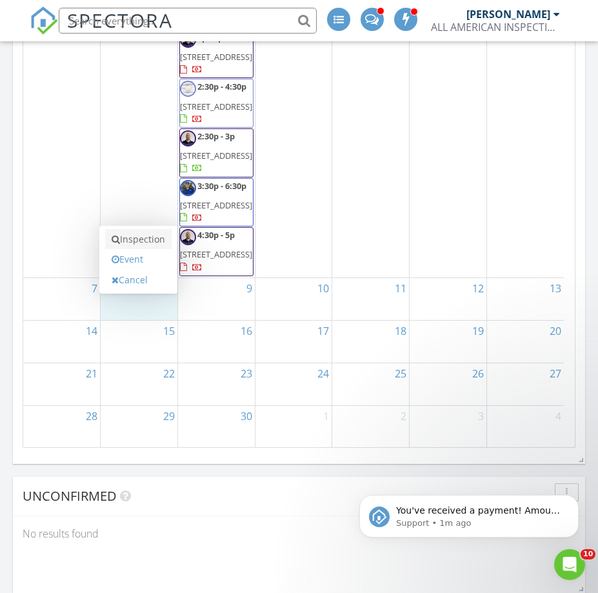
click at [146, 229] on link "Inspection" at bounding box center [138, 239] width 66 height 21
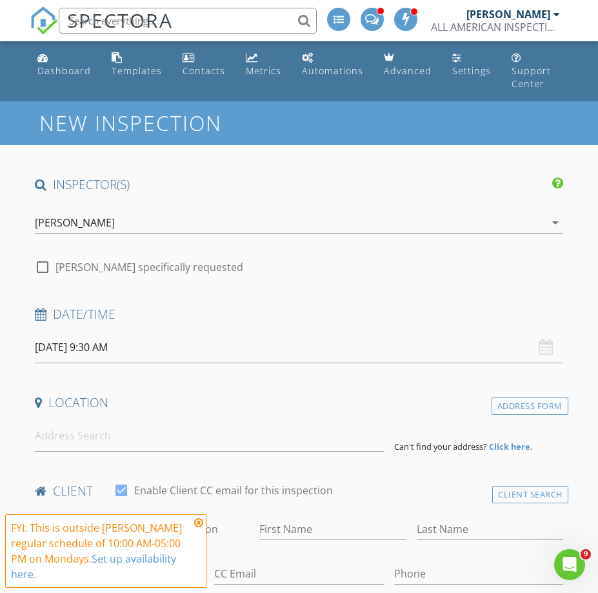
click at [70, 217] on div "[PERSON_NAME]" at bounding box center [75, 223] width 80 height 12
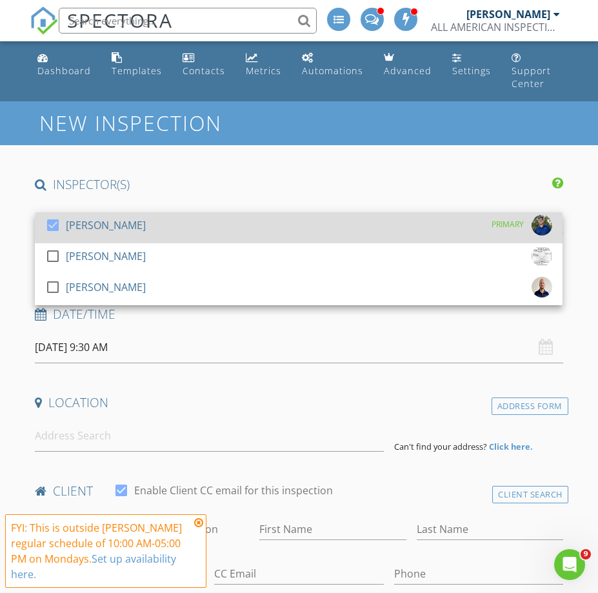
click at [54, 214] on div at bounding box center [53, 225] width 22 height 22
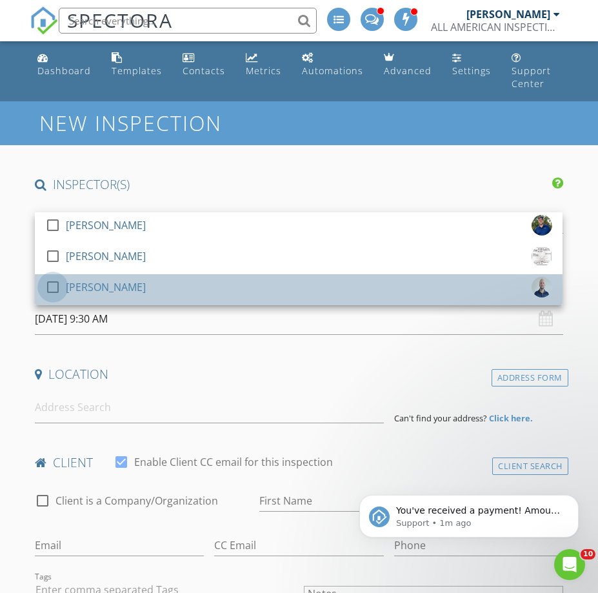
click at [50, 276] on div at bounding box center [53, 287] width 22 height 22
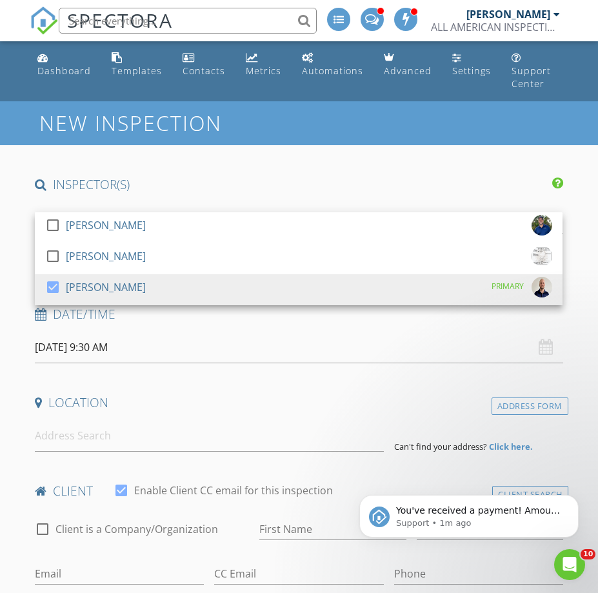
click at [95, 331] on input "[DATE] 9:30 AM" at bounding box center [298, 347] width 527 height 32
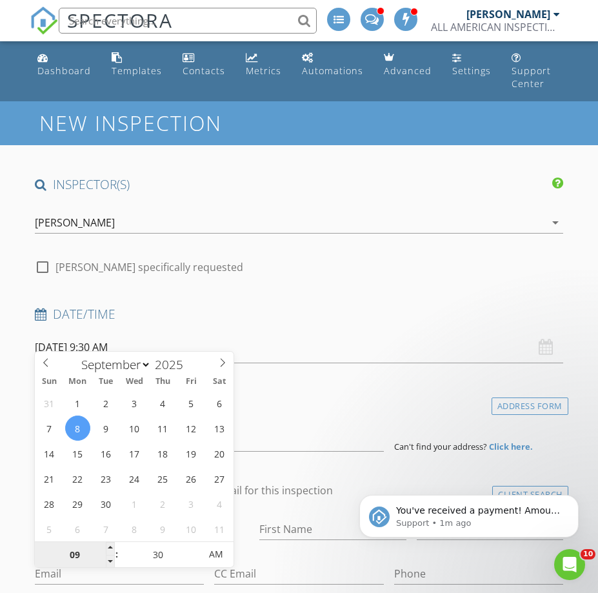
click at [68, 552] on input "09" at bounding box center [74, 555] width 79 height 26
type input "10"
type input "[DATE] 10:30 AM"
click at [161, 558] on input "30" at bounding box center [158, 555] width 79 height 26
type input "00"
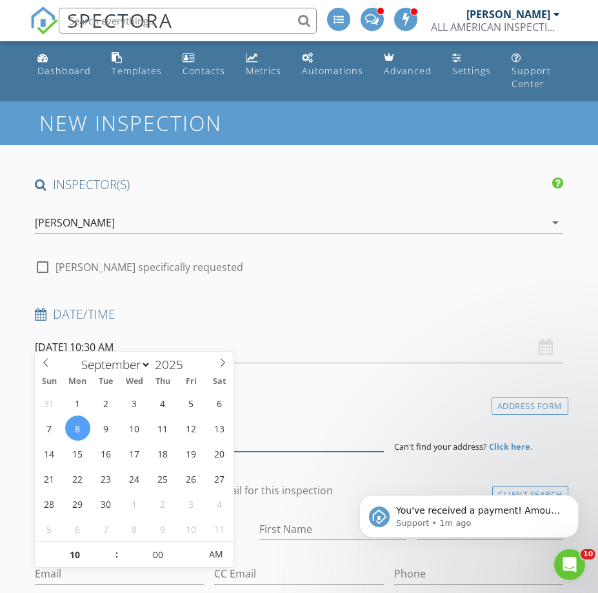
type input "[DATE] 10:00 AM"
click at [259, 424] on input at bounding box center [209, 436] width 348 height 32
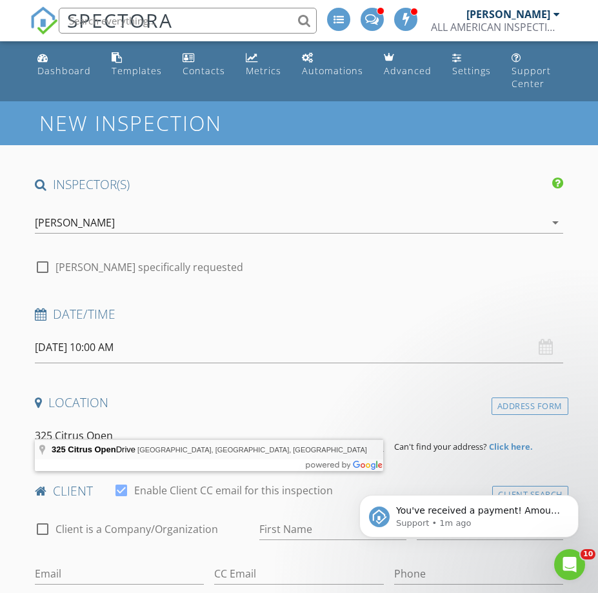
type input "[STREET_ADDRESS]"
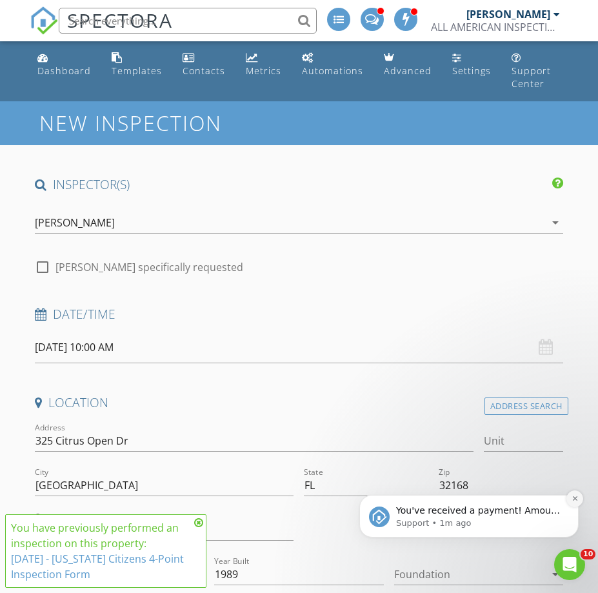
click at [575, 500] on icon "Dismiss notification" at bounding box center [574, 498] width 7 height 7
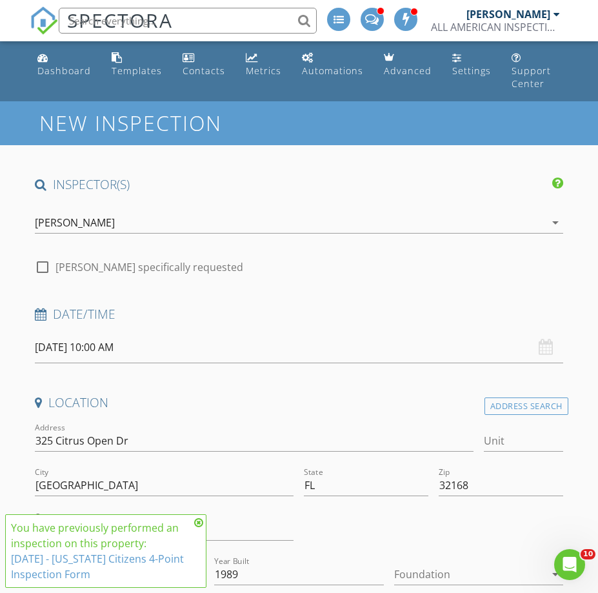
click at [199, 522] on icon at bounding box center [198, 522] width 9 height 10
click at [199, 522] on span "You have previously performed an inspection on this property: 10/25/2023 - Flor…" at bounding box center [105, 551] width 201 height 74
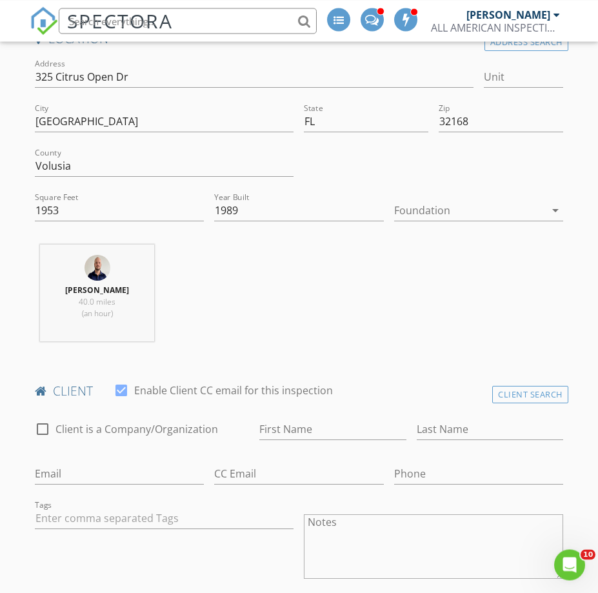
scroll to position [395, 0]
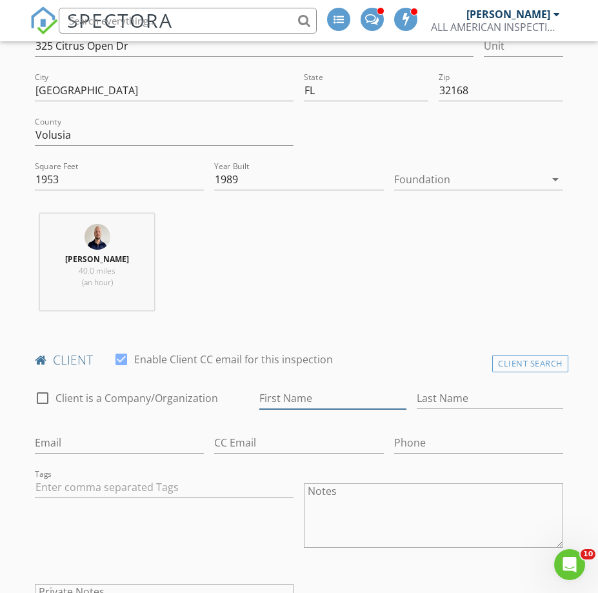
click at [271, 388] on input "First Name" at bounding box center [332, 398] width 146 height 21
type input "Pamela"
type input "Burkard"
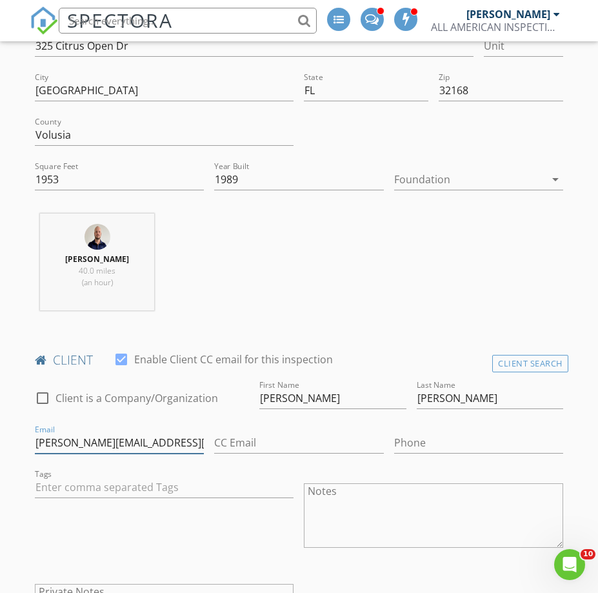
type input "pam.burkard@aol.com"
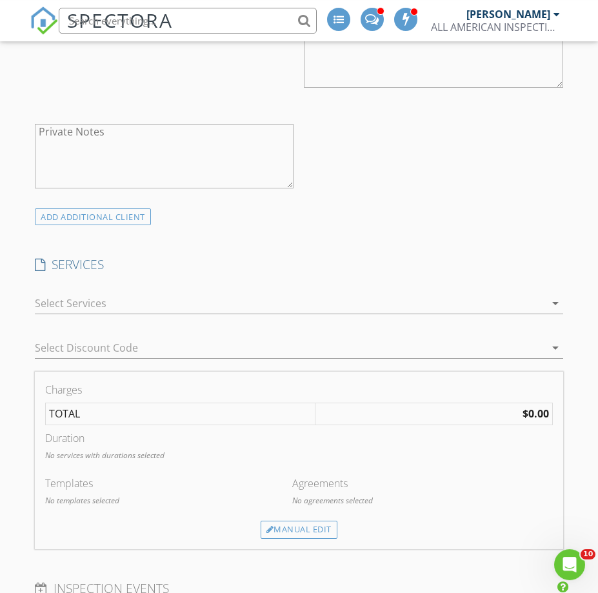
scroll to position [855, 0]
type input "386-846-2923"
click at [86, 295] on div at bounding box center [289, 302] width 509 height 21
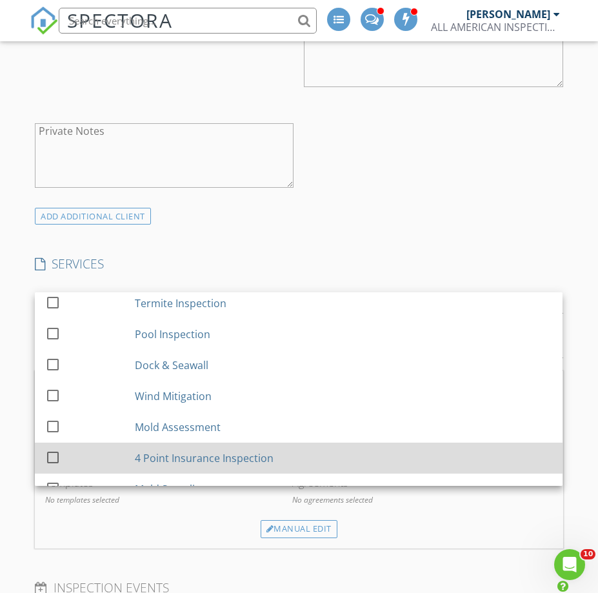
scroll to position [170, 0]
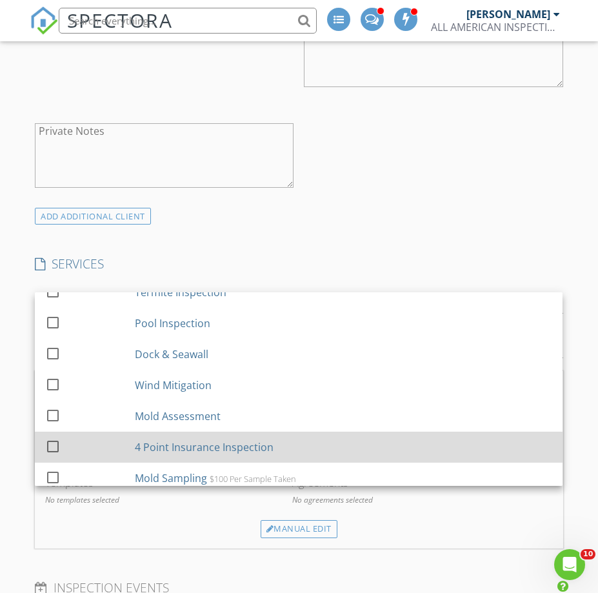
click at [62, 435] on div at bounding box center [53, 446] width 22 height 22
checkbox input "false"
click at [52, 435] on div at bounding box center [53, 446] width 22 height 22
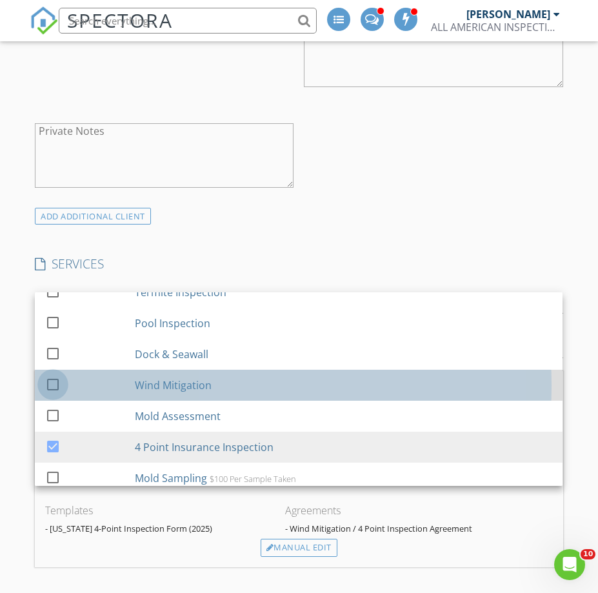
click at [57, 373] on div at bounding box center [53, 384] width 22 height 22
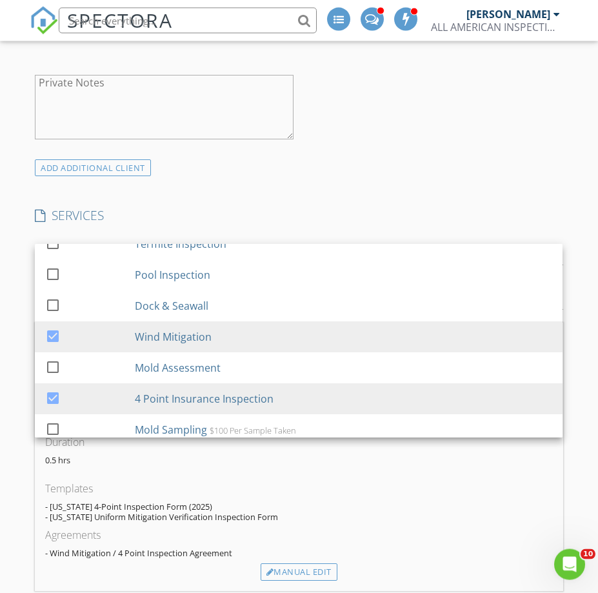
scroll to position [987, 0]
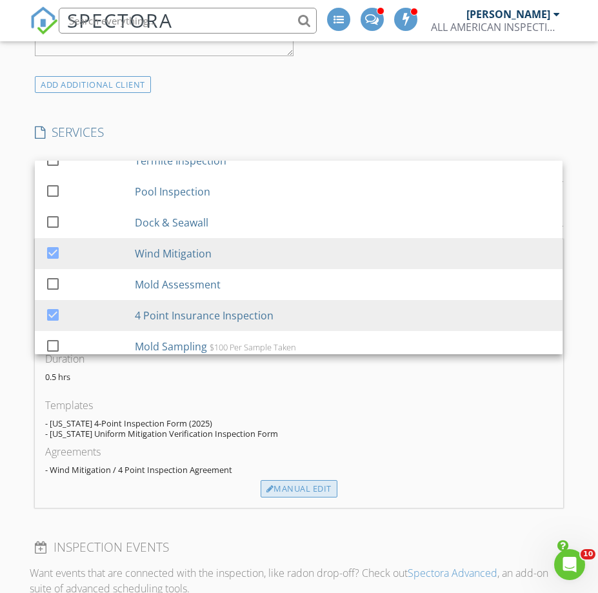
click at [313, 480] on div "Manual Edit" at bounding box center [299, 489] width 77 height 18
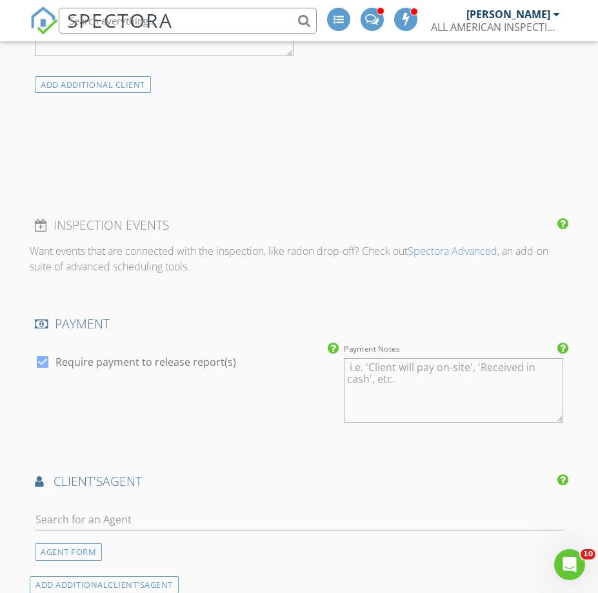
scroll to position [170, 0]
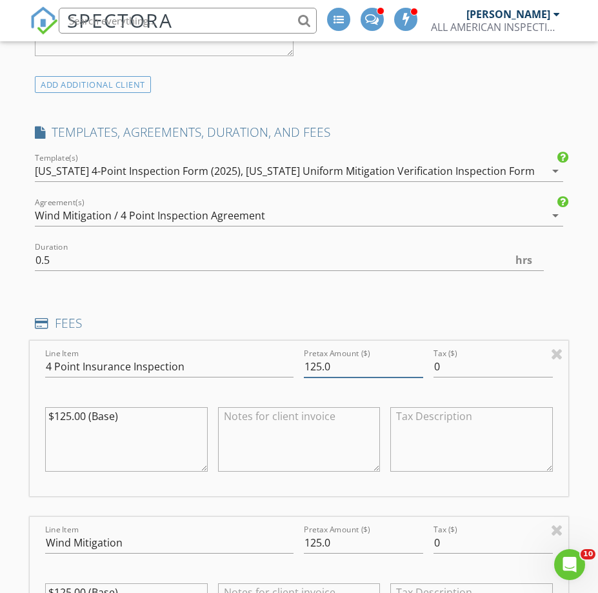
click at [349, 356] on input "125.0" at bounding box center [363, 366] width 119 height 21
type input "125.00"
click at [292, 413] on textarea at bounding box center [299, 439] width 162 height 64
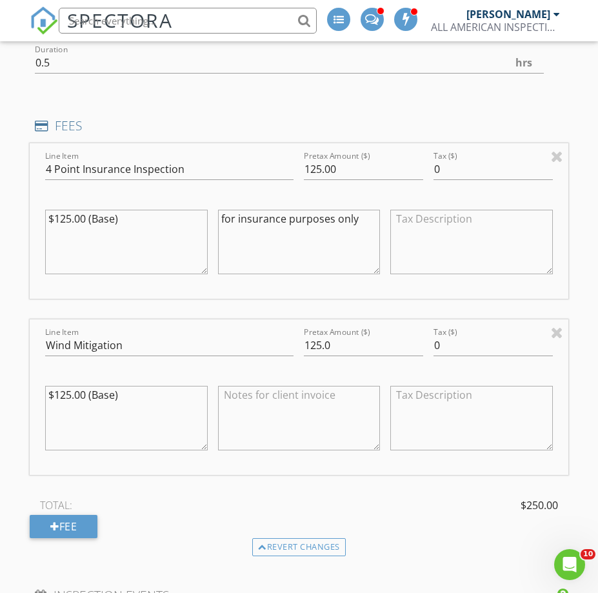
type textarea "for insurance purposes only"
click at [344, 335] on input "125.0" at bounding box center [363, 345] width 119 height 21
click at [294, 395] on textarea at bounding box center [299, 418] width 162 height 64
click at [323, 339] on input "125.0" at bounding box center [363, 345] width 119 height 21
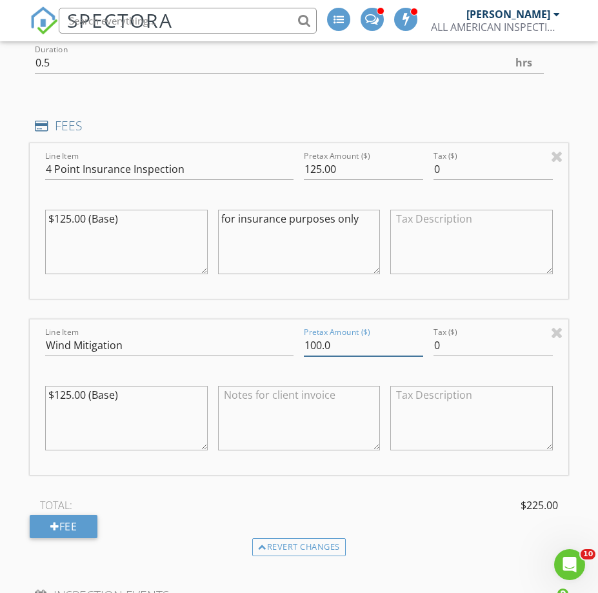
type input "100.0"
click at [70, 386] on textarea "$125.00 (Base)" at bounding box center [126, 418] width 162 height 64
type textarea "$100.00 (Base)"
click at [304, 399] on textarea at bounding box center [299, 418] width 162 height 64
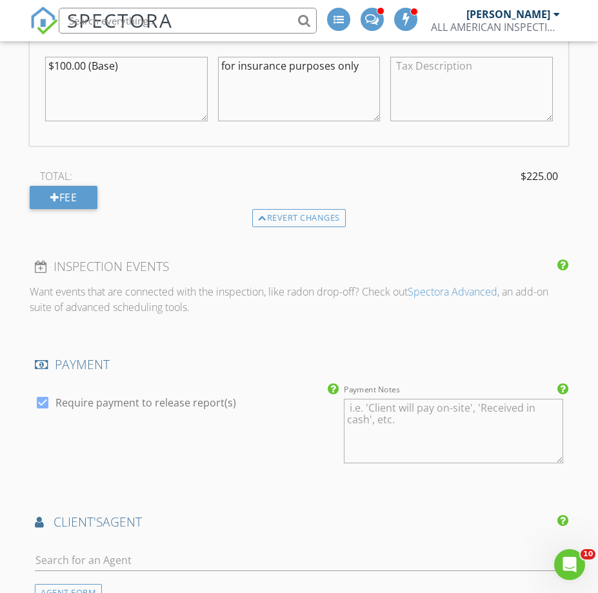
scroll to position [1710, 0]
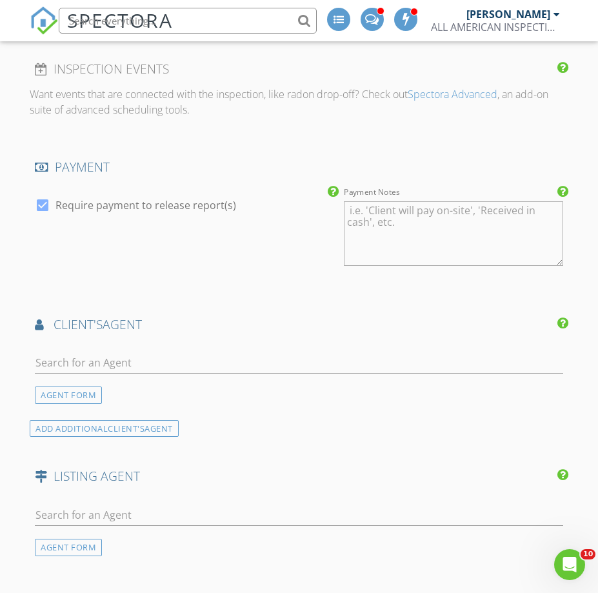
type textarea "for insurance purposes only"
click at [84, 355] on input "text" at bounding box center [298, 362] width 527 height 21
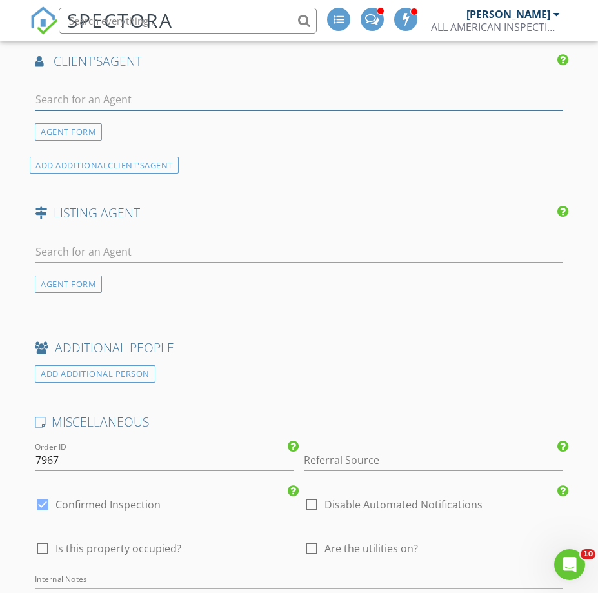
scroll to position [2105, 0]
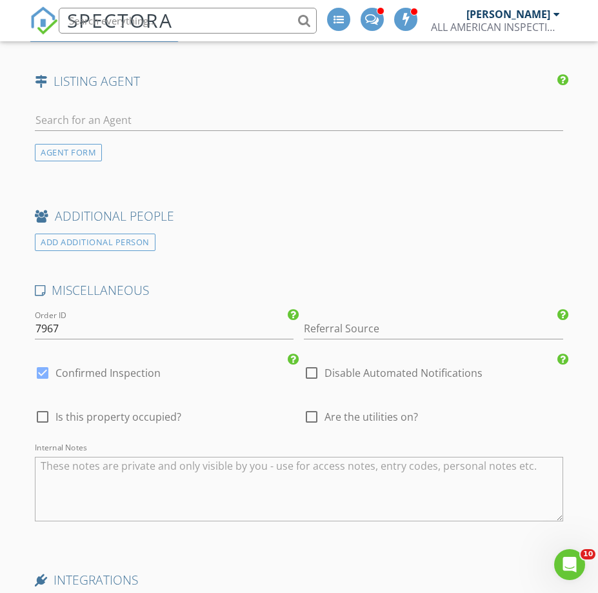
click at [41, 406] on div at bounding box center [43, 417] width 22 height 22
checkbox input "true"
click at [111, 475] on textarea "Internal Notes" at bounding box center [298, 489] width 527 height 64
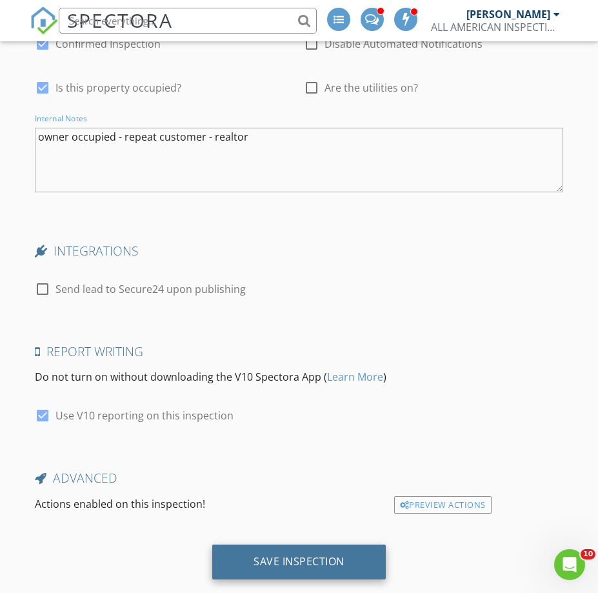
scroll to position [2448, 0]
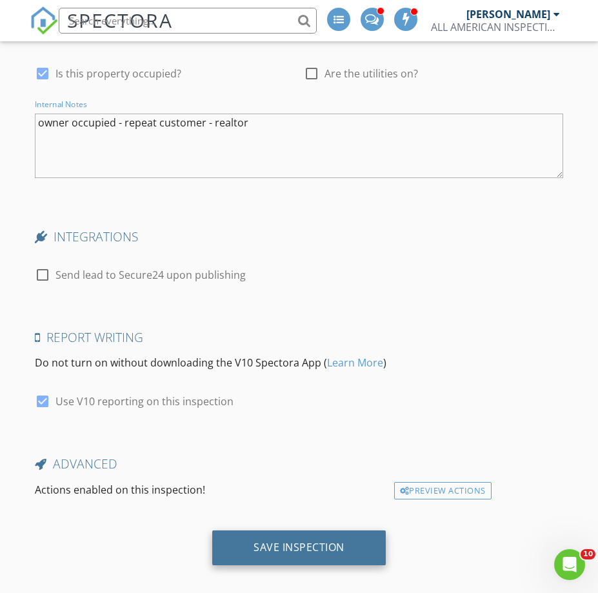
type textarea "owner occupied - repeat customer - realtor"
click at [295, 530] on div "Save Inspection" at bounding box center [298, 547] width 173 height 35
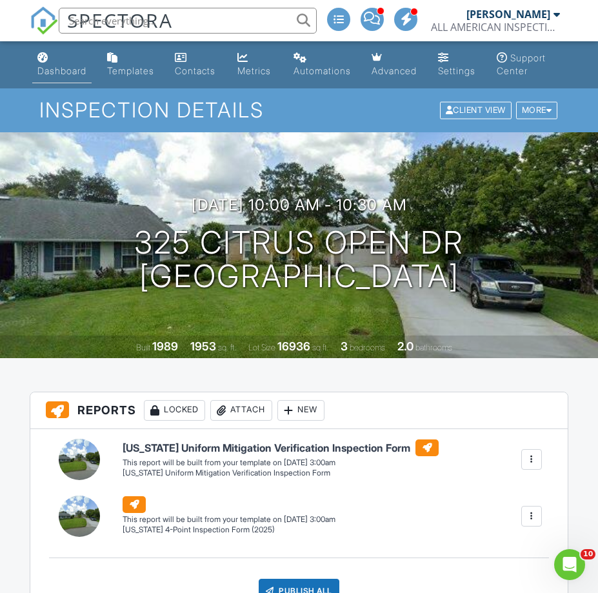
click at [72, 74] on div "Dashboard" at bounding box center [61, 70] width 49 height 11
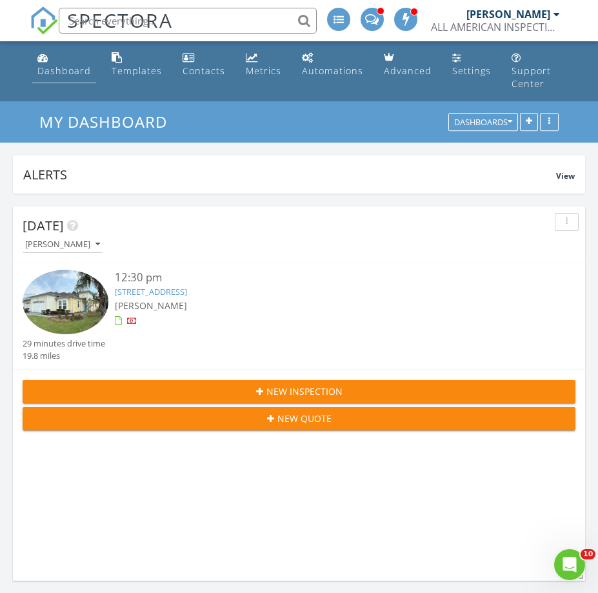
click at [62, 69] on div "Dashboard" at bounding box center [64, 70] width 54 height 12
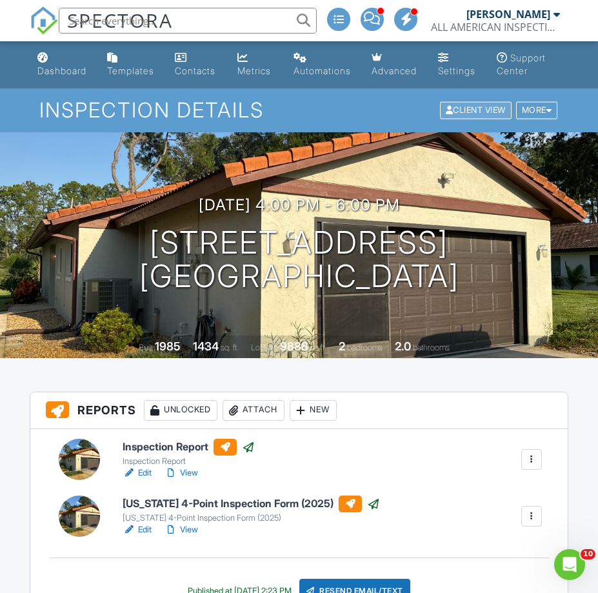
click at [440, 106] on div "Client View" at bounding box center [476, 110] width 72 height 17
click at [63, 70] on div "Dashboard" at bounding box center [61, 70] width 49 height 11
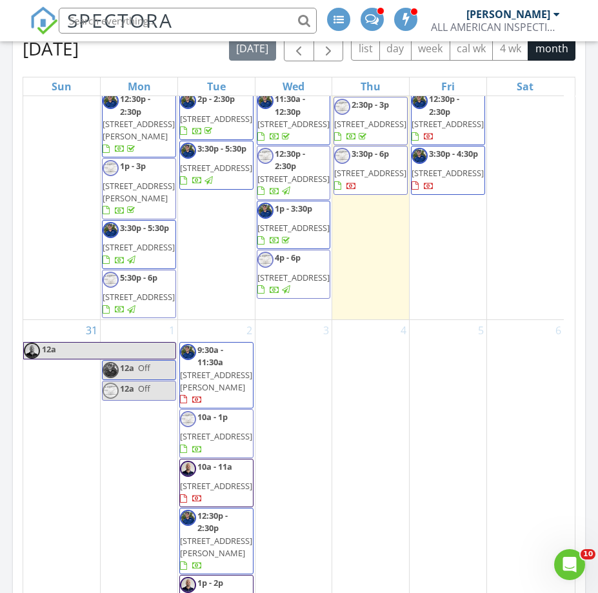
scroll to position [1909, 0]
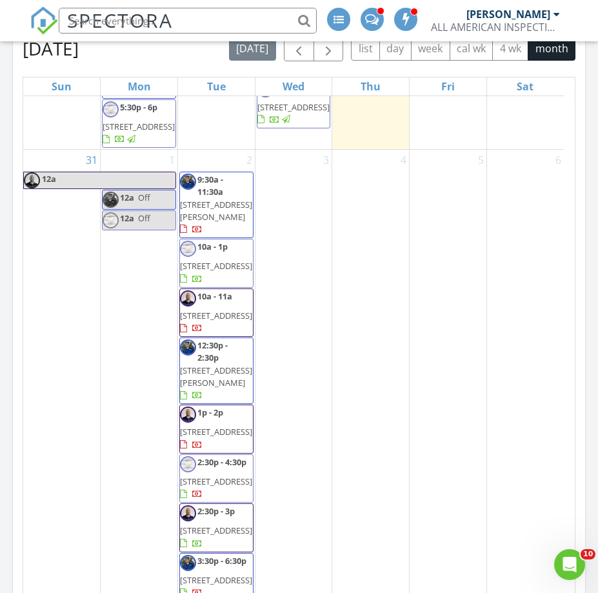
click at [300, 113] on span "[STREET_ADDRESS]" at bounding box center [293, 107] width 72 height 12
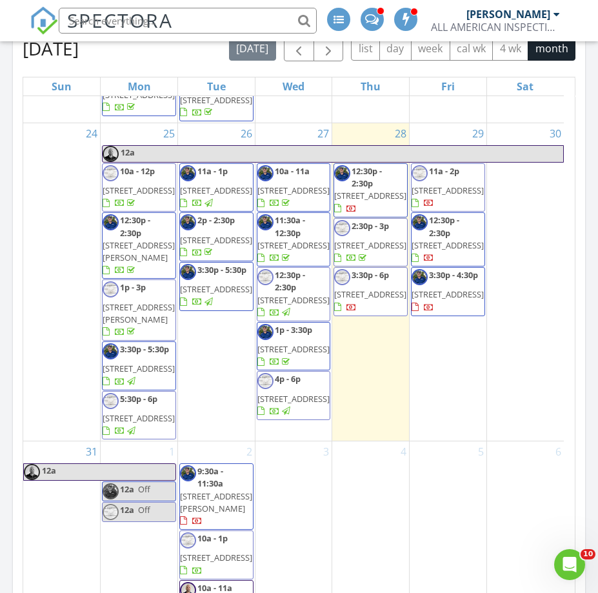
scroll to position [1873, 0]
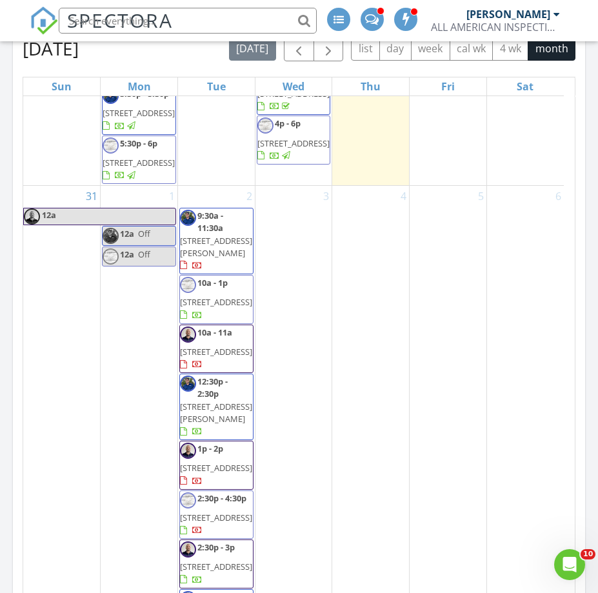
click at [311, 149] on span "7 Lago Vista Pl, Palm Coast 32164" at bounding box center [293, 143] width 72 height 12
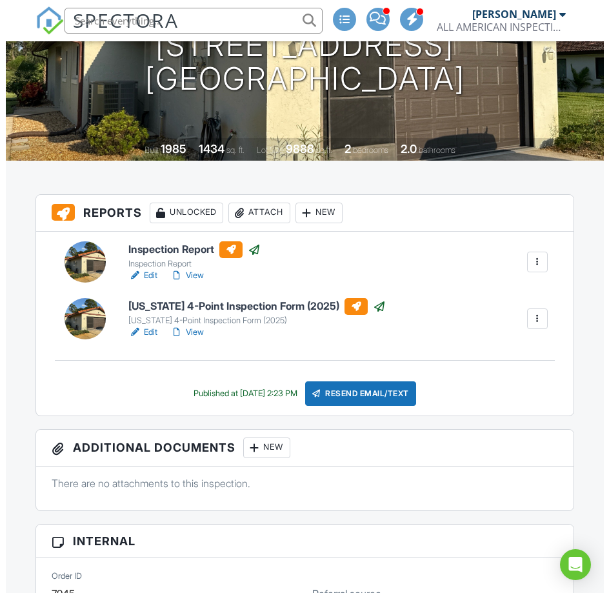
scroll to position [197, 0]
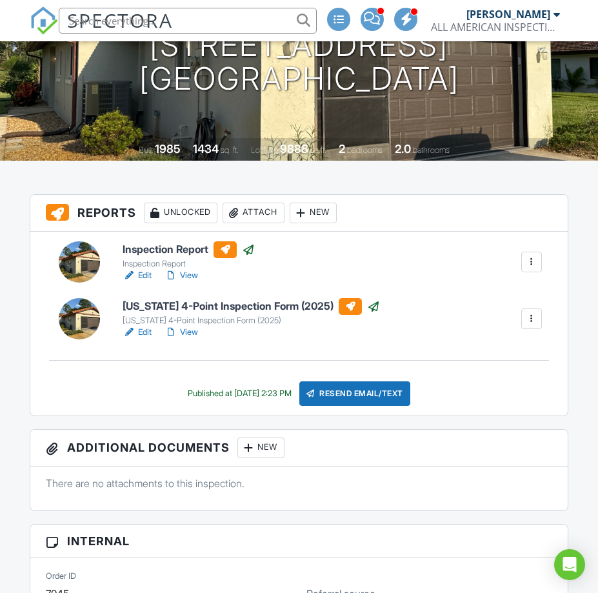
click at [353, 391] on div "Resend Email/Text" at bounding box center [354, 393] width 111 height 25
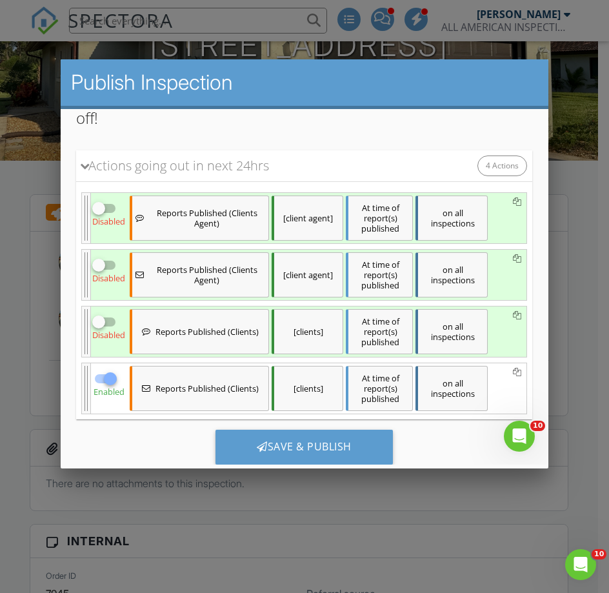
scroll to position [0, 0]
click at [104, 322] on div at bounding box center [99, 321] width 22 height 22
checkbox input "true"
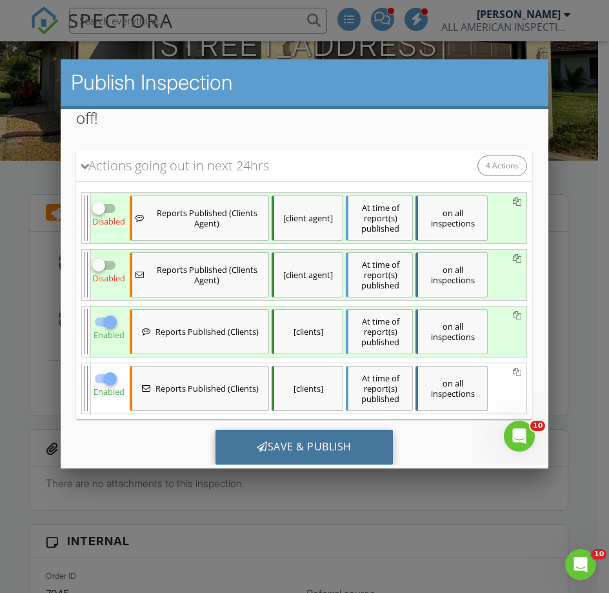
click at [280, 437] on div "Save & Publish" at bounding box center [303, 446] width 177 height 35
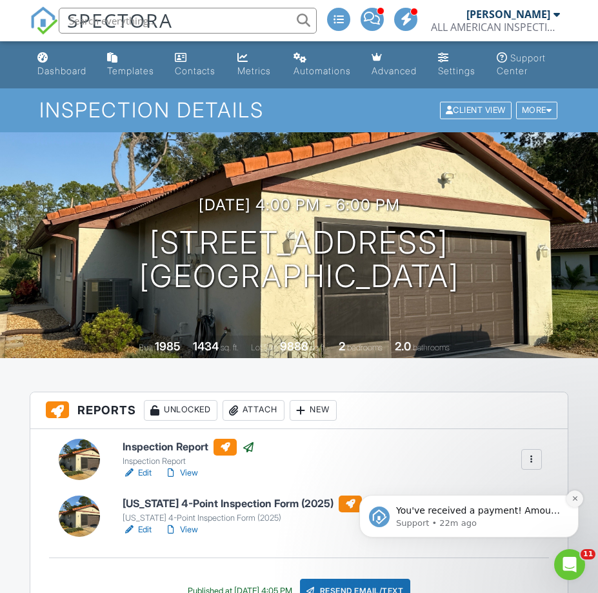
click at [576, 500] on icon "Dismiss notification" at bounding box center [574, 498] width 5 height 5
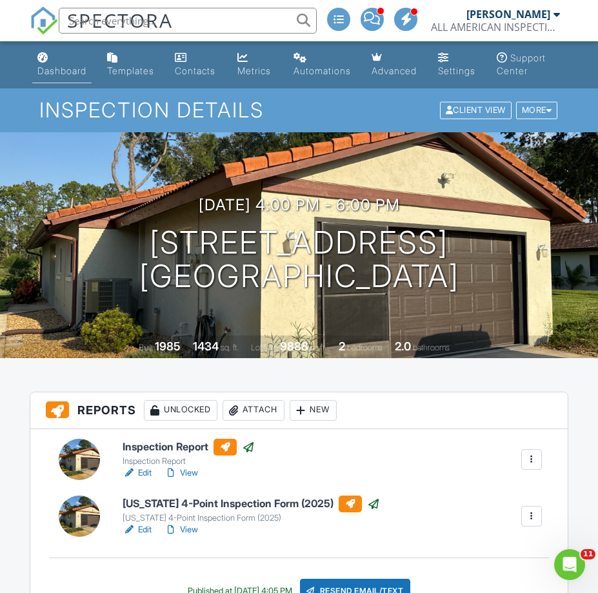
click at [75, 73] on div "Dashboard" at bounding box center [61, 70] width 49 height 11
click at [0, 0] on div at bounding box center [0, 0] width 0 height 0
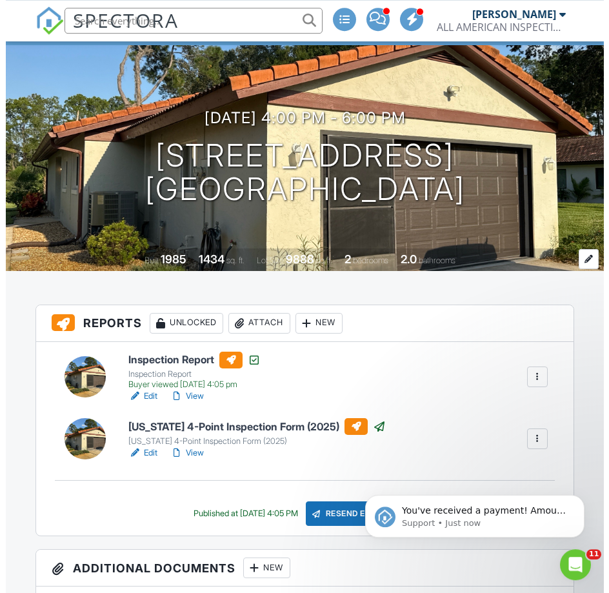
scroll to position [132, 0]
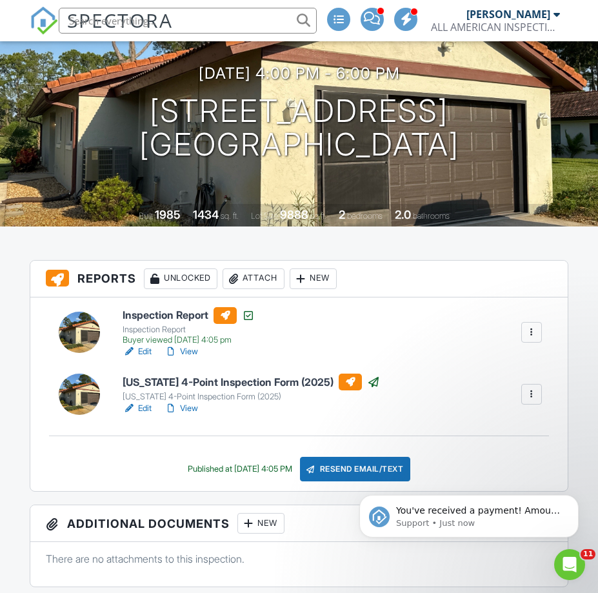
click at [257, 284] on div "Attach" at bounding box center [253, 278] width 62 height 21
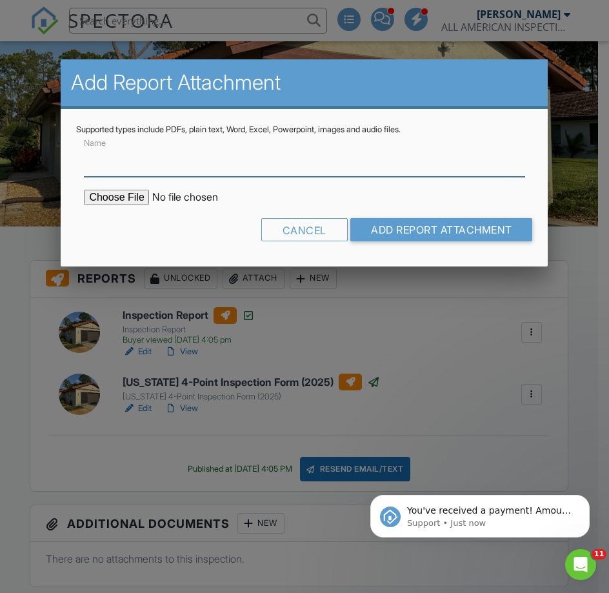
click at [131, 166] on input "Name" at bounding box center [304, 161] width 440 height 32
type input "Termite Inspection Reports - Ryans Pest Control"
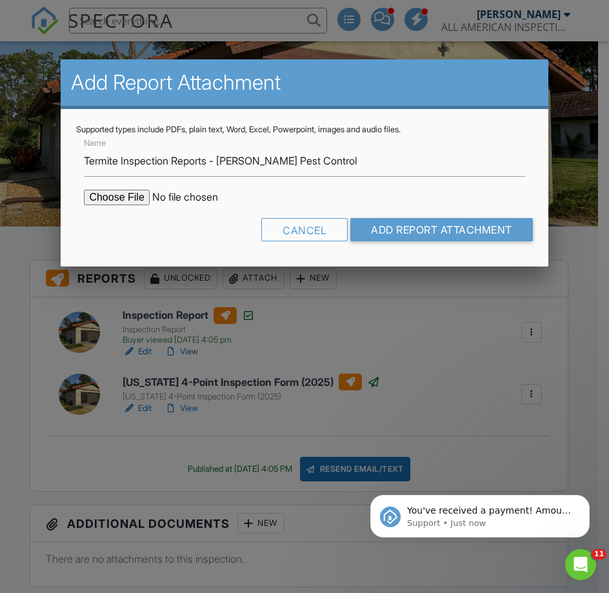
click at [115, 197] on input "file" at bounding box center [193, 197] width 219 height 15
type input "C:\fakepath\7 Lago Vista Place 396662.pdf"
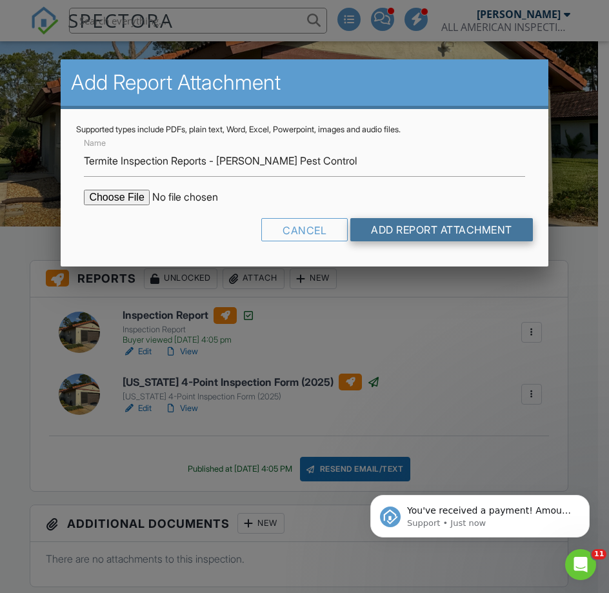
click at [405, 228] on input "Add Report Attachment" at bounding box center [441, 229] width 182 height 23
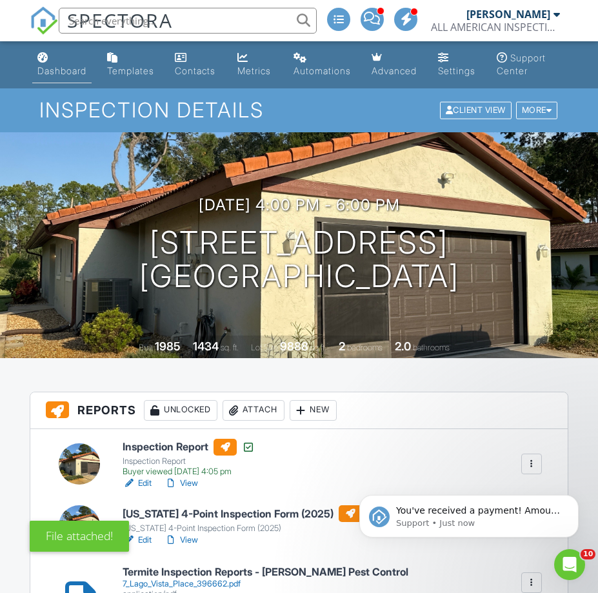
click at [70, 69] on div "Dashboard" at bounding box center [61, 70] width 49 height 11
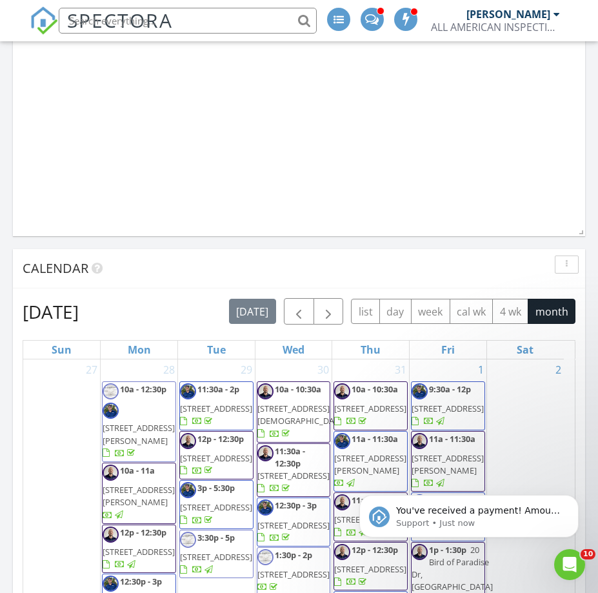
scroll to position [1381, 0]
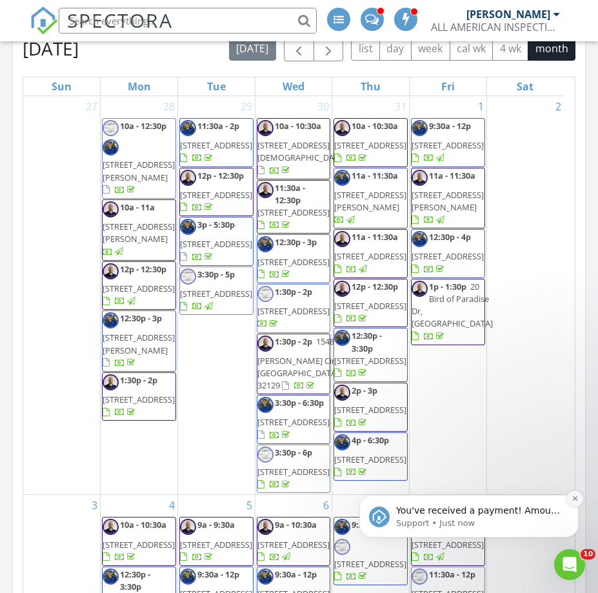
click at [576, 501] on icon "Dismiss notification" at bounding box center [574, 498] width 7 height 7
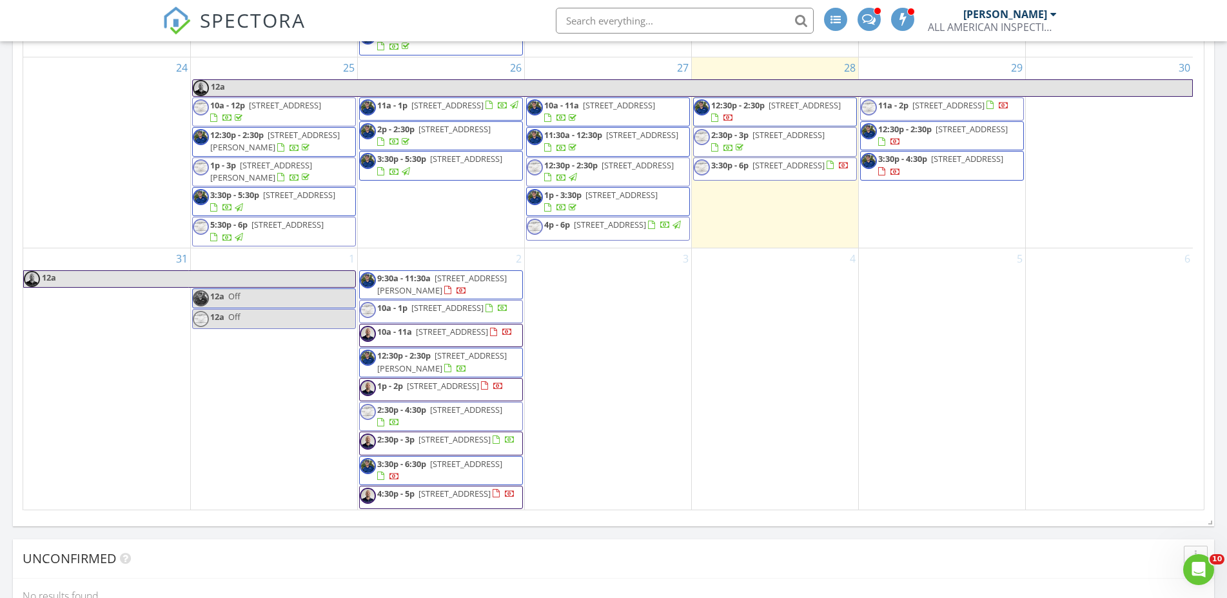
scroll to position [656, 0]
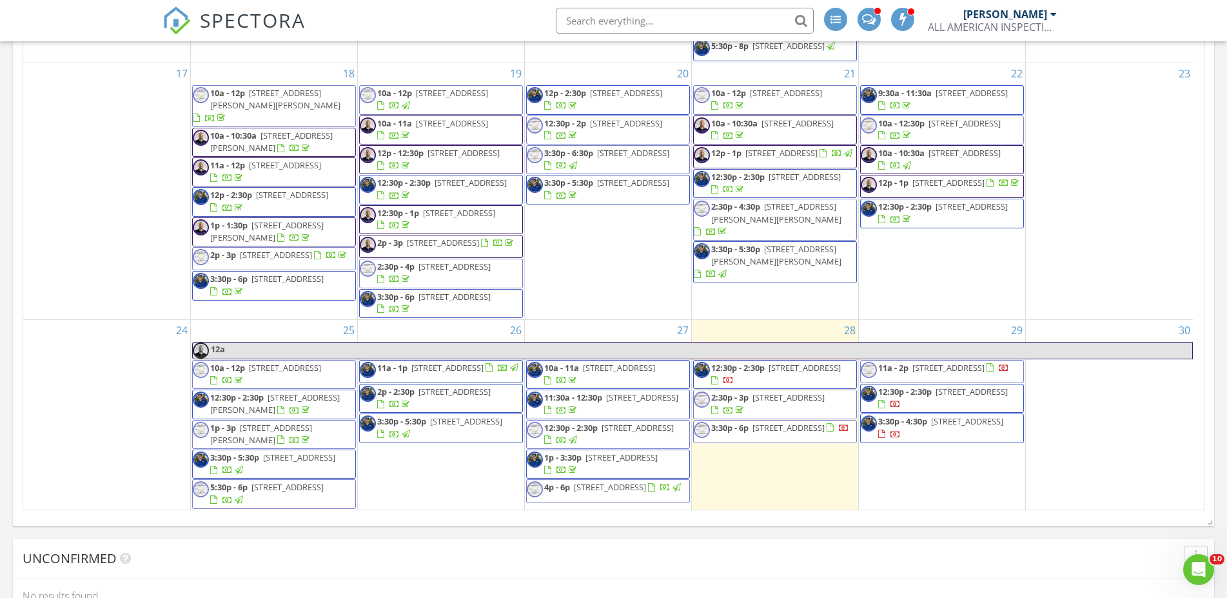
click at [296, 373] on span "4 Lumber Jack Trl, Palm Coast 32137" at bounding box center [285, 368] width 72 height 12
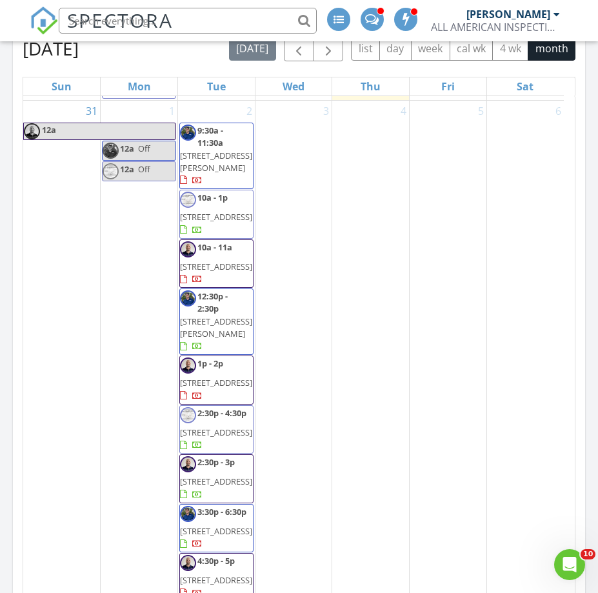
scroll to position [1873, 0]
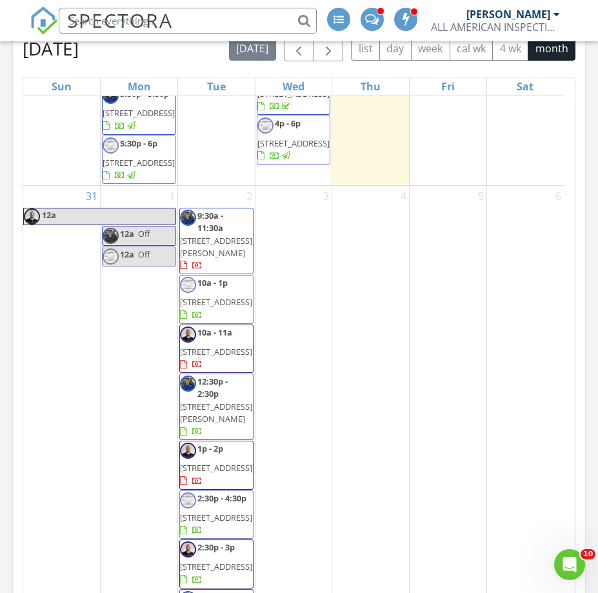
click at [313, 50] on span "475 Spruceview Drive , Port Orange 32127" at bounding box center [293, 45] width 72 height 12
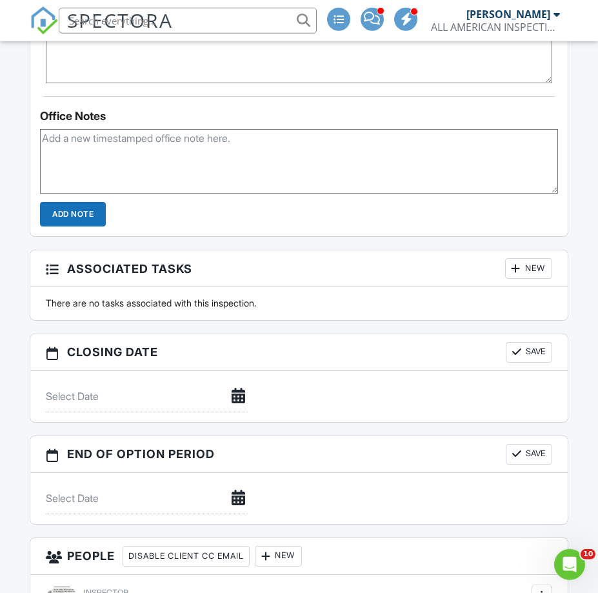
scroll to position [1052, 0]
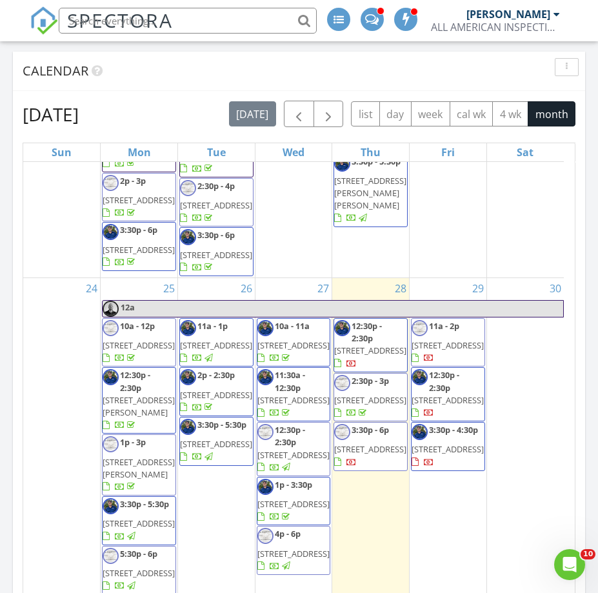
scroll to position [1958, 0]
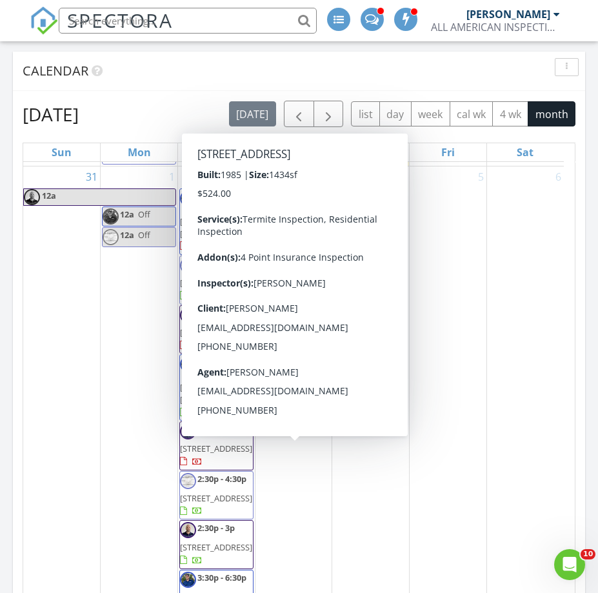
click at [297, 130] on span "7 Lago Vista Pl, Palm Coast 32164" at bounding box center [293, 124] width 72 height 12
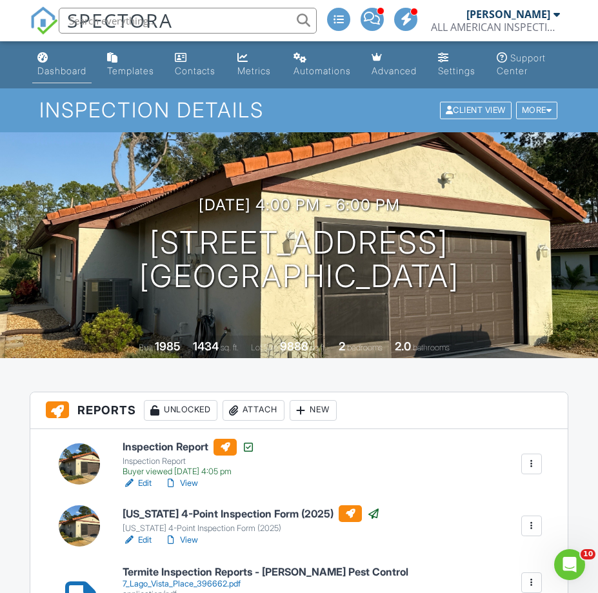
click at [67, 64] on link "Dashboard" at bounding box center [61, 64] width 59 height 37
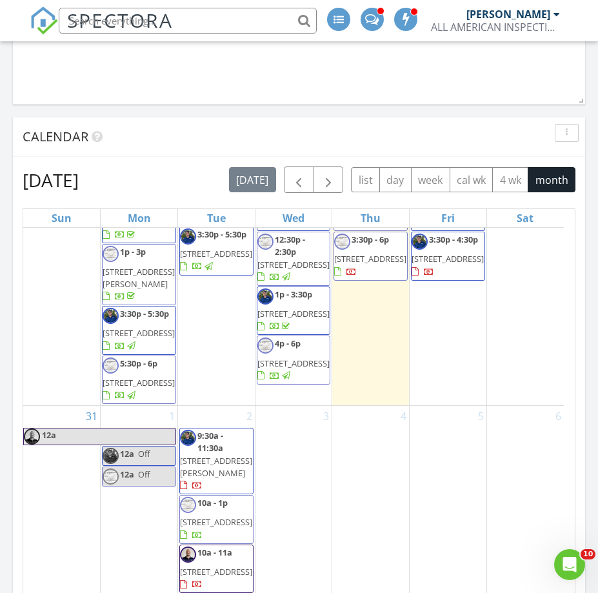
scroll to position [1873, 0]
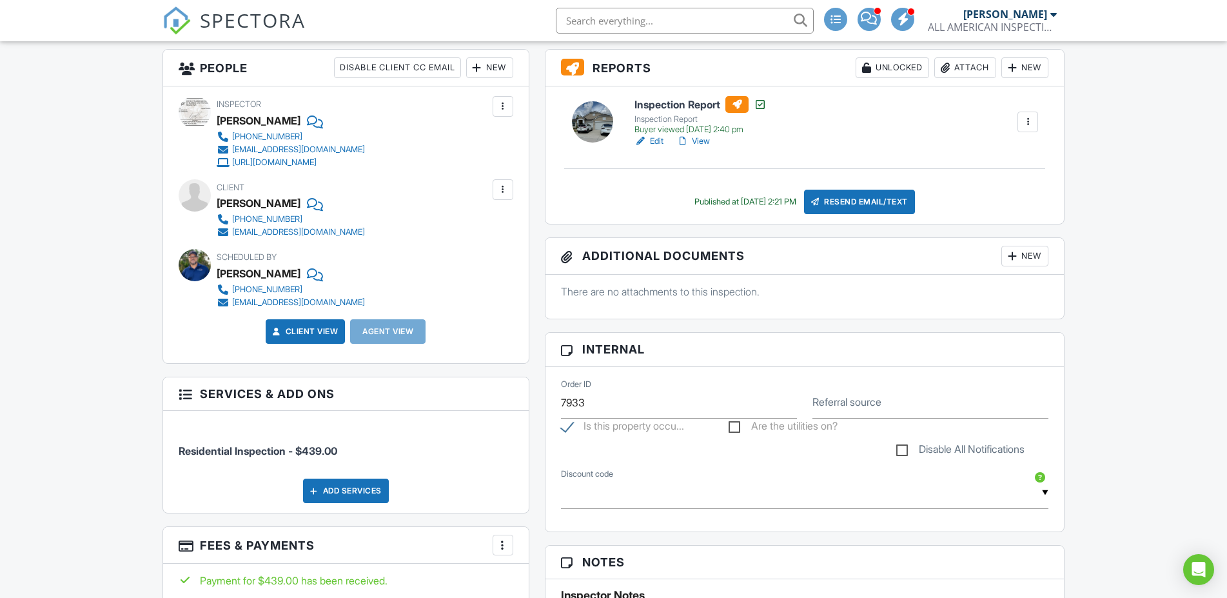
scroll to position [592, 0]
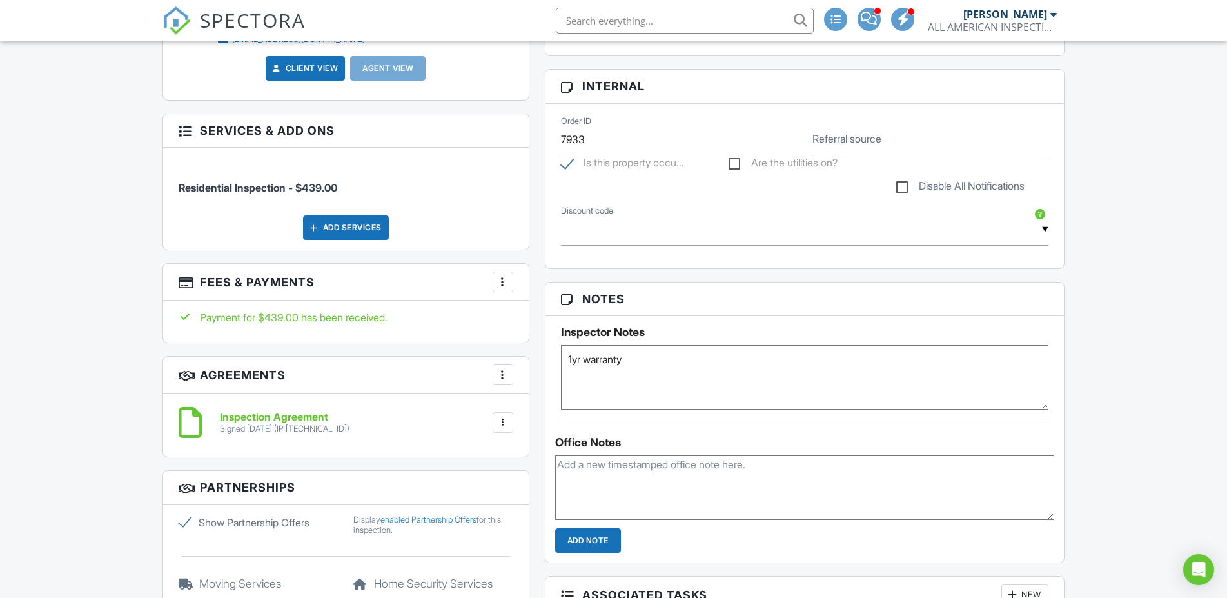
click at [502, 282] on div at bounding box center [503, 281] width 13 height 13
click at [502, 280] on div at bounding box center [503, 281] width 13 height 13
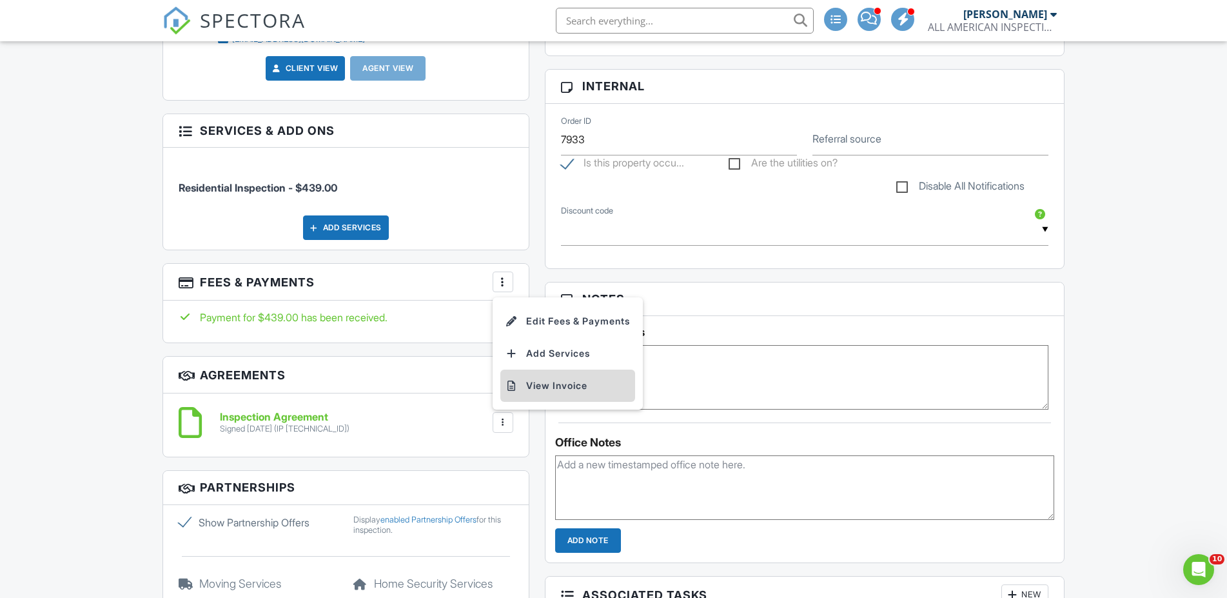
click at [560, 379] on li "View Invoice" at bounding box center [567, 385] width 135 height 32
click at [500, 422] on div at bounding box center [503, 422] width 13 height 13
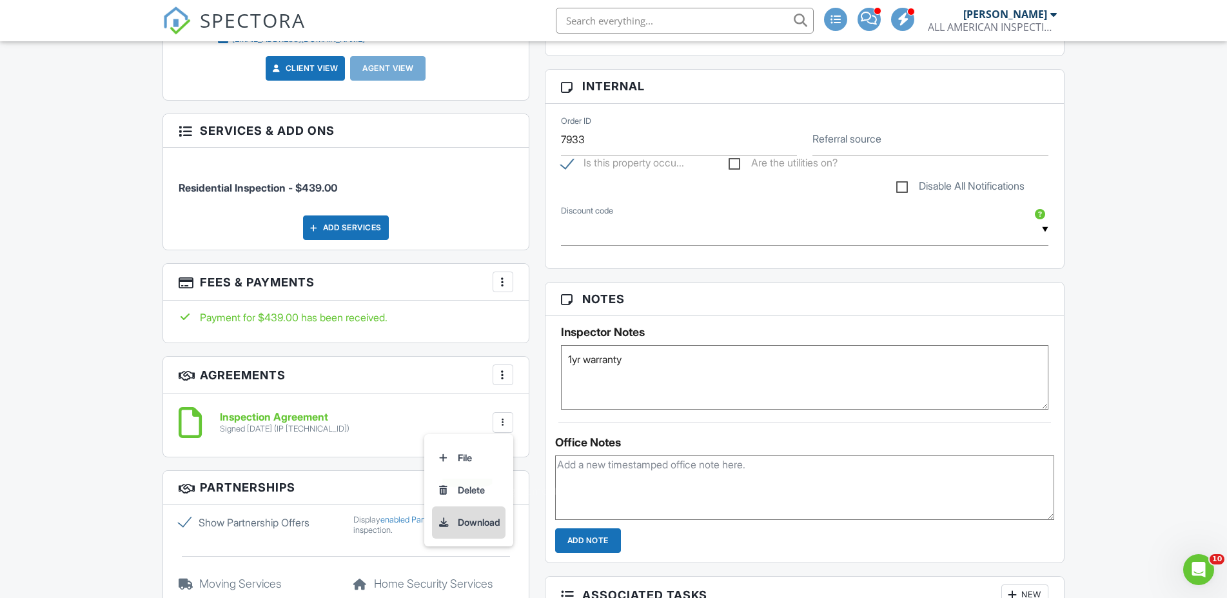
click at [497, 521] on li "Download" at bounding box center [469, 522] width 74 height 32
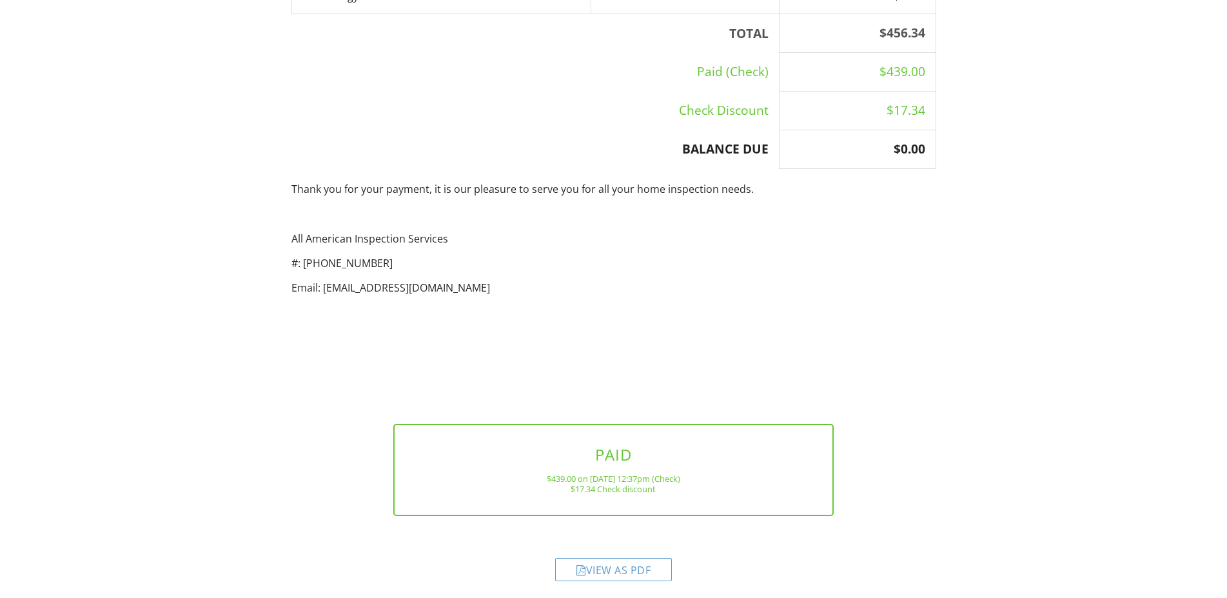
scroll to position [343, 0]
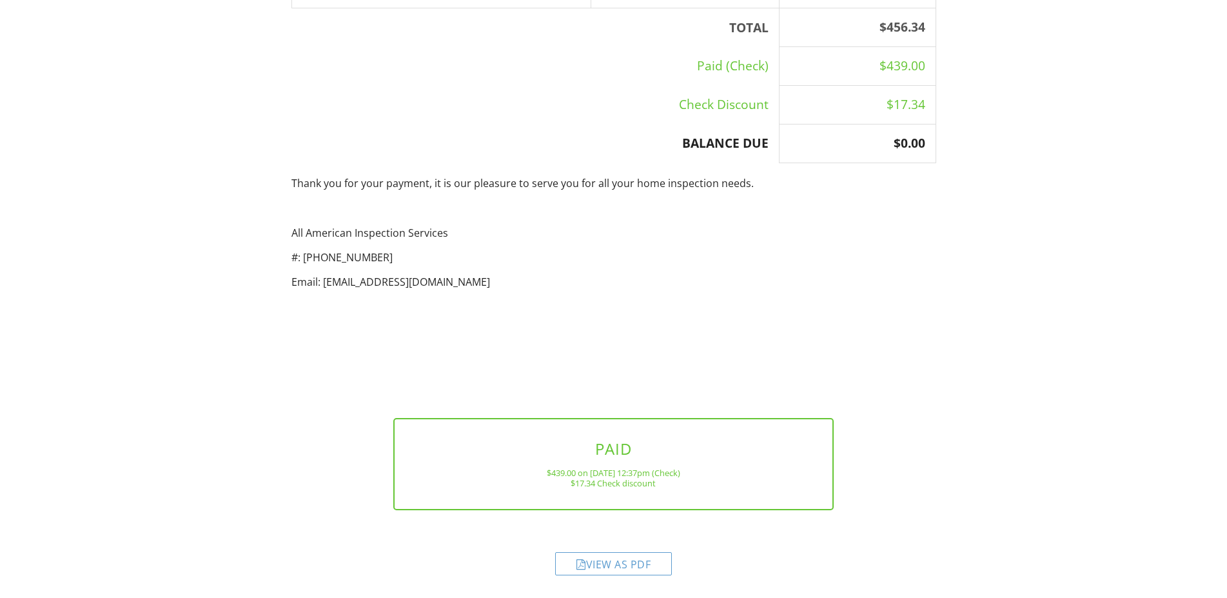
drag, startPoint x: 621, startPoint y: 561, endPoint x: 633, endPoint y: 558, distance: 12.5
click at [622, 562] on div "View as PDF" at bounding box center [613, 563] width 117 height 23
